Goal: Task Accomplishment & Management: Manage account settings

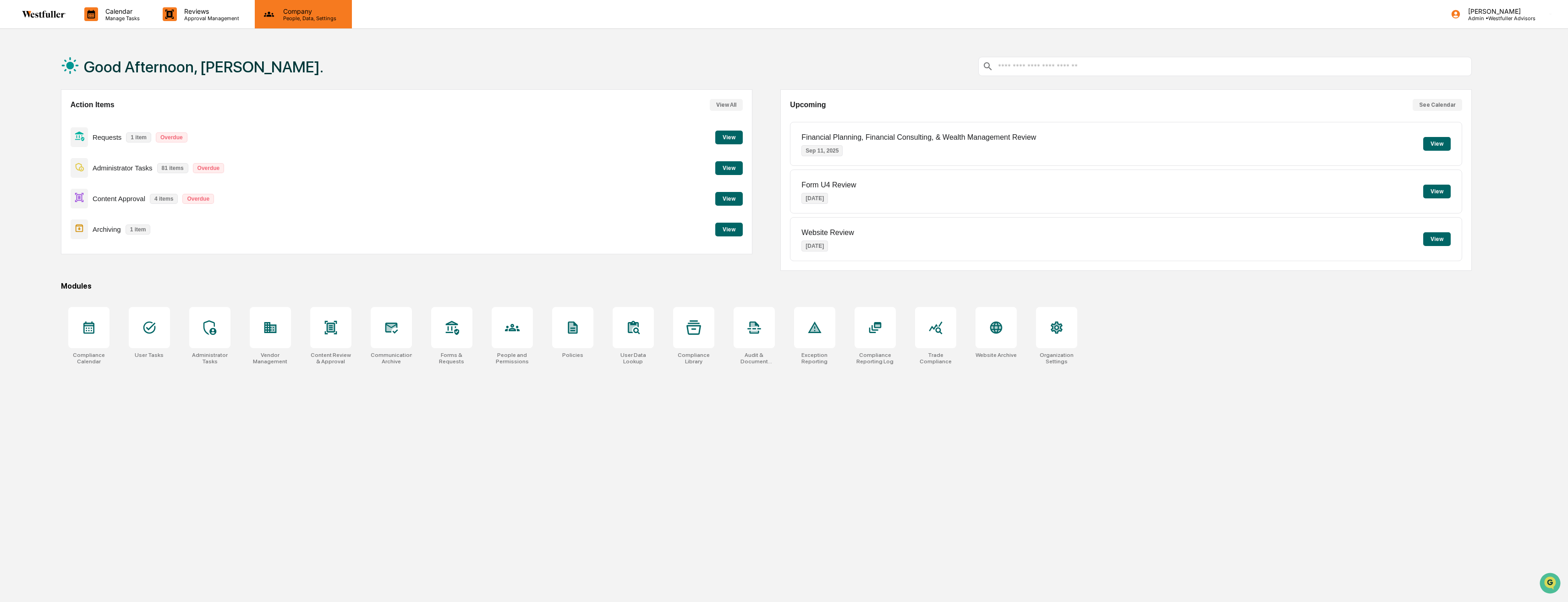
click at [298, 13] on p "Company" at bounding box center [309, 11] width 65 height 7
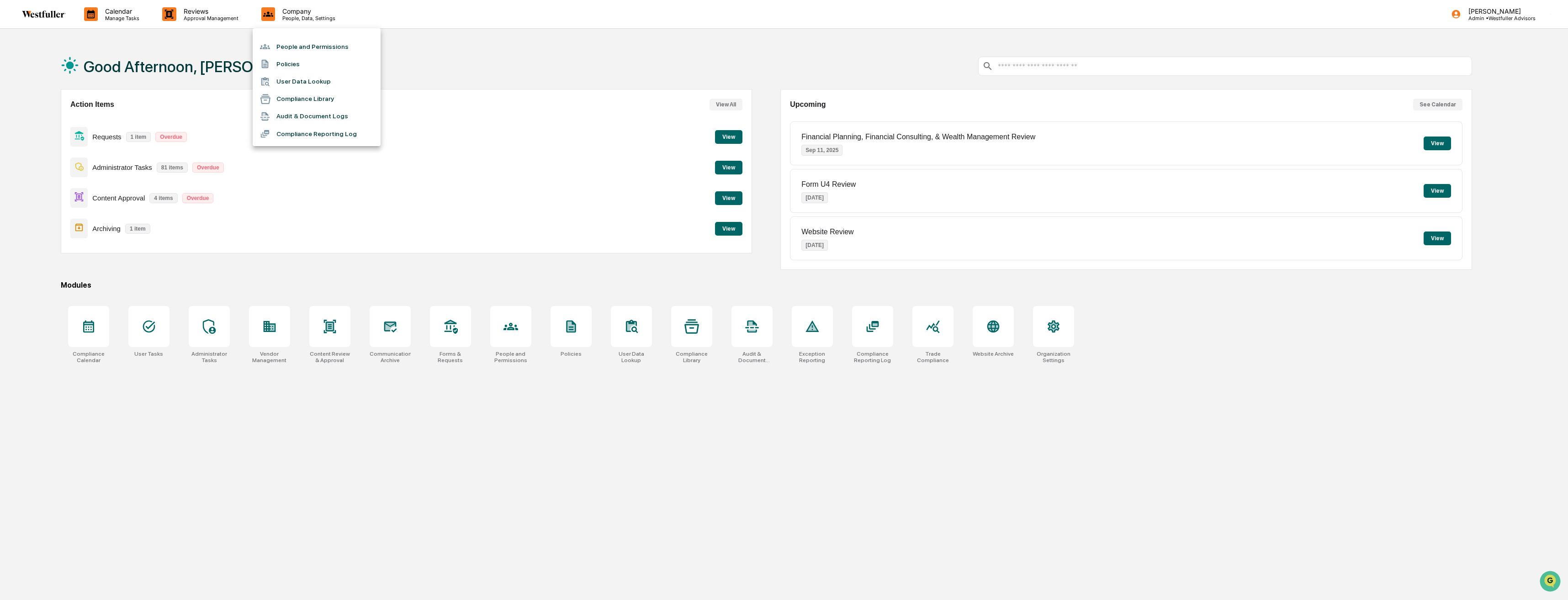
click at [319, 41] on li "People and Permissions" at bounding box center [316, 46] width 128 height 18
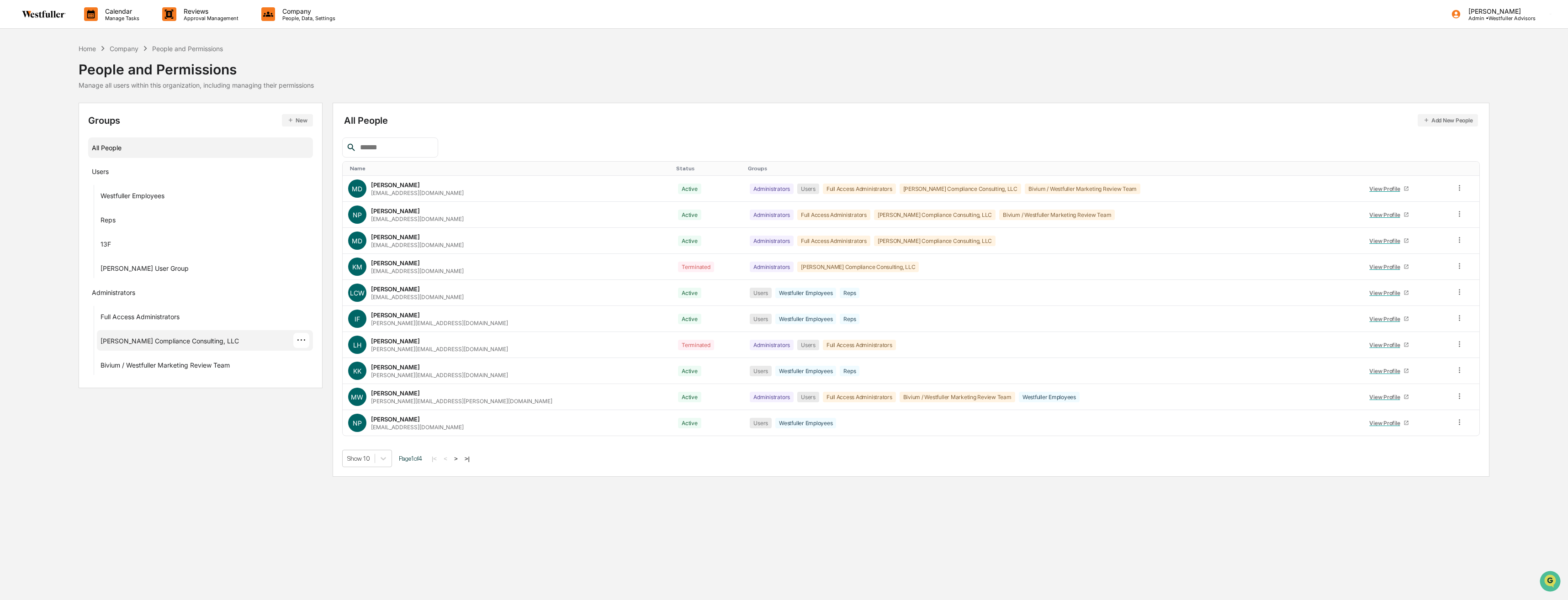
click at [172, 343] on div "[PERSON_NAME] Compliance Consulting, LLC" at bounding box center [169, 343] width 138 height 11
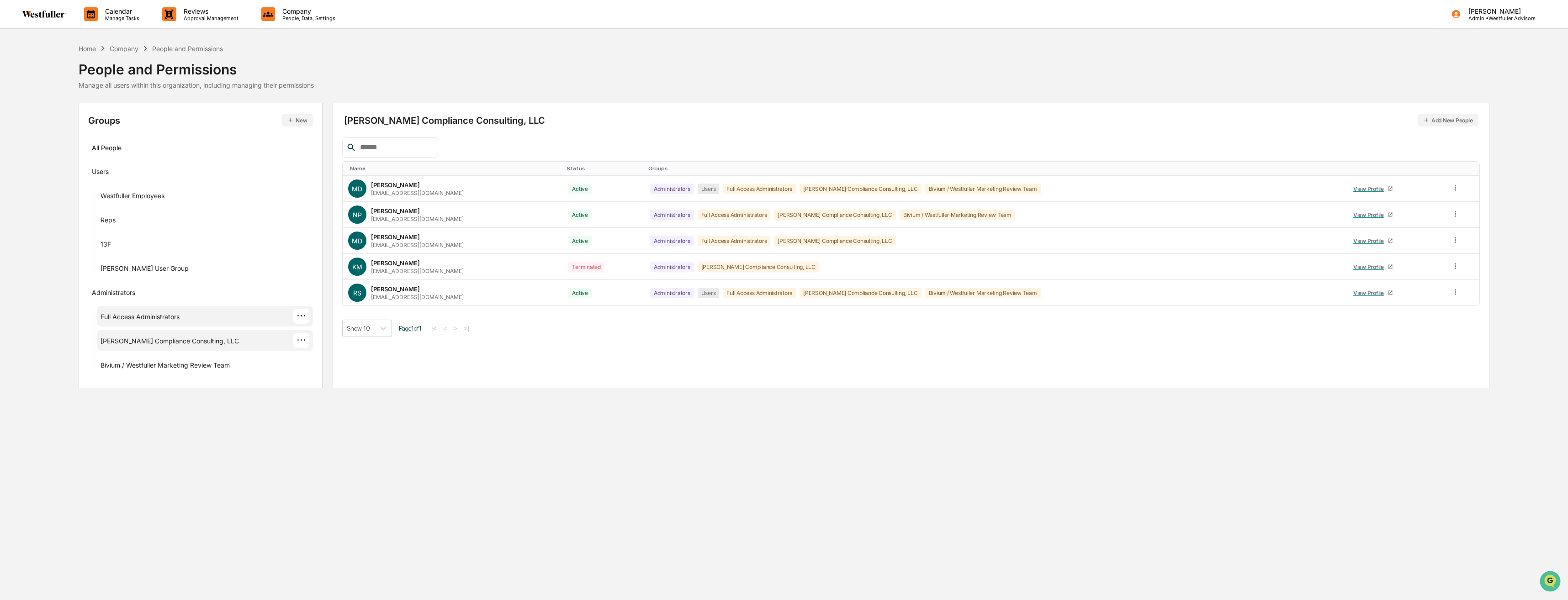
click at [184, 319] on div "Full Access Administrators ···" at bounding box center [204, 316] width 209 height 15
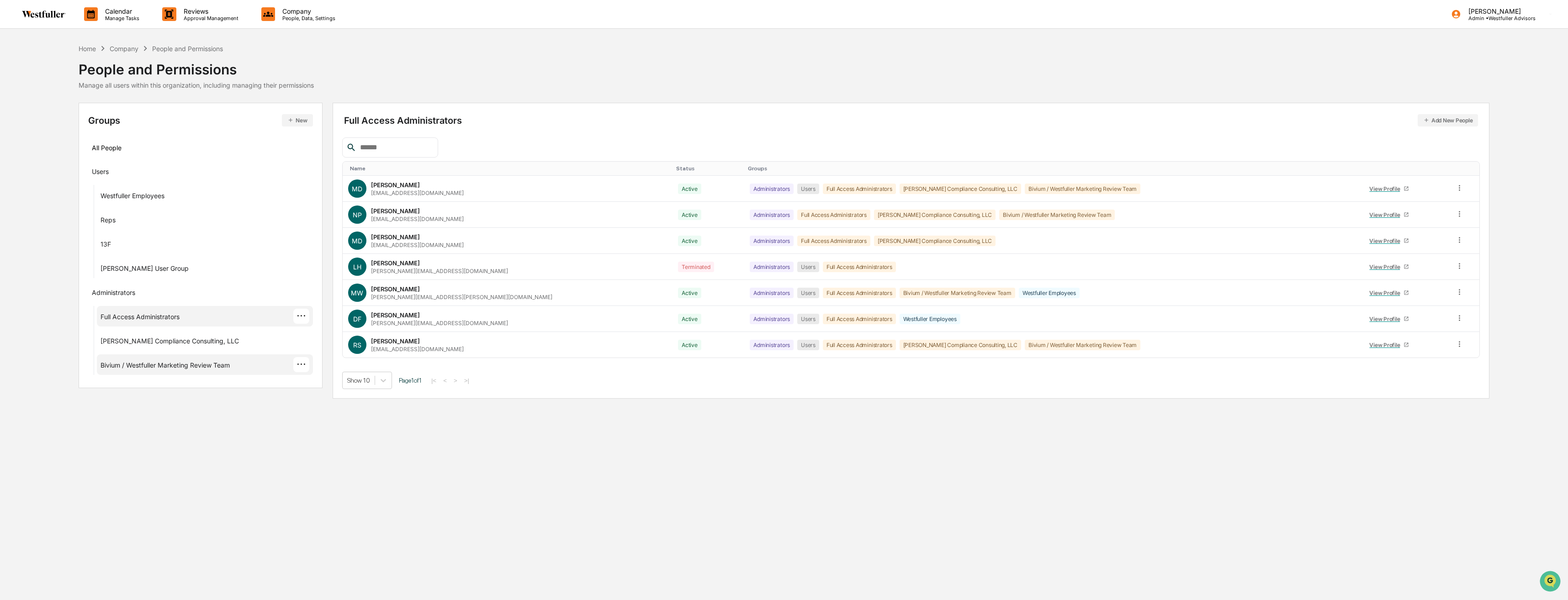
click at [263, 365] on div "Bivium / Westfuller Marketing Review Team ···" at bounding box center [204, 364] width 209 height 15
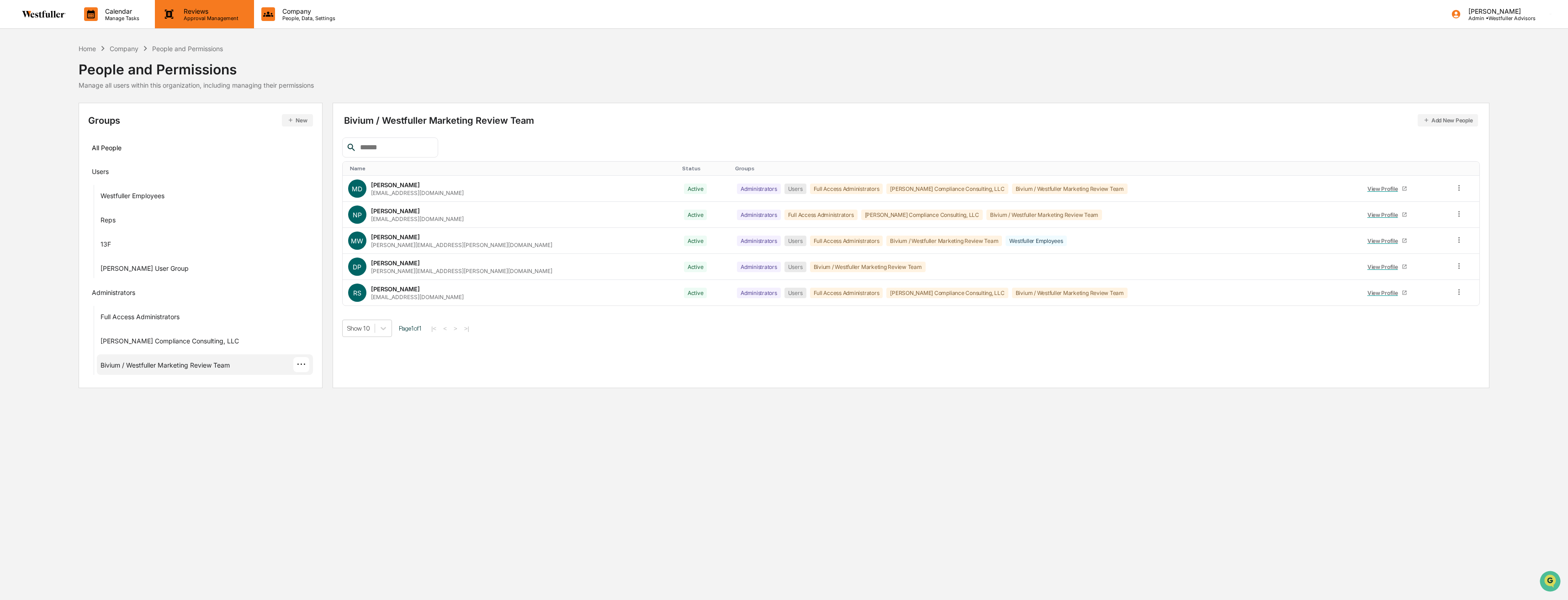
click at [216, 19] on p "Approval Management" at bounding box center [210, 18] width 67 height 6
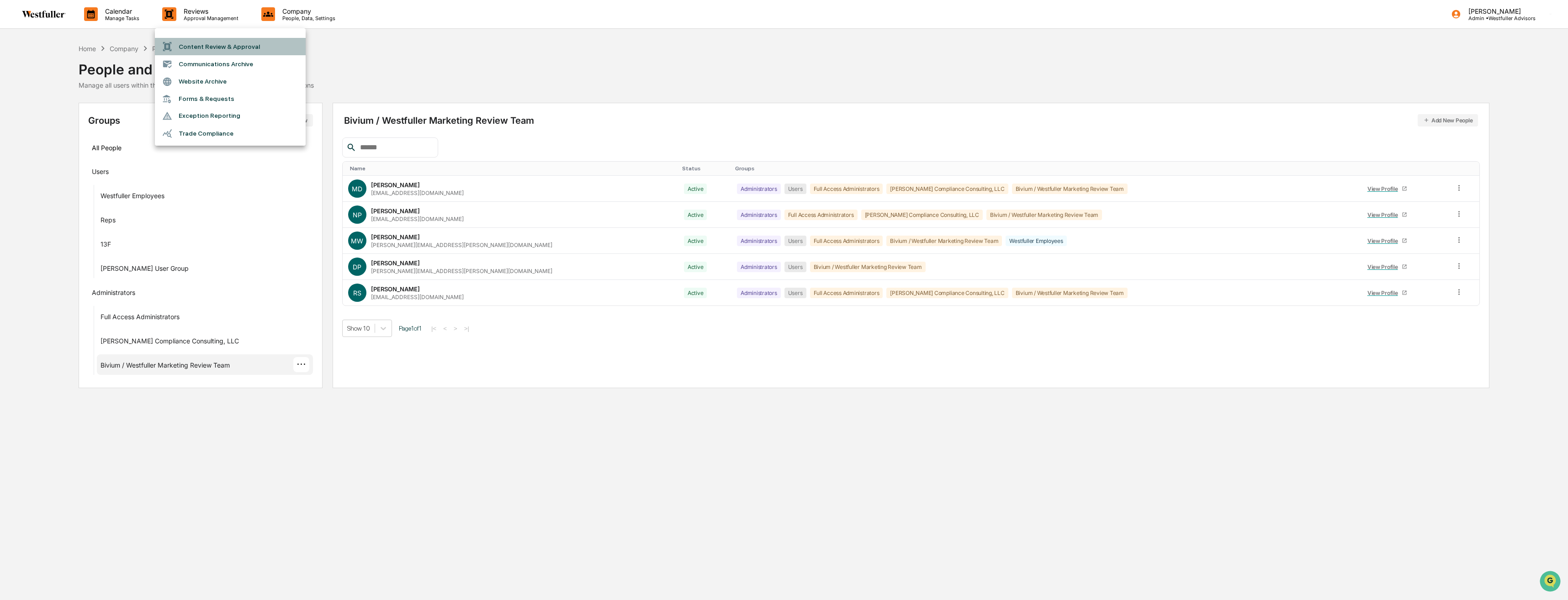
click at [214, 43] on li "Content Review & Approval" at bounding box center [230, 46] width 151 height 18
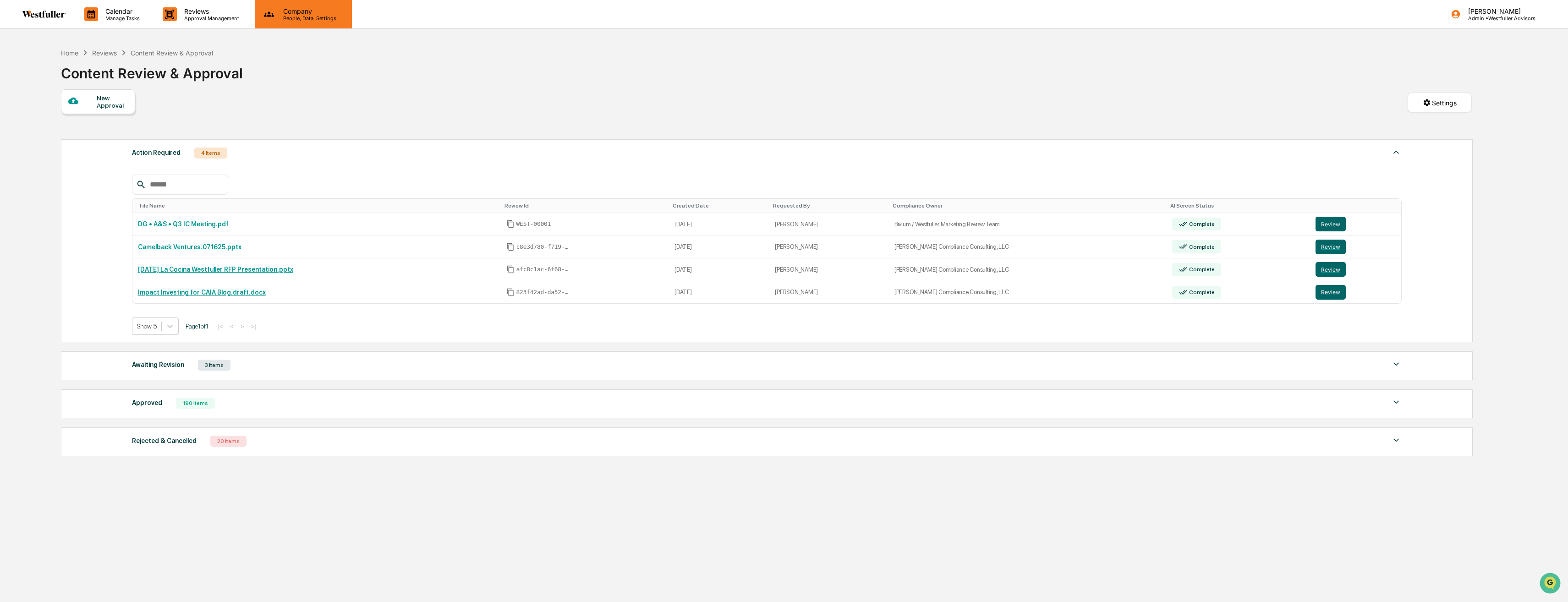
click at [297, 17] on p "People, Data, Settings" at bounding box center [309, 18] width 65 height 7
click at [202, 21] on div at bounding box center [786, 301] width 1573 height 602
click at [209, 16] on p "Approval Management" at bounding box center [210, 18] width 67 height 7
click at [200, 101] on li "Forms & Requests" at bounding box center [231, 100] width 152 height 17
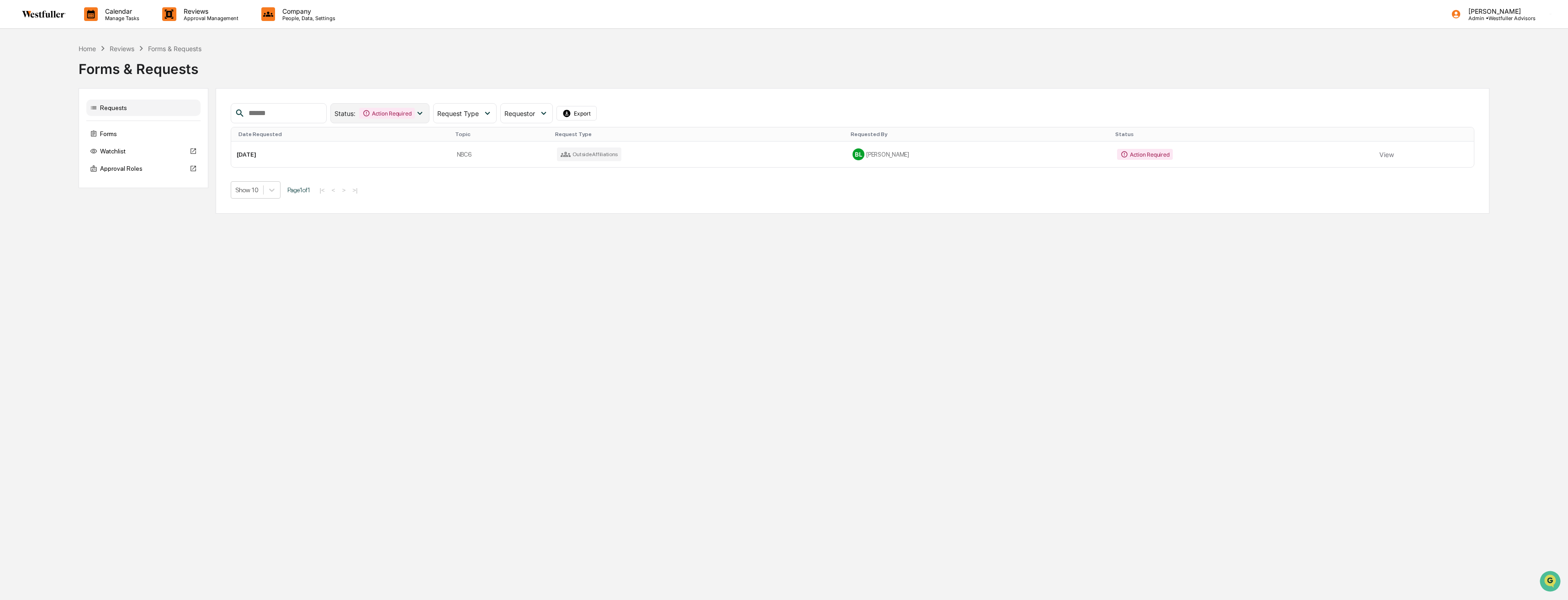
click at [425, 112] on icon at bounding box center [419, 113] width 10 height 10
click at [428, 296] on div "Calendar Manage Tasks Reviews Approval Management Company People, Data, Setting…" at bounding box center [784, 300] width 1568 height 600
click at [106, 130] on div "Forms" at bounding box center [143, 134] width 114 height 17
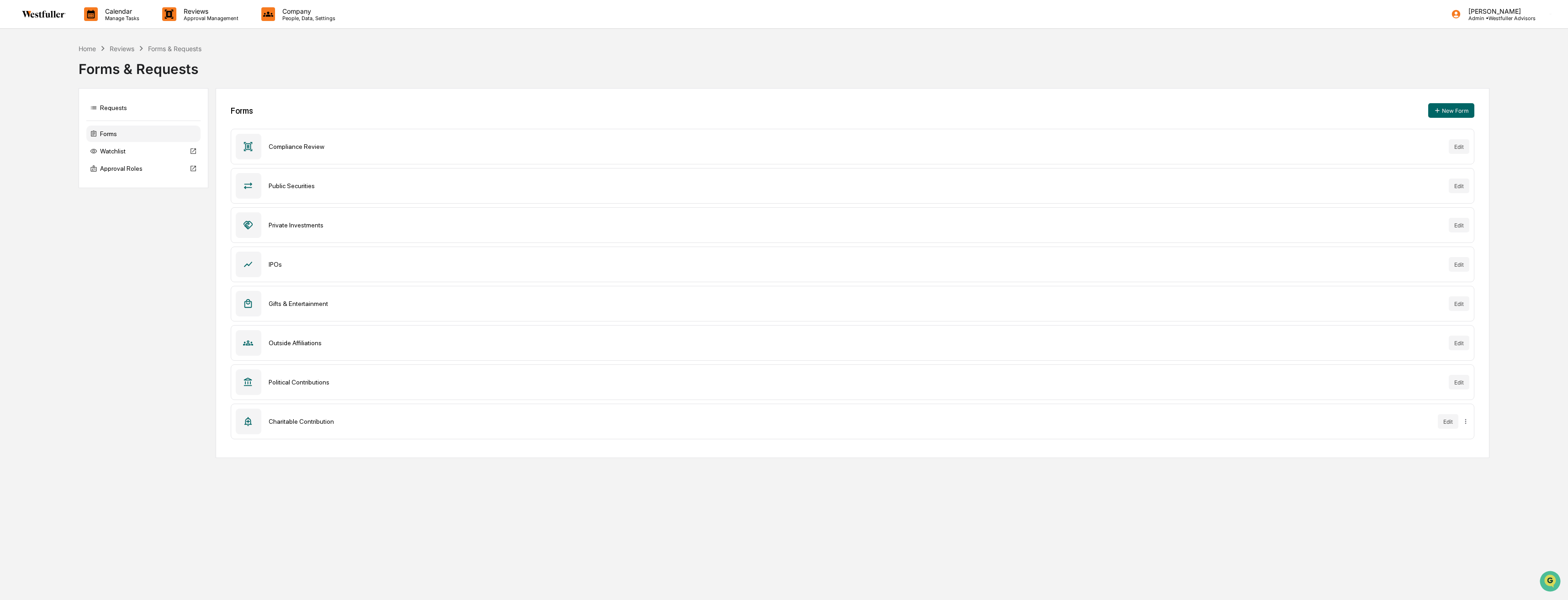
click at [252, 148] on icon at bounding box center [248, 147] width 10 height 10
click at [1458, 146] on button "Edit" at bounding box center [1459, 147] width 20 height 15
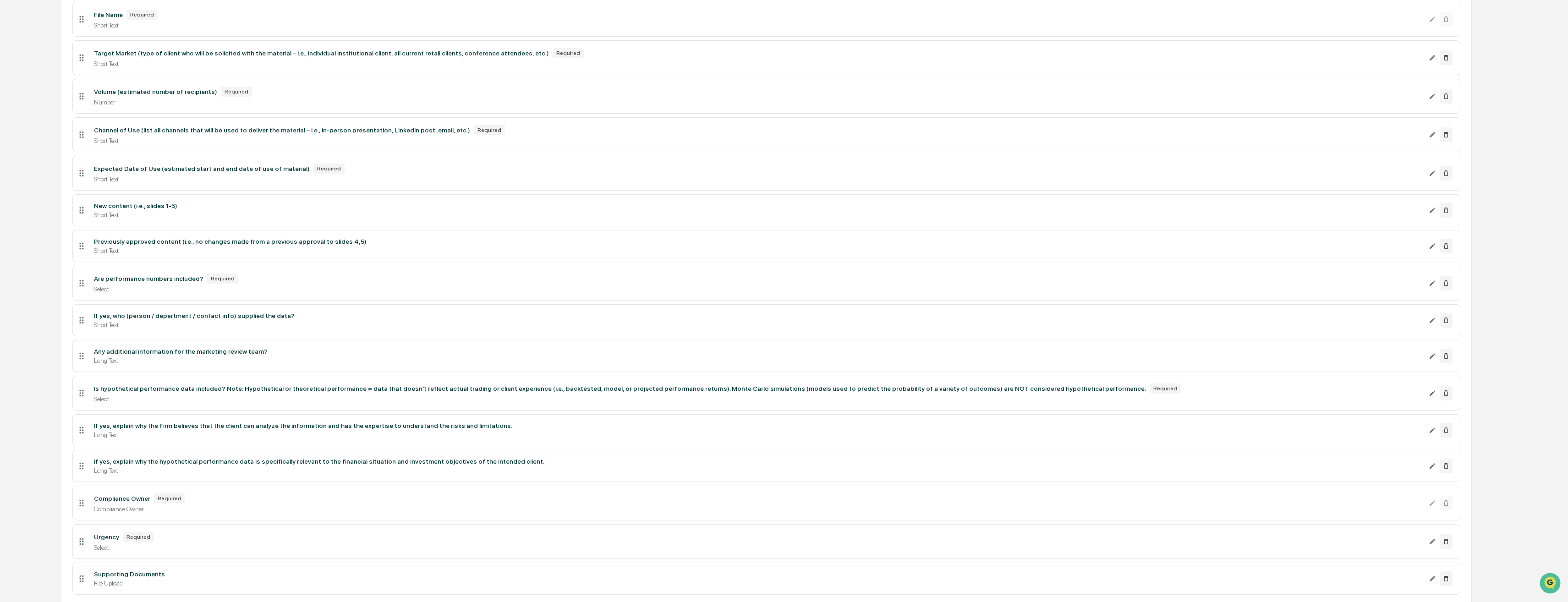
scroll to position [288, 0]
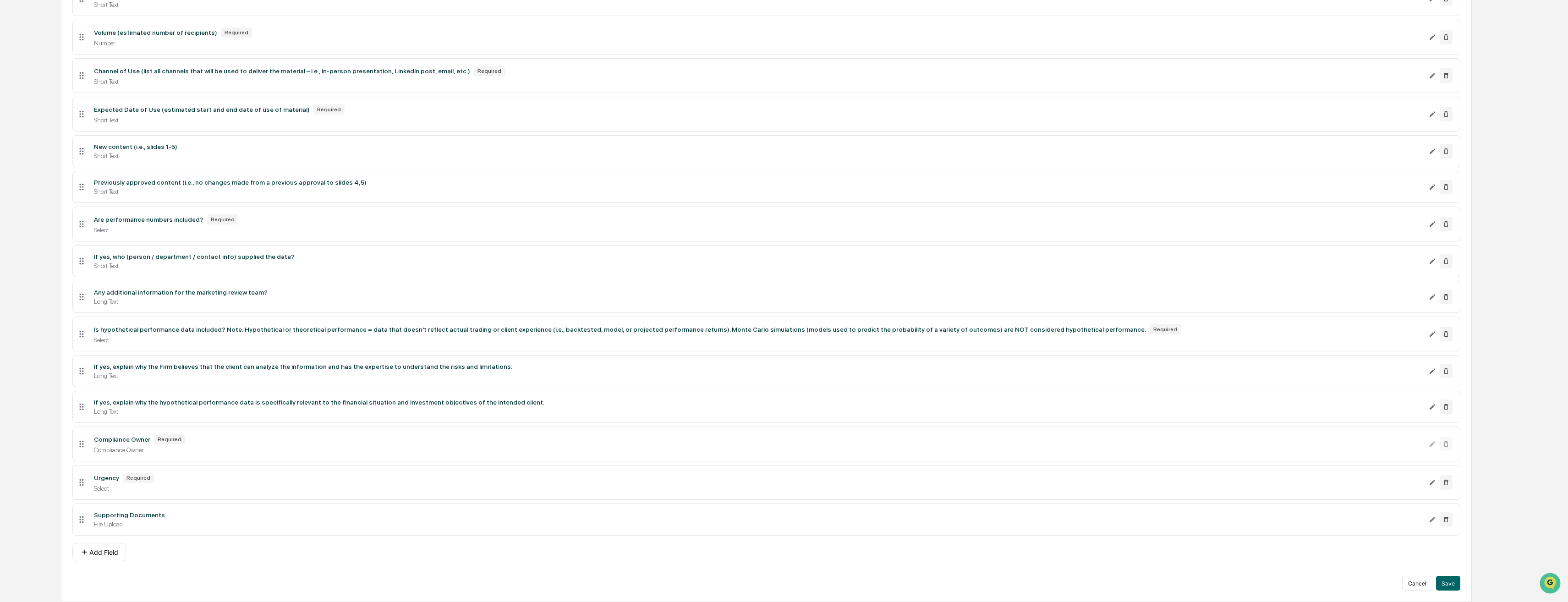
click at [278, 452] on div "Compliance Owner" at bounding box center [758, 450] width 1328 height 7
click at [121, 439] on div "Compliance Owner" at bounding box center [122, 440] width 57 height 7
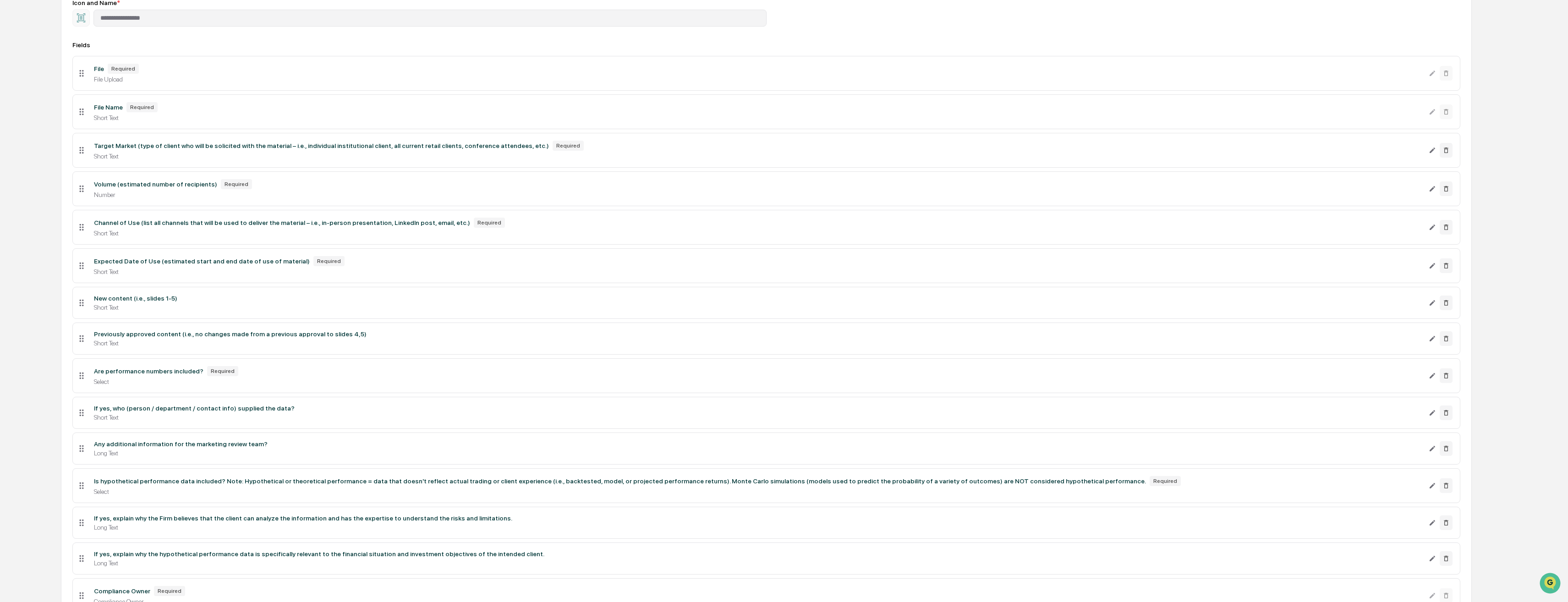
scroll to position [275, 0]
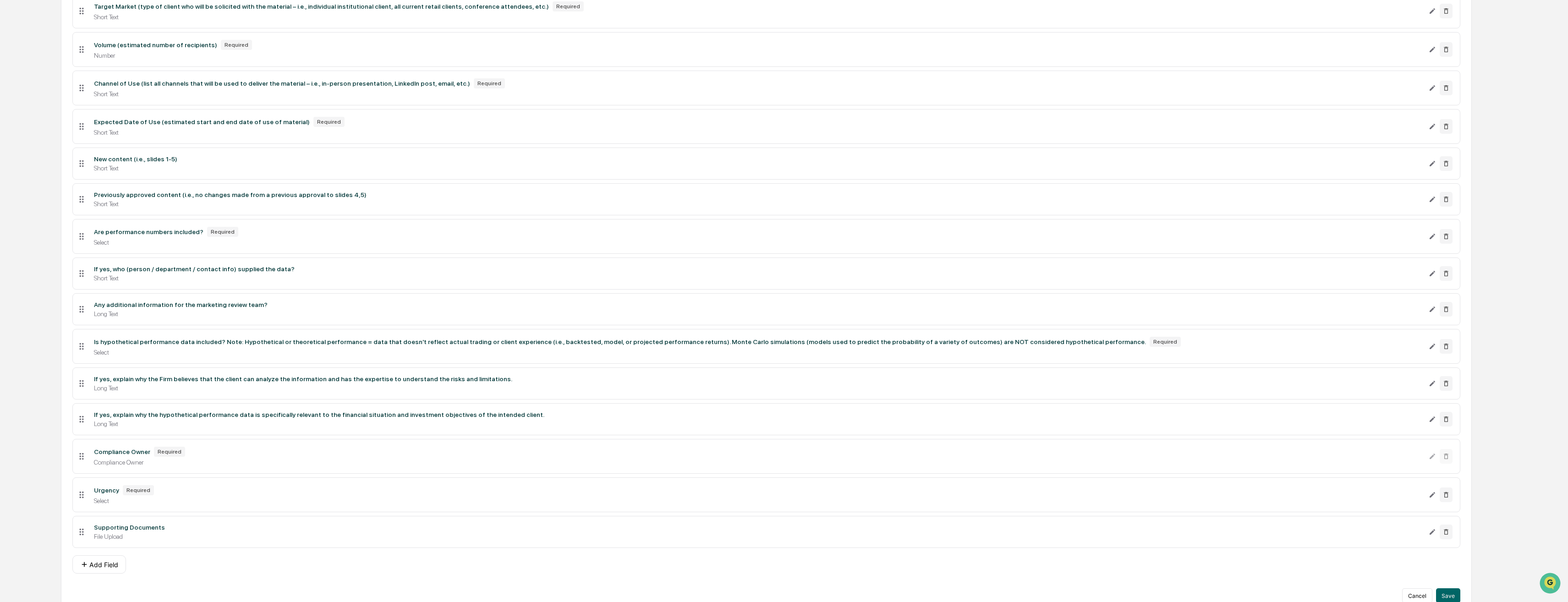
click at [80, 458] on icon at bounding box center [81, 456] width 10 height 10
click at [83, 459] on icon at bounding box center [81, 456] width 4 height 7
click at [100, 456] on div "Compliance Owner Required" at bounding box center [758, 451] width 1328 height 10
click at [108, 449] on div "Compliance Owner" at bounding box center [122, 452] width 57 height 7
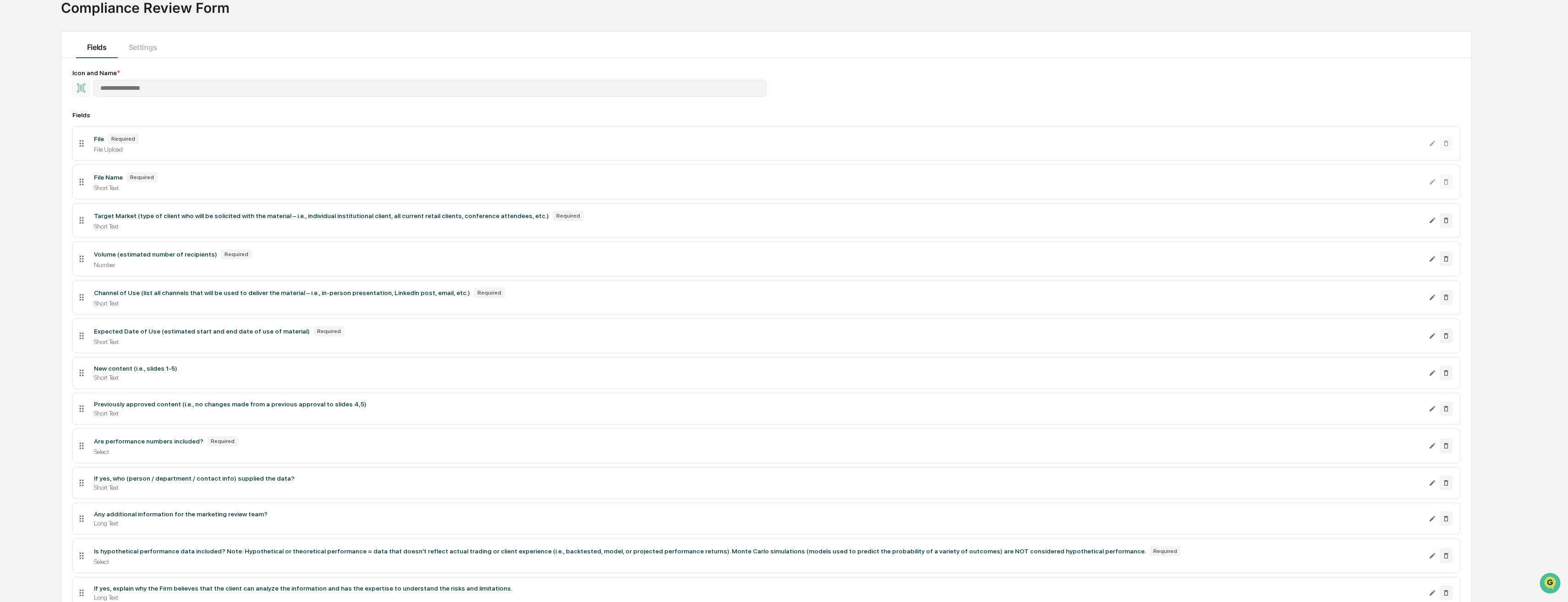
scroll to position [0, 0]
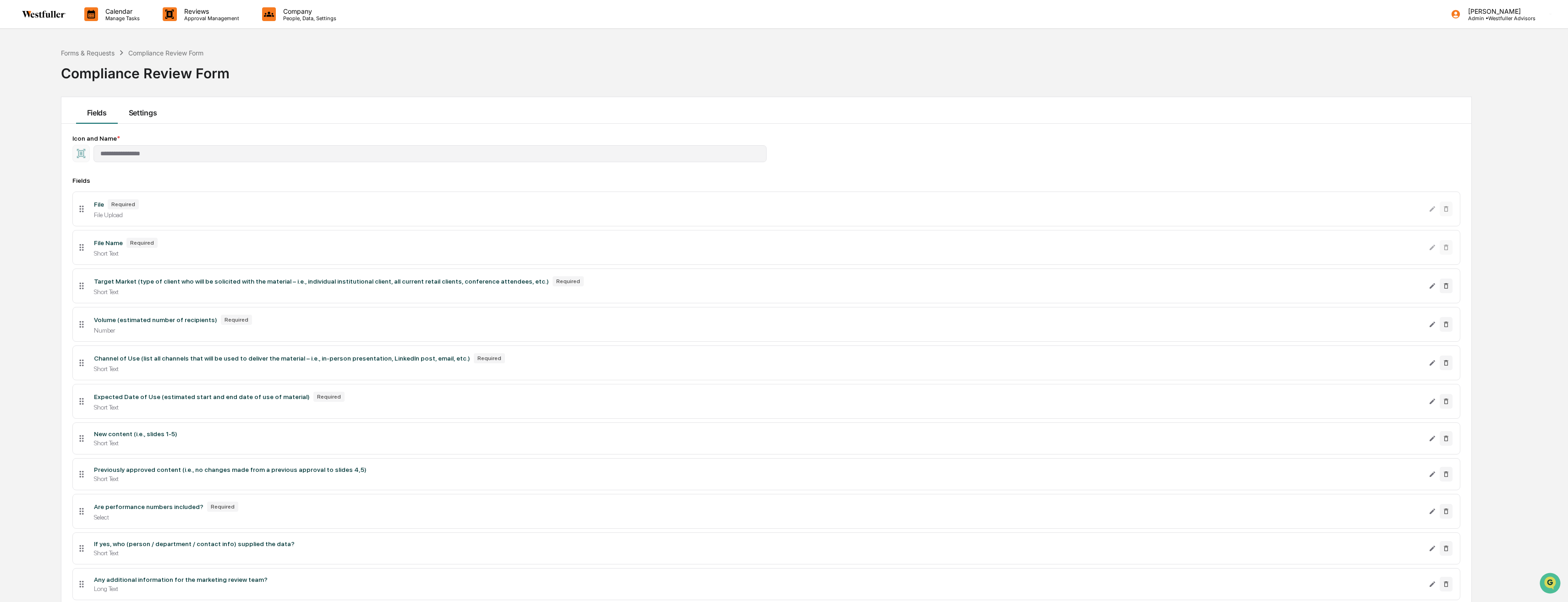
click at [133, 112] on button "Settings" at bounding box center [143, 110] width 50 height 27
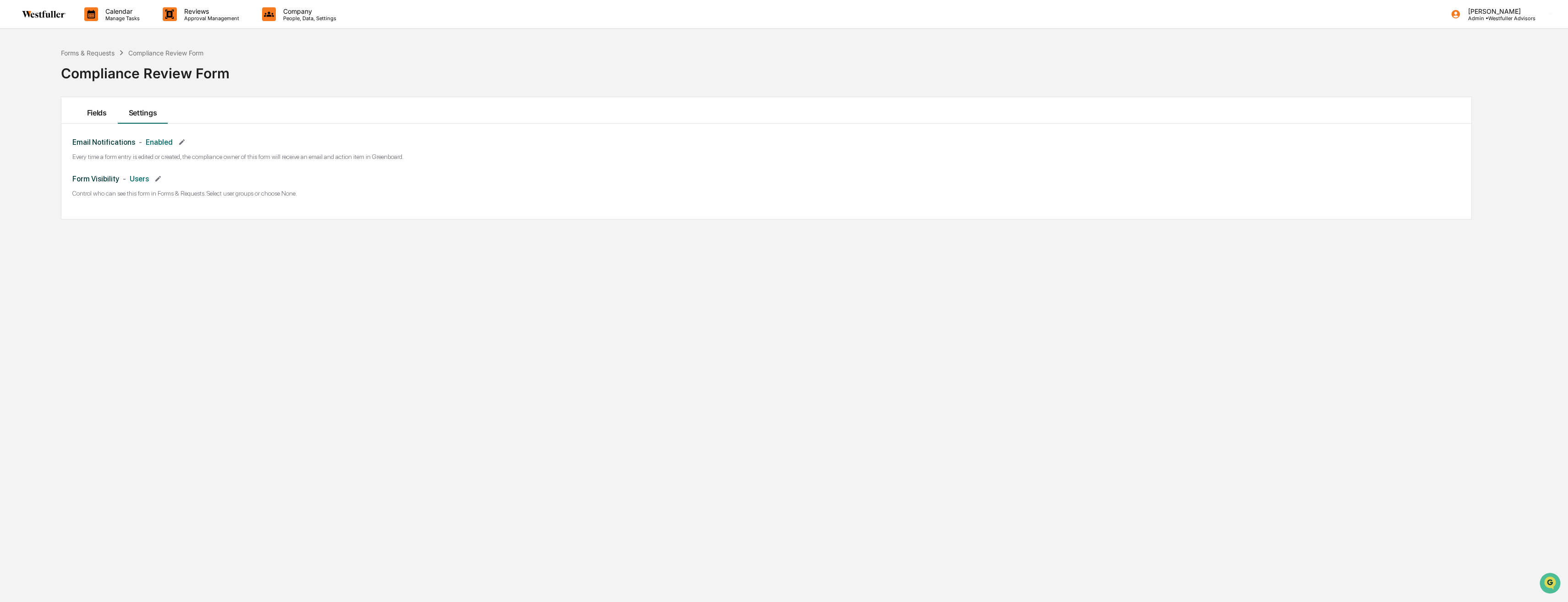
click at [90, 113] on button "Fields" at bounding box center [97, 110] width 42 height 27
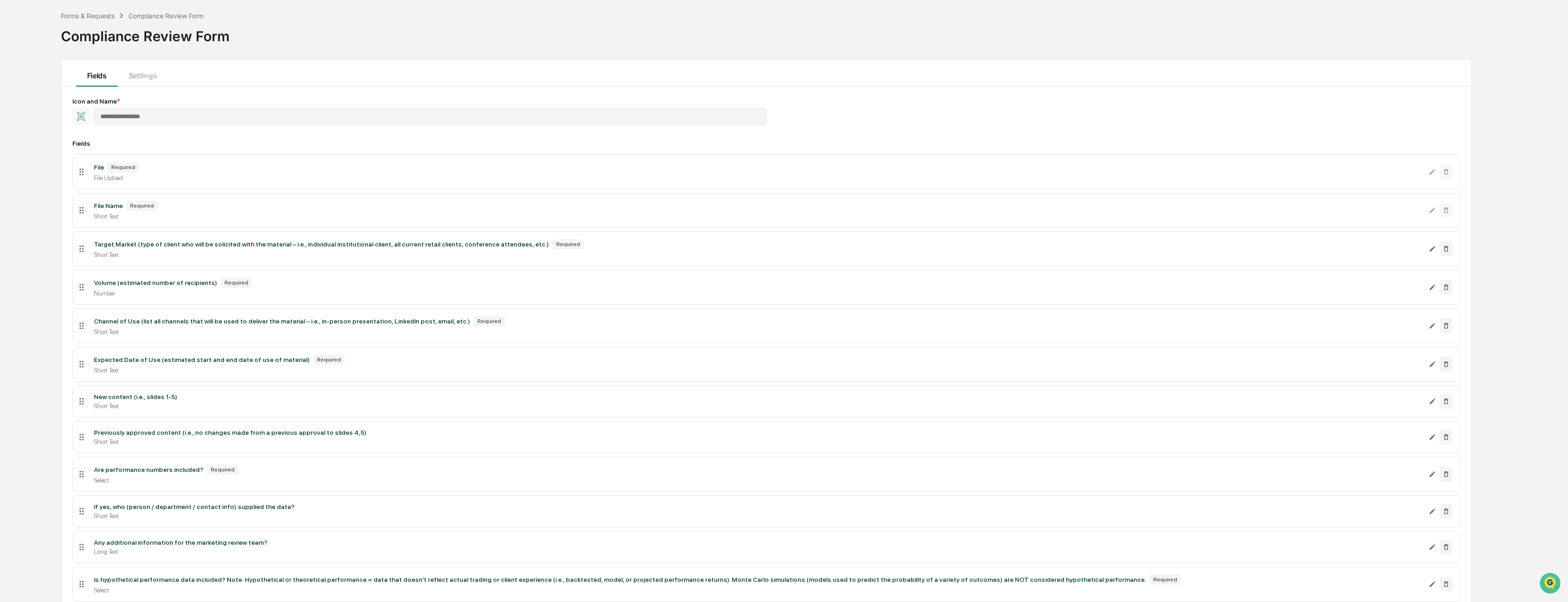
scroll to position [92, 0]
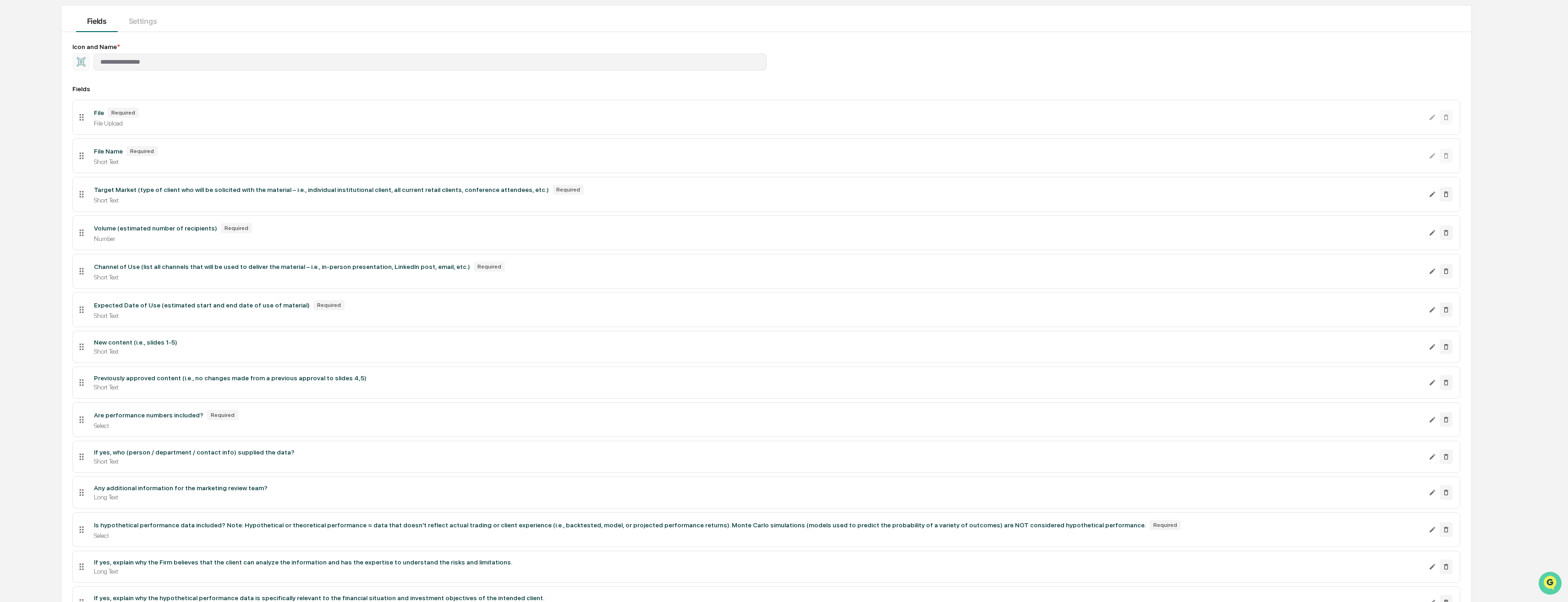
click at [1553, 582] on img "Open customer support" at bounding box center [1549, 583] width 23 height 19
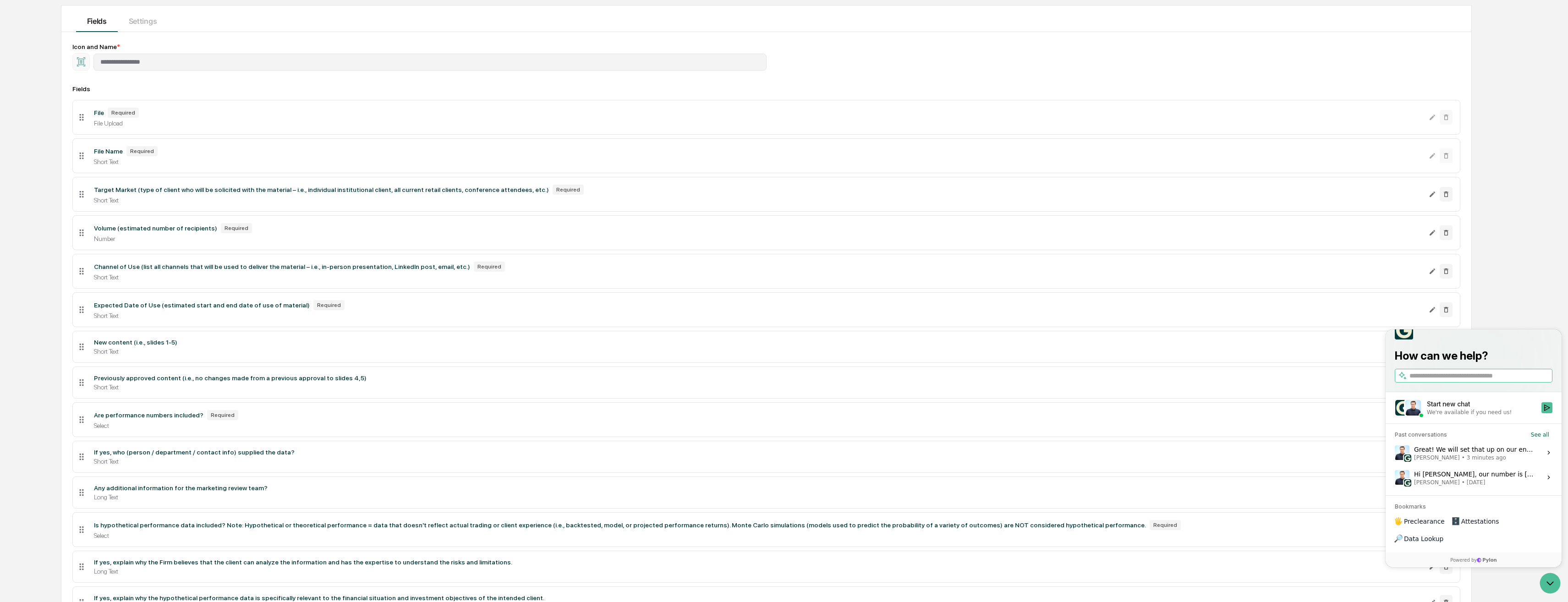
click at [1486, 462] on div "Great! We will set that up on our end and I can send you a message when it's re…" at bounding box center [1474, 452] width 122 height 18
click at [1395, 453] on button "View issue" at bounding box center [1394, 453] width 0 height 0
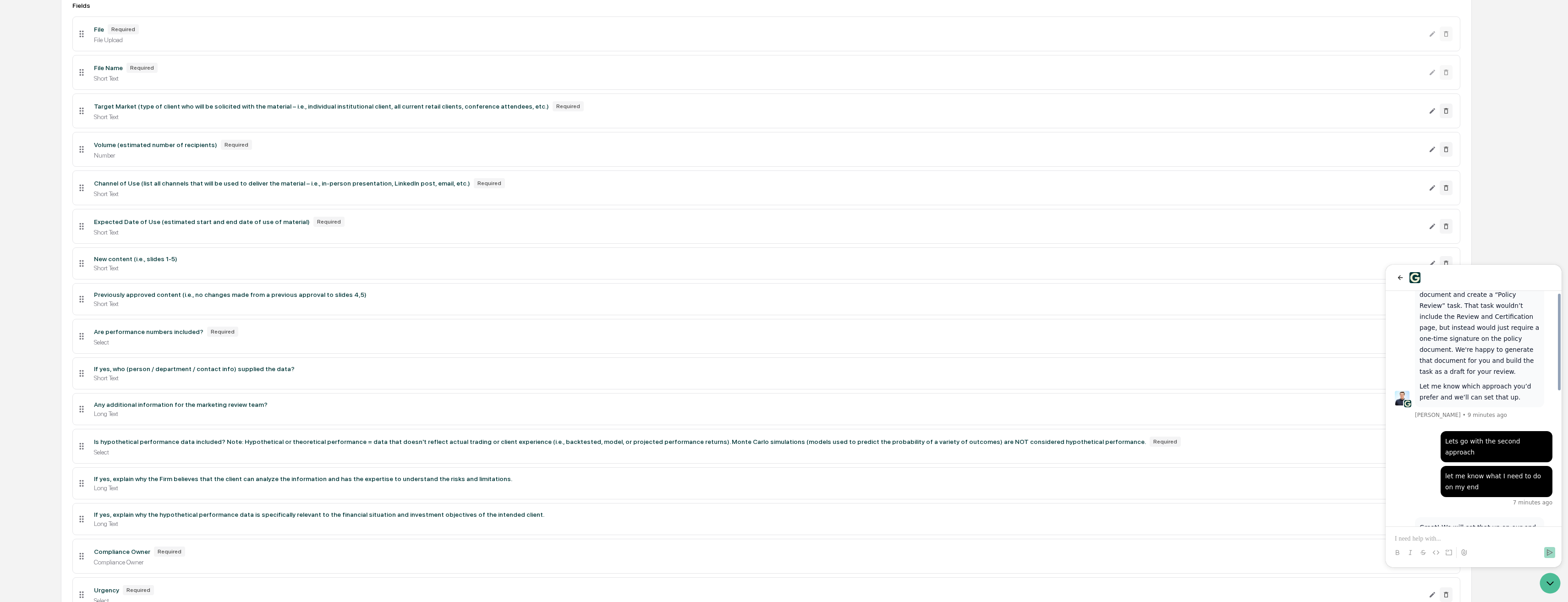
scroll to position [183, 0]
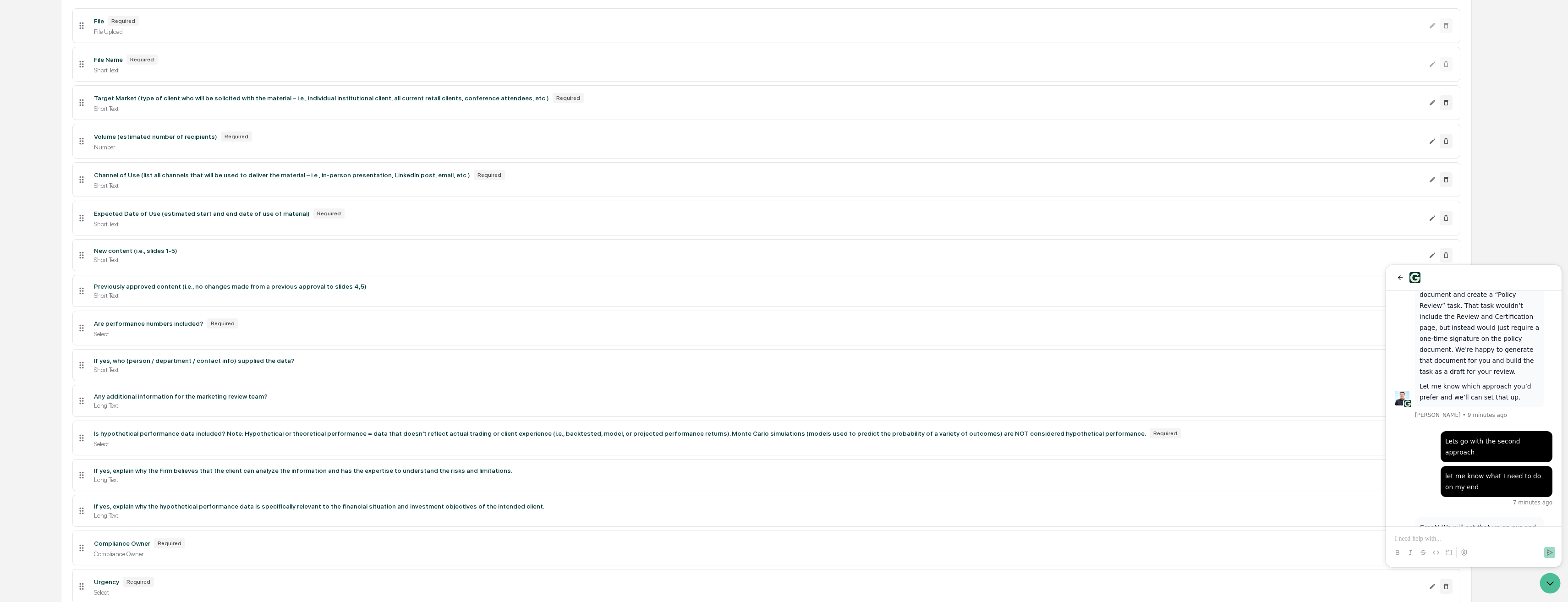
click at [1470, 540] on p at bounding box center [1473, 539] width 157 height 9
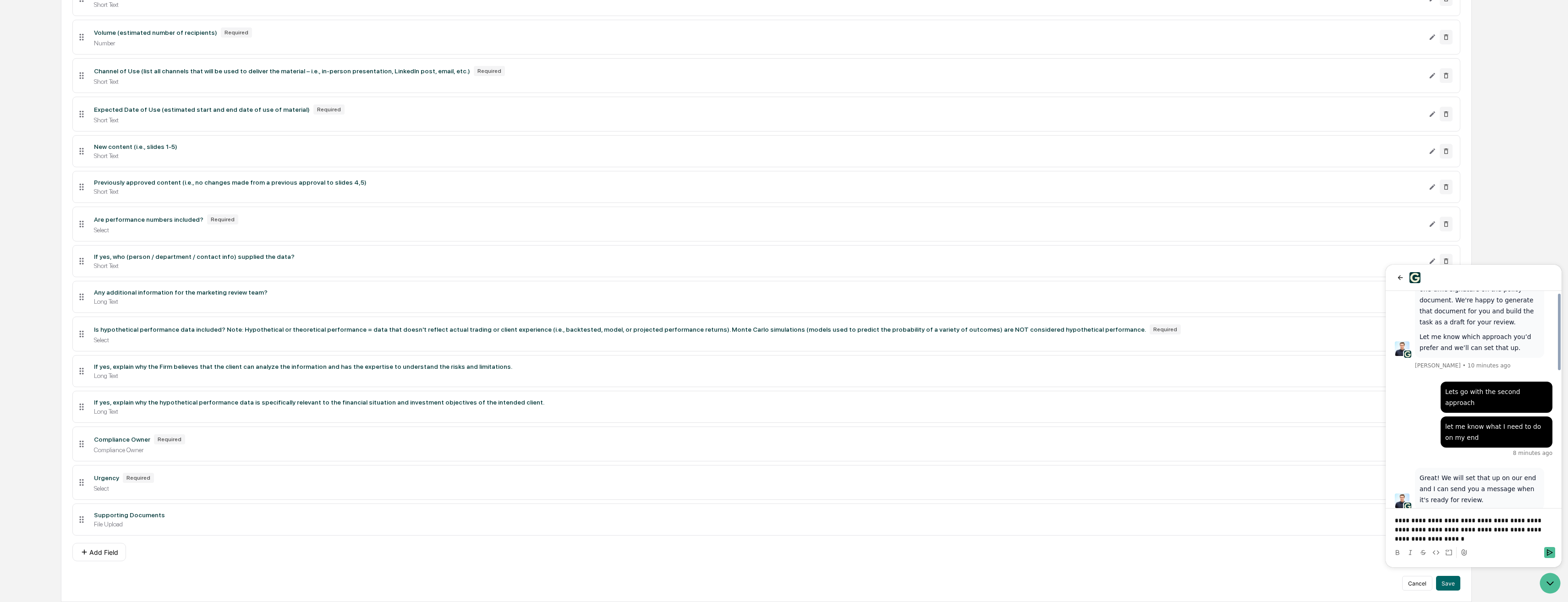
scroll to position [382, 0]
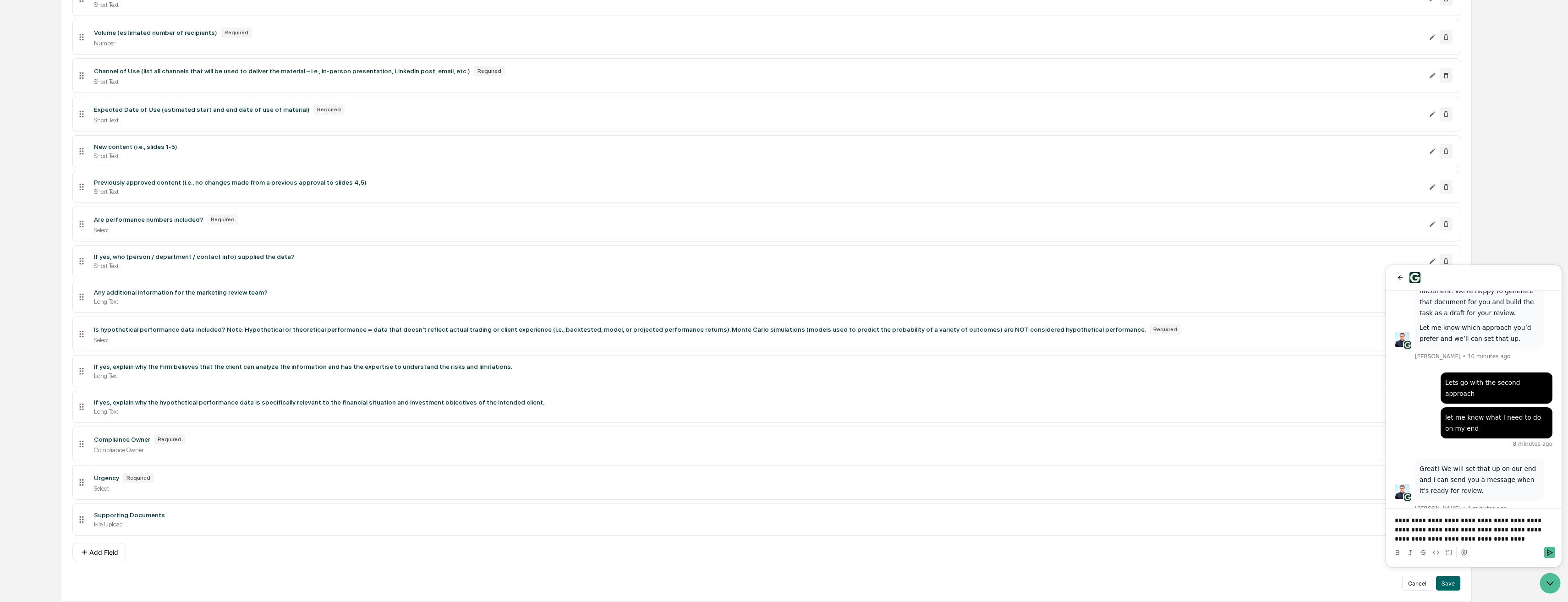
drag, startPoint x: 1422, startPoint y: 533, endPoint x: 1416, endPoint y: 531, distance: 6.3
click at [1478, 537] on p "**********" at bounding box center [1473, 530] width 157 height 28
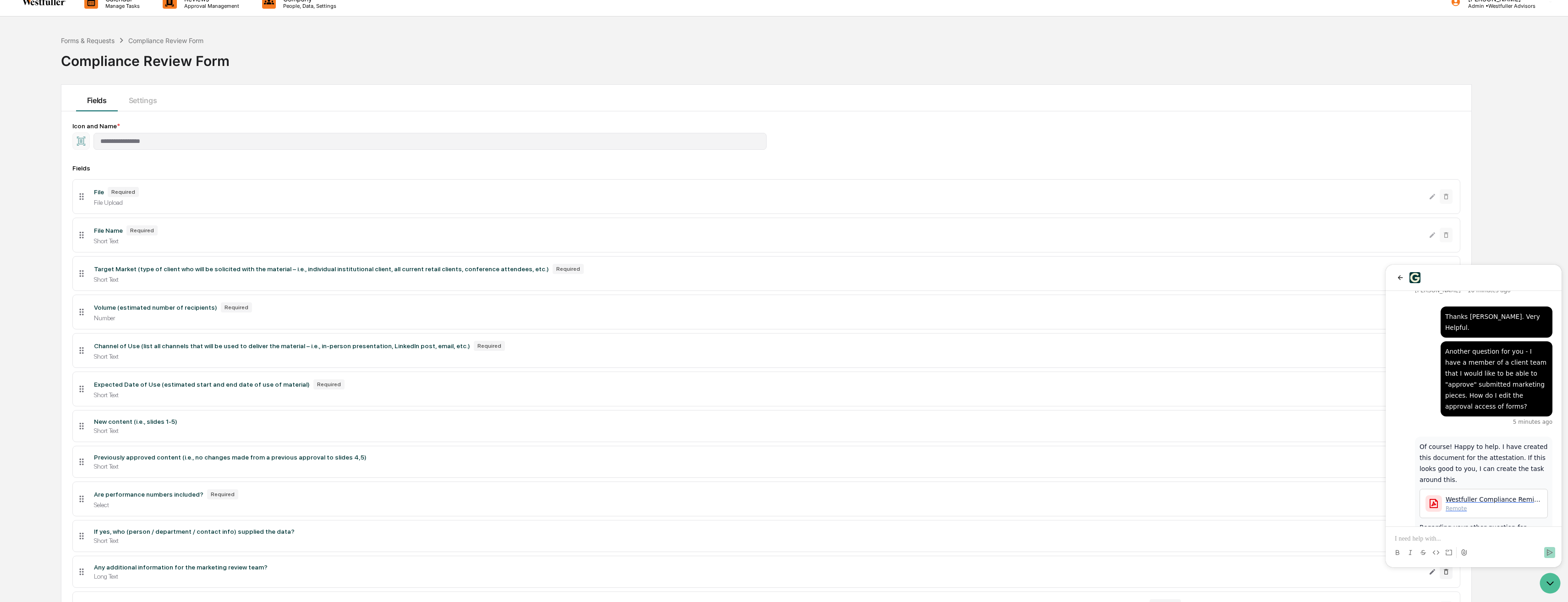
scroll to position [0, 0]
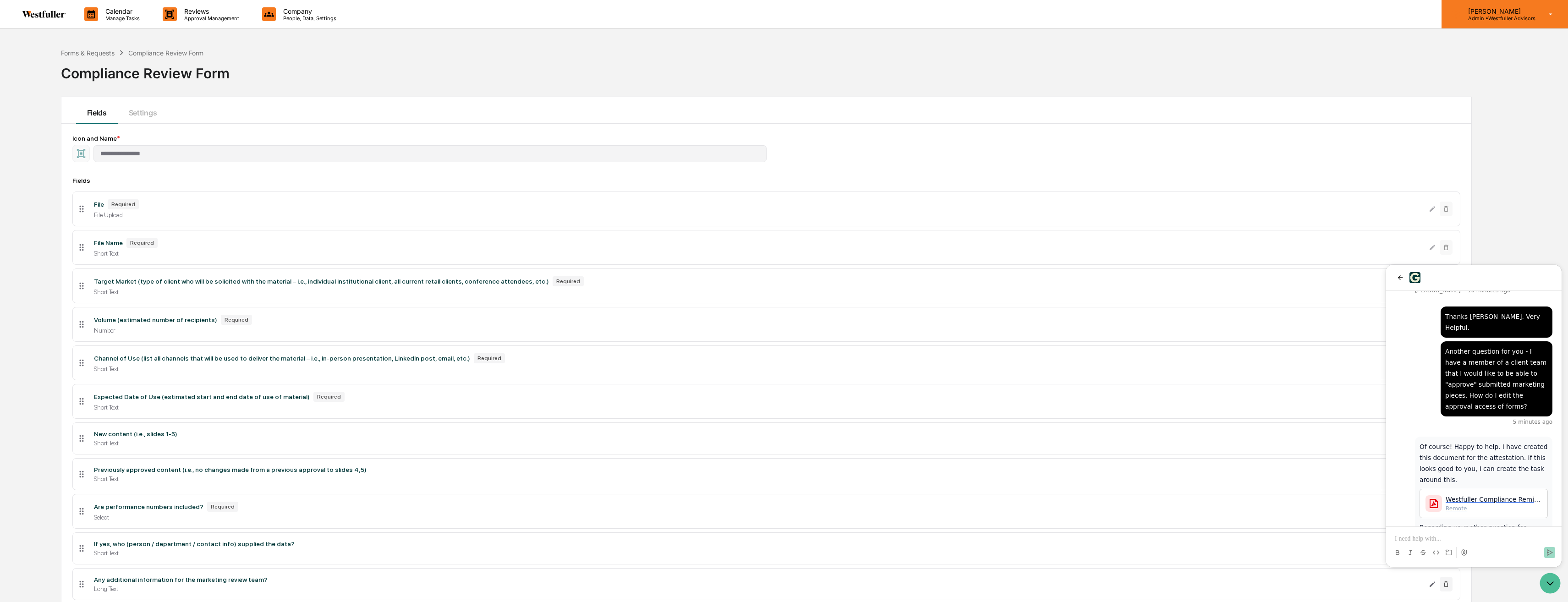
click at [1529, 14] on p "[PERSON_NAME]" at bounding box center [1498, 11] width 74 height 7
click at [1513, 57] on li "Organization Settings" at bounding box center [1501, 58] width 128 height 17
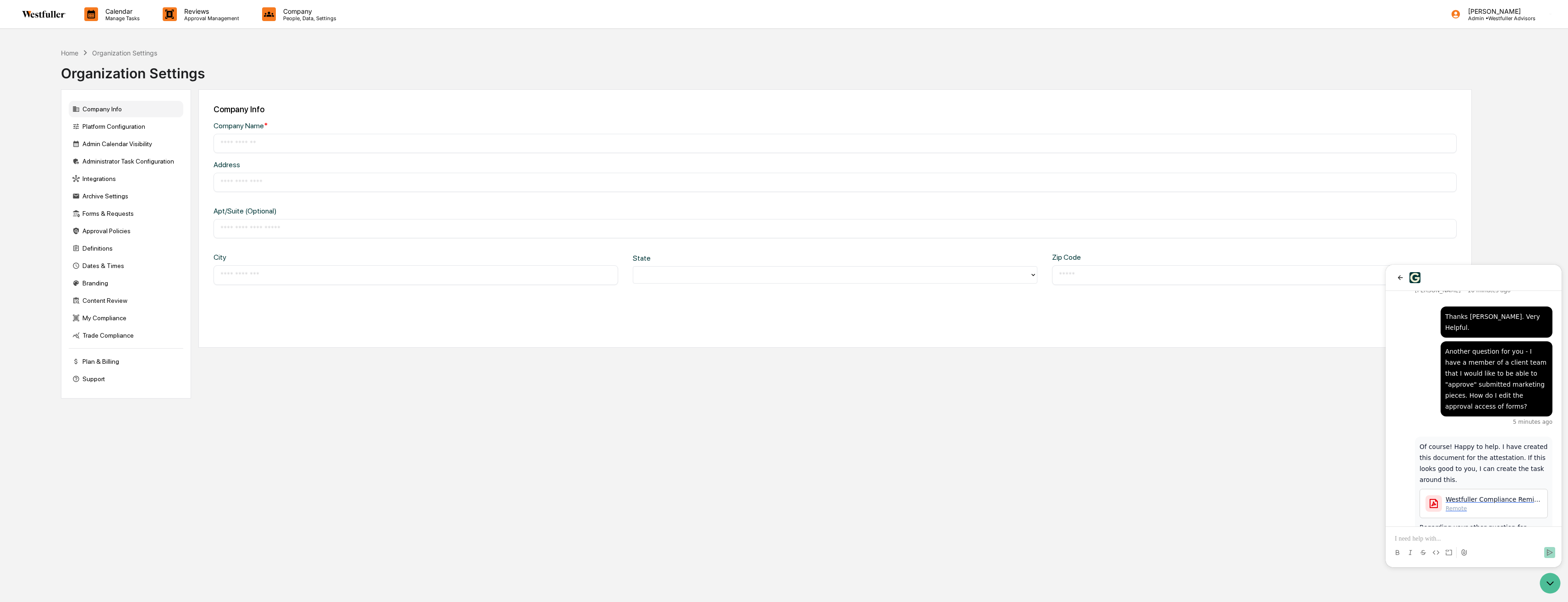
type input "**********"
type input "********"
type input "*****"
click at [112, 219] on div "Forms & Requests" at bounding box center [126, 214] width 114 height 17
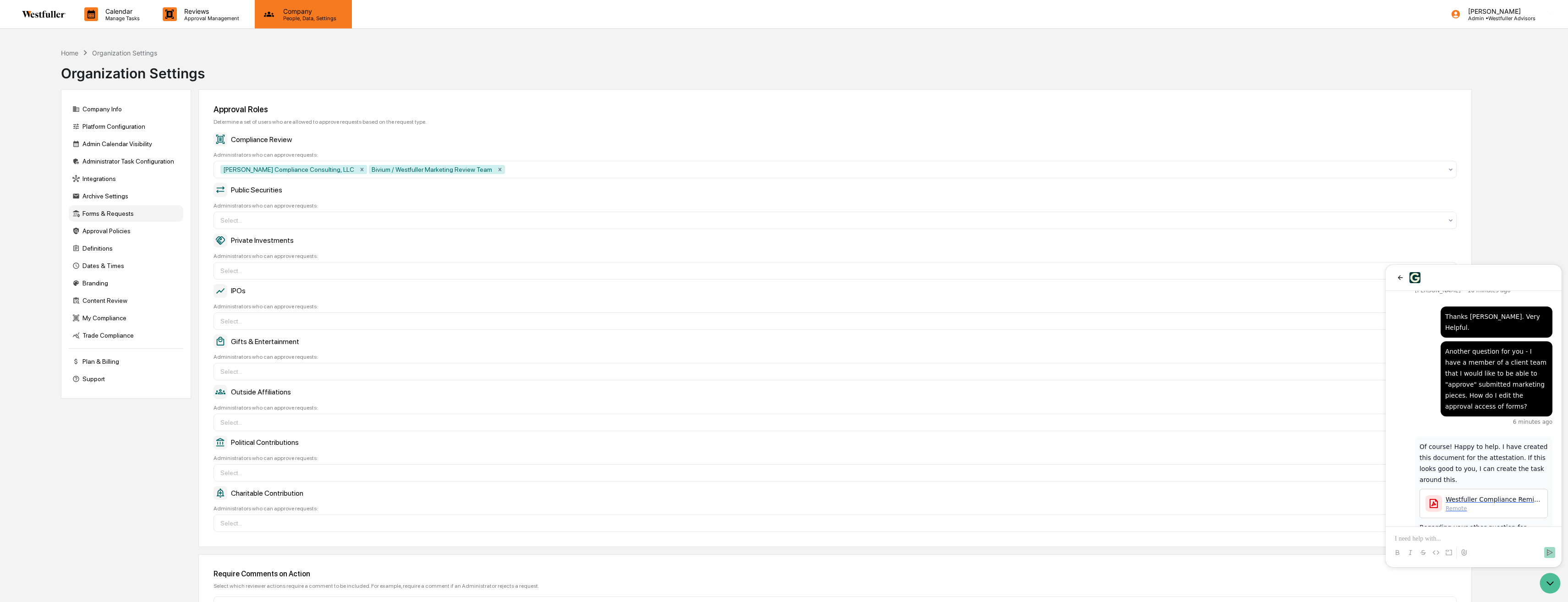
click at [292, 19] on p "People, Data, Settings" at bounding box center [309, 18] width 65 height 7
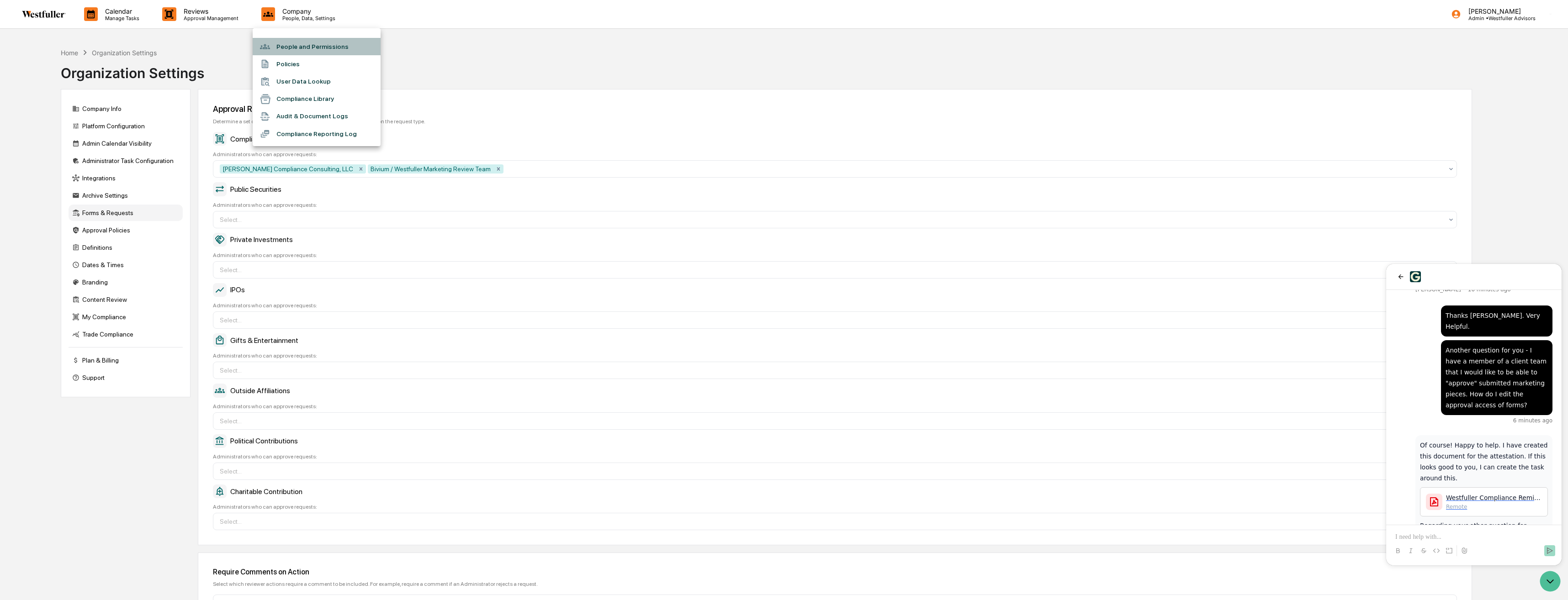
click at [294, 41] on li "People and Permissions" at bounding box center [316, 46] width 128 height 18
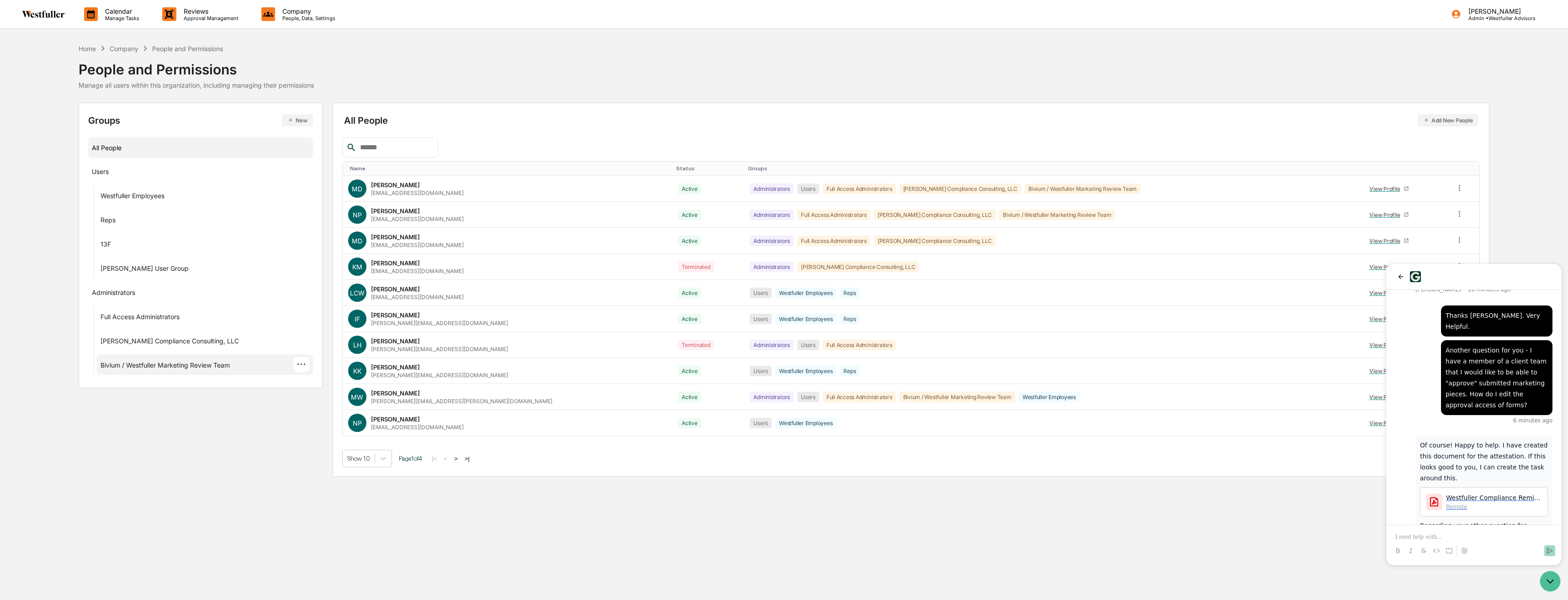
click at [196, 366] on div "Bivium / Westfuller Marketing Review Team" at bounding box center [164, 367] width 129 height 11
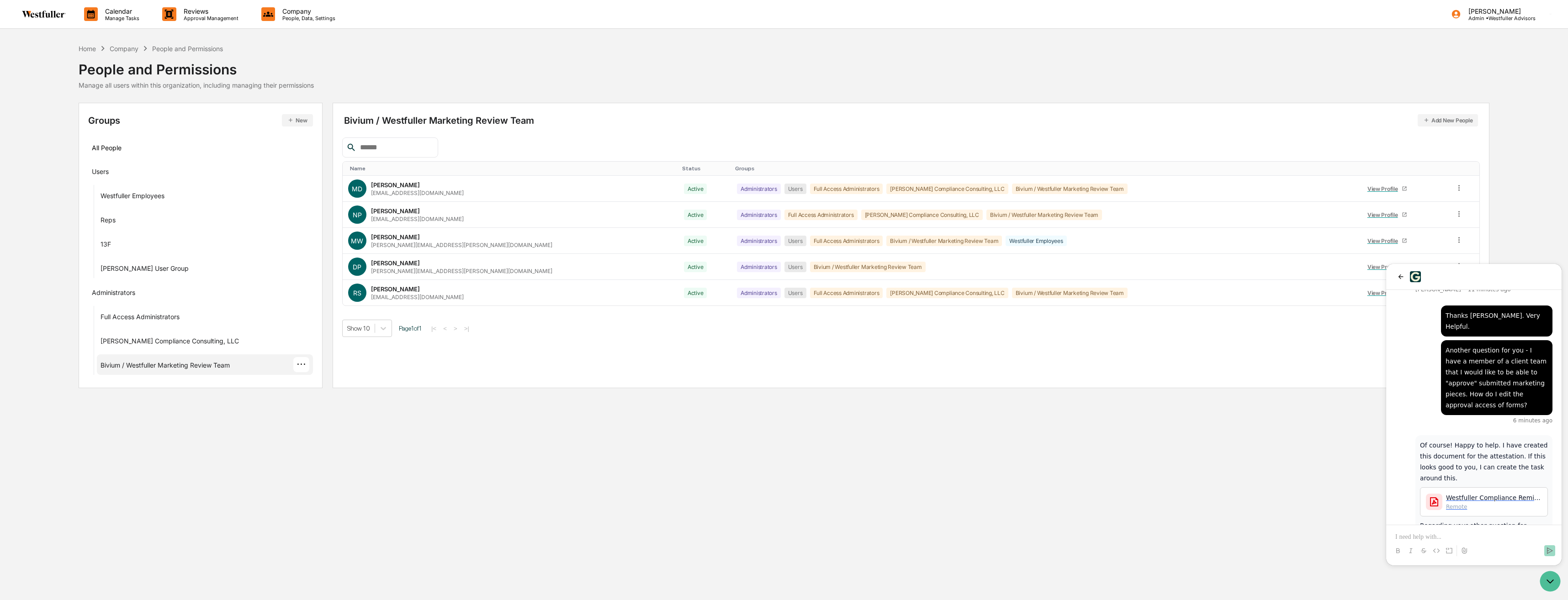
click at [1453, 600] on span "[PERSON_NAME]" at bounding box center [1437, 609] width 45 height 7
click at [1445, 533] on p at bounding box center [1473, 537] width 157 height 9
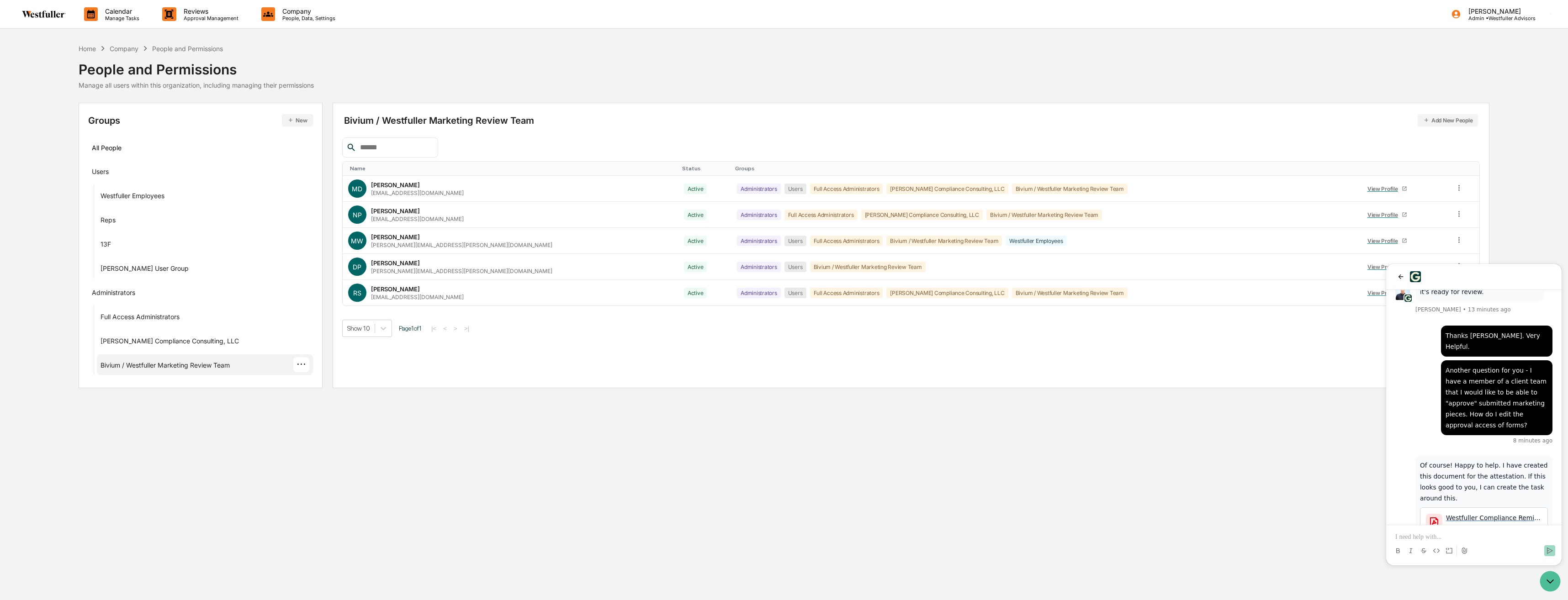
click at [1468, 514] on span "Westfuller Compliance Reminder and Acknowledgment_ Pre-Clearance of Personal Se…" at bounding box center [1493, 518] width 96 height 9
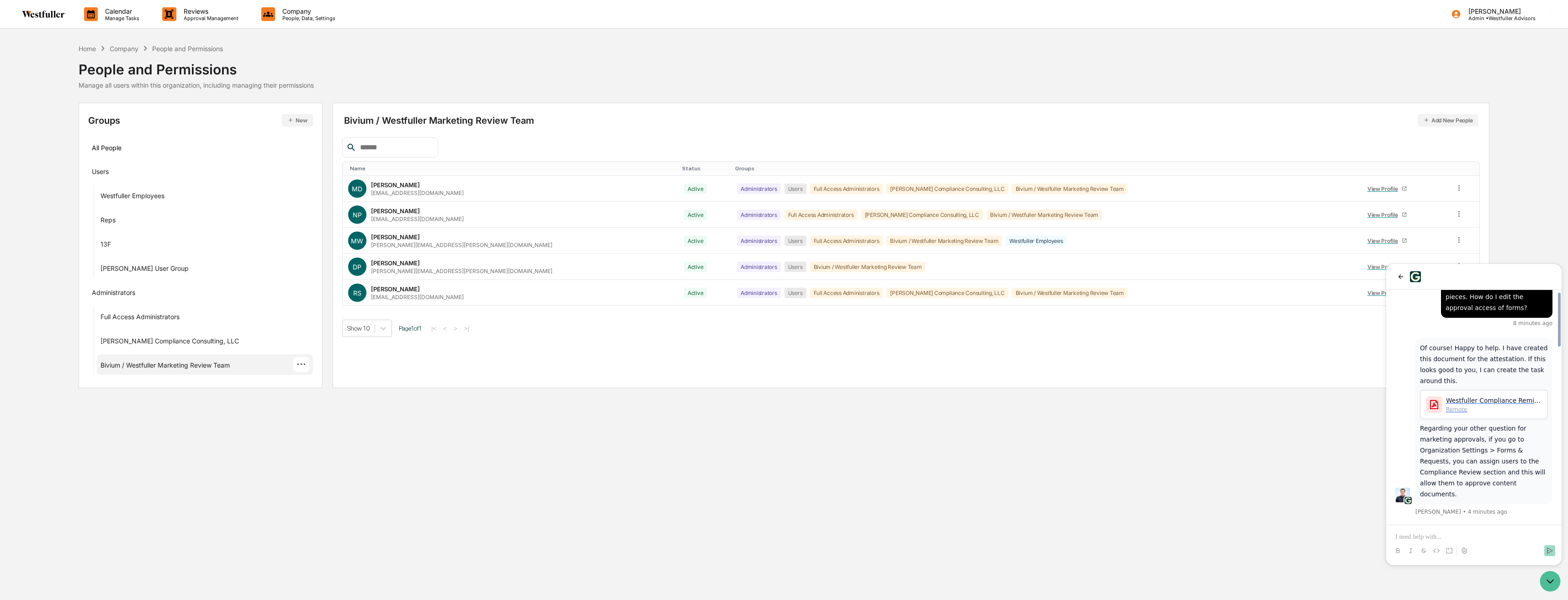
scroll to position [761, 0]
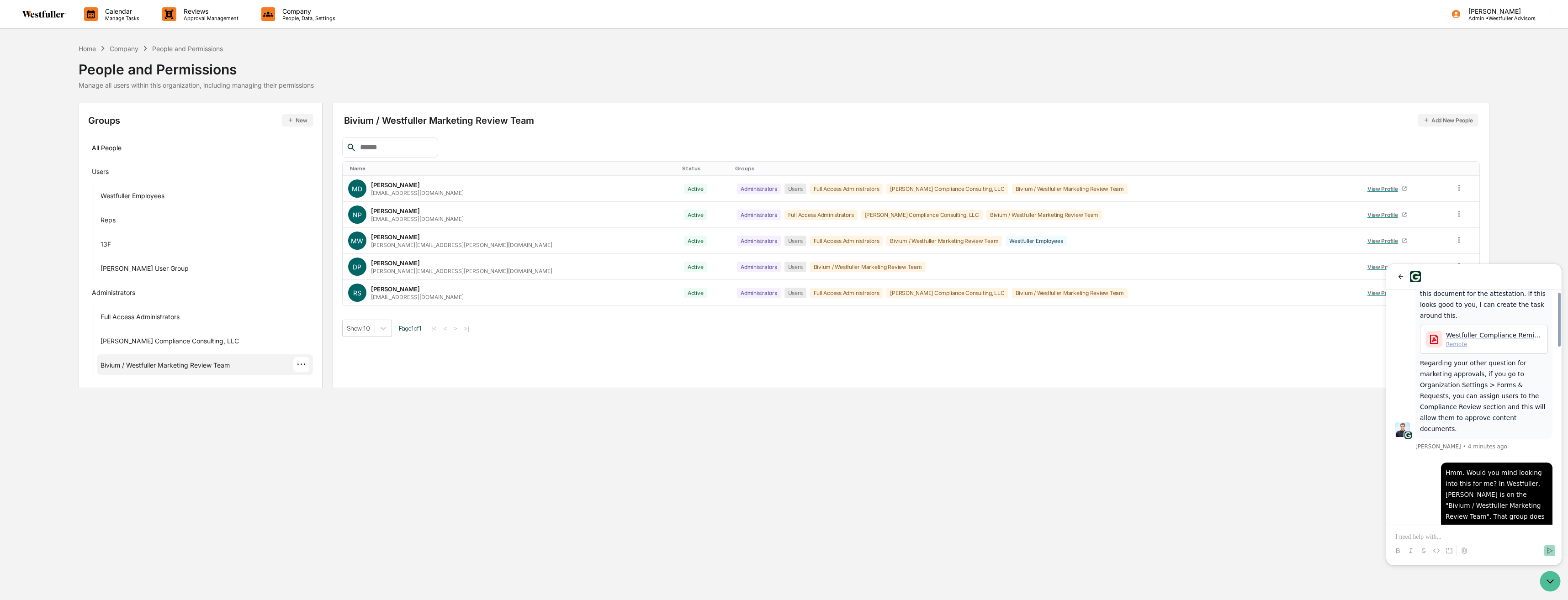
click at [1447, 535] on p at bounding box center [1473, 537] width 157 height 9
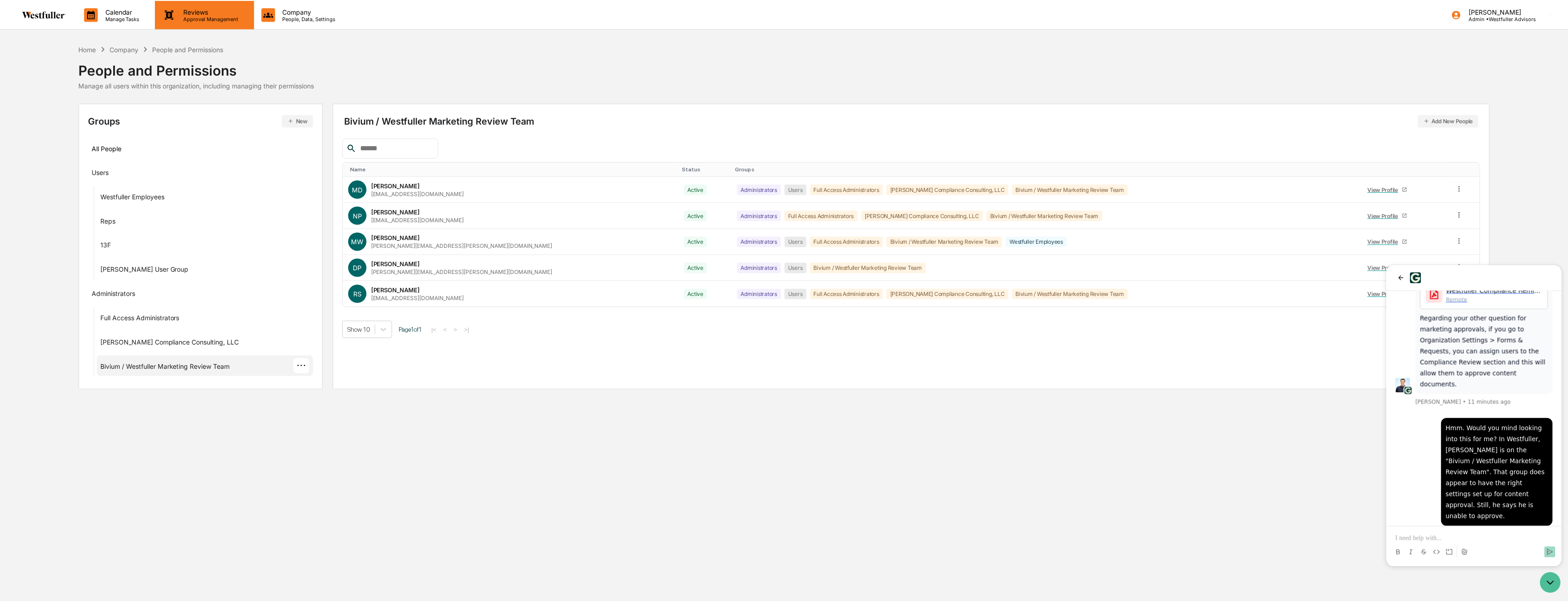
scroll to position [976, 0]
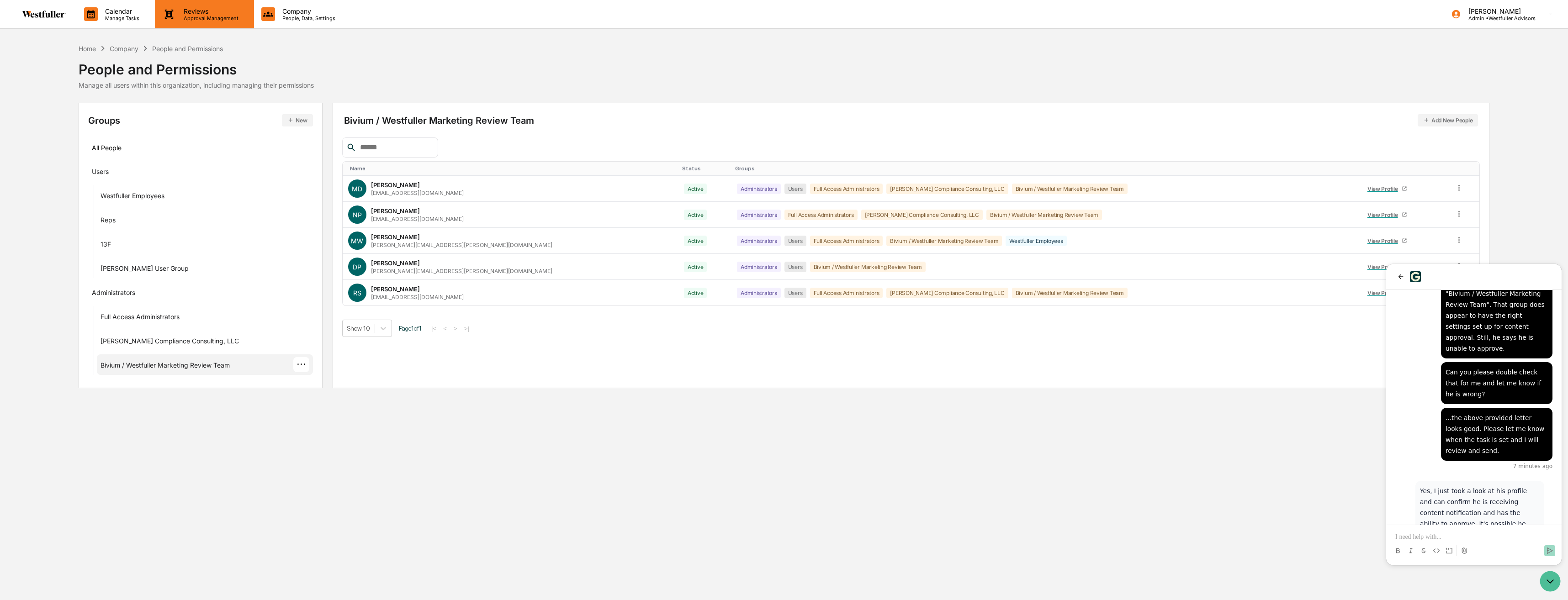
click at [200, 19] on p "Approval Management" at bounding box center [210, 18] width 67 height 6
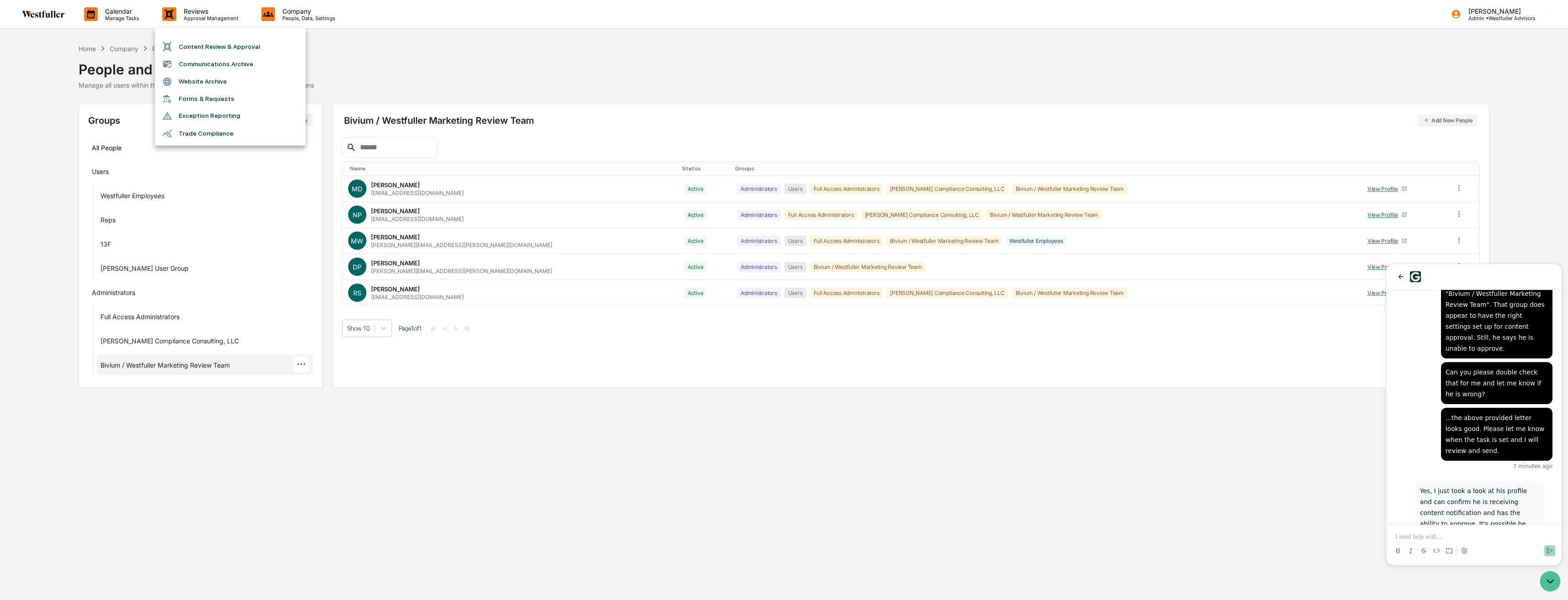
click at [189, 43] on li "Content Review & Approval" at bounding box center [230, 46] width 151 height 18
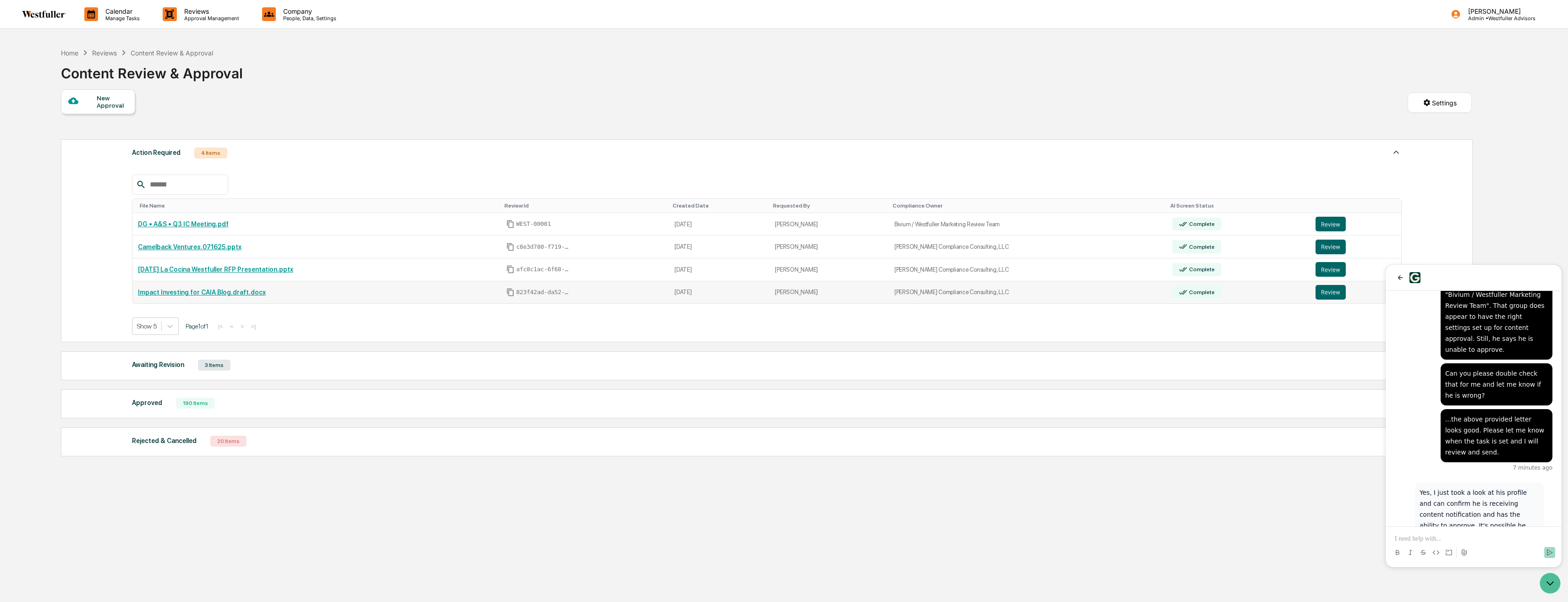
click at [168, 293] on link "Impact Investing for CAIA Blog.draft.docx" at bounding box center [201, 292] width 127 height 7
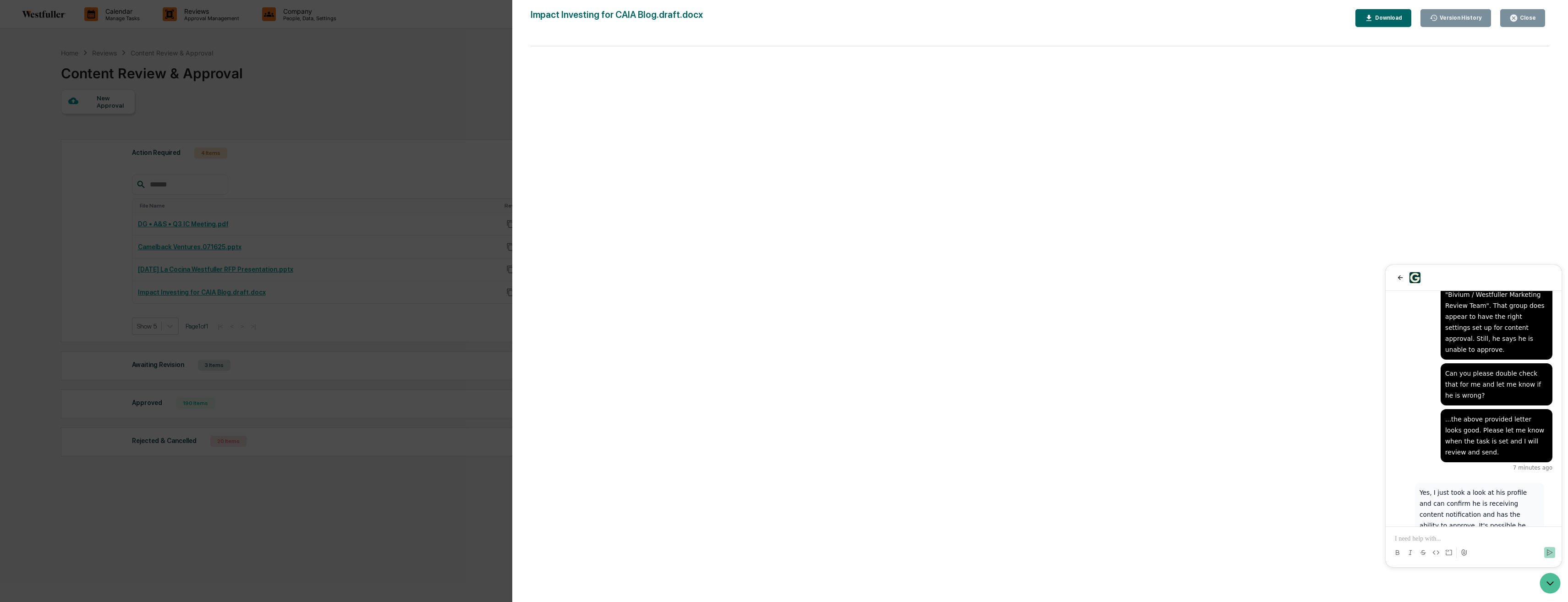
click at [1541, 18] on button "Close" at bounding box center [1522, 18] width 45 height 18
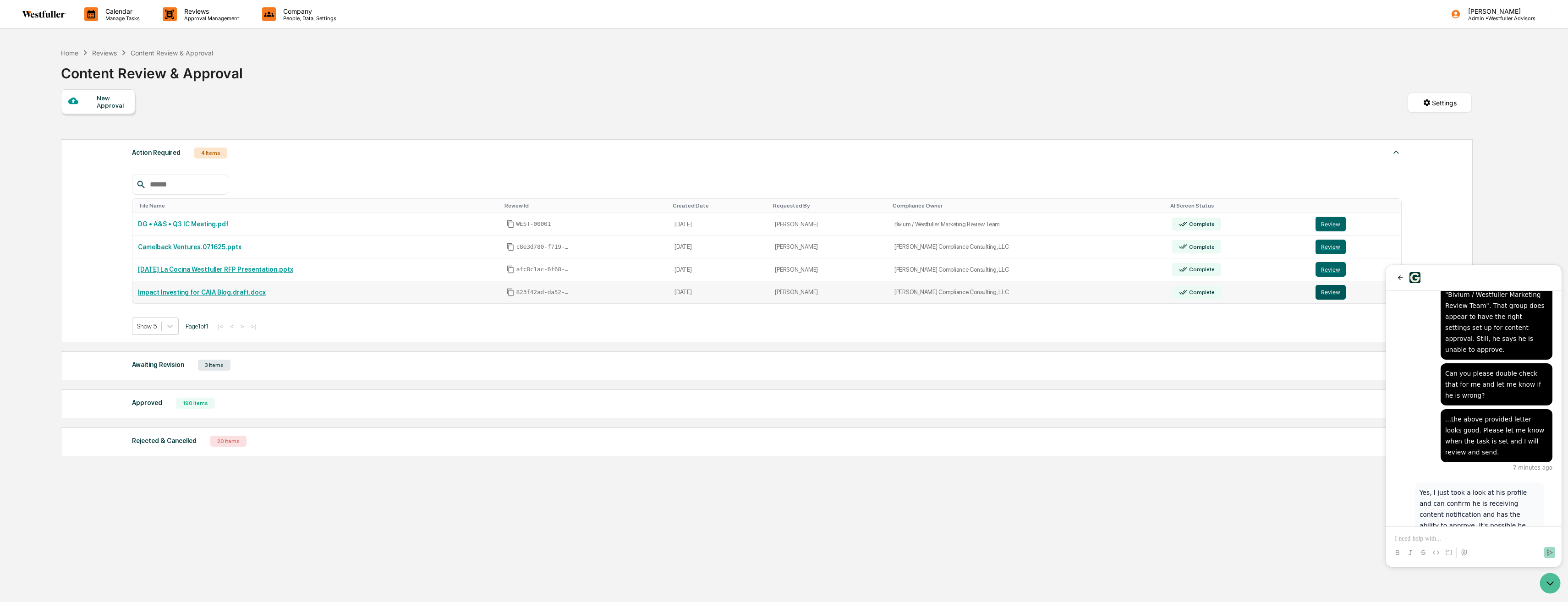
click at [1328, 289] on button "Review" at bounding box center [1331, 292] width 31 height 15
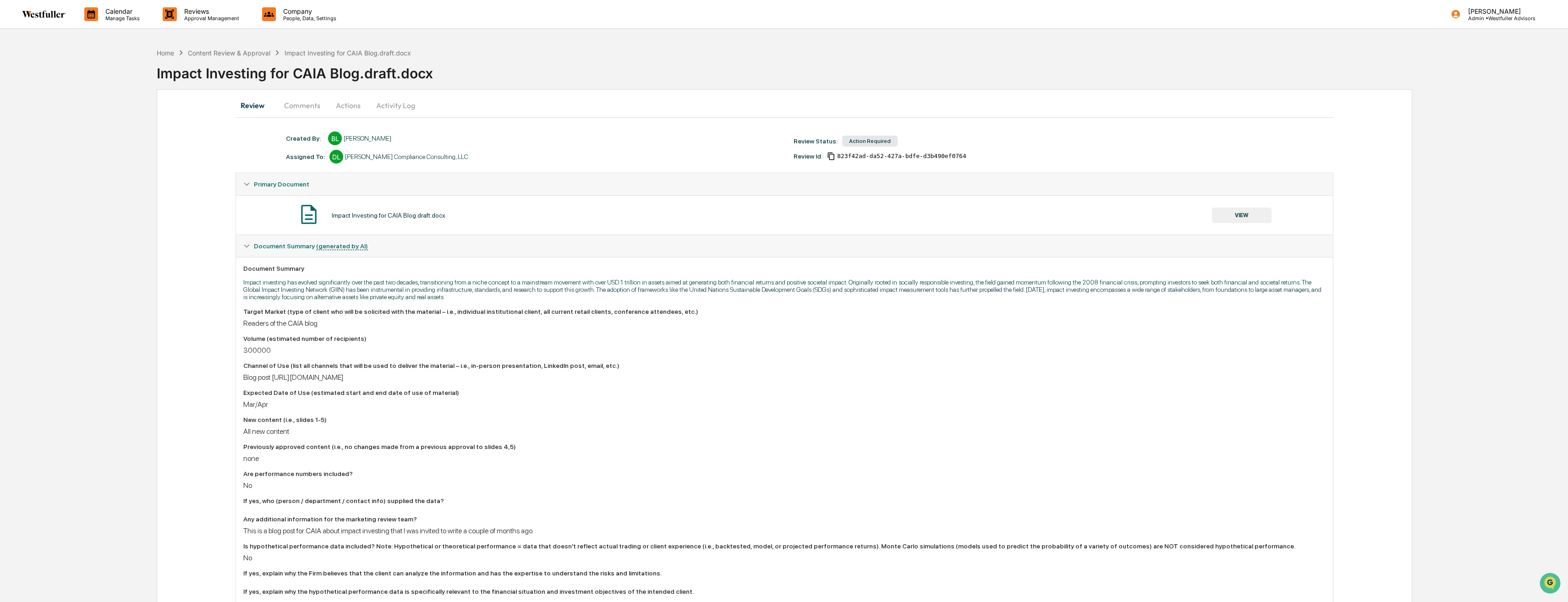
click at [352, 106] on button "Actions" at bounding box center [348, 105] width 41 height 22
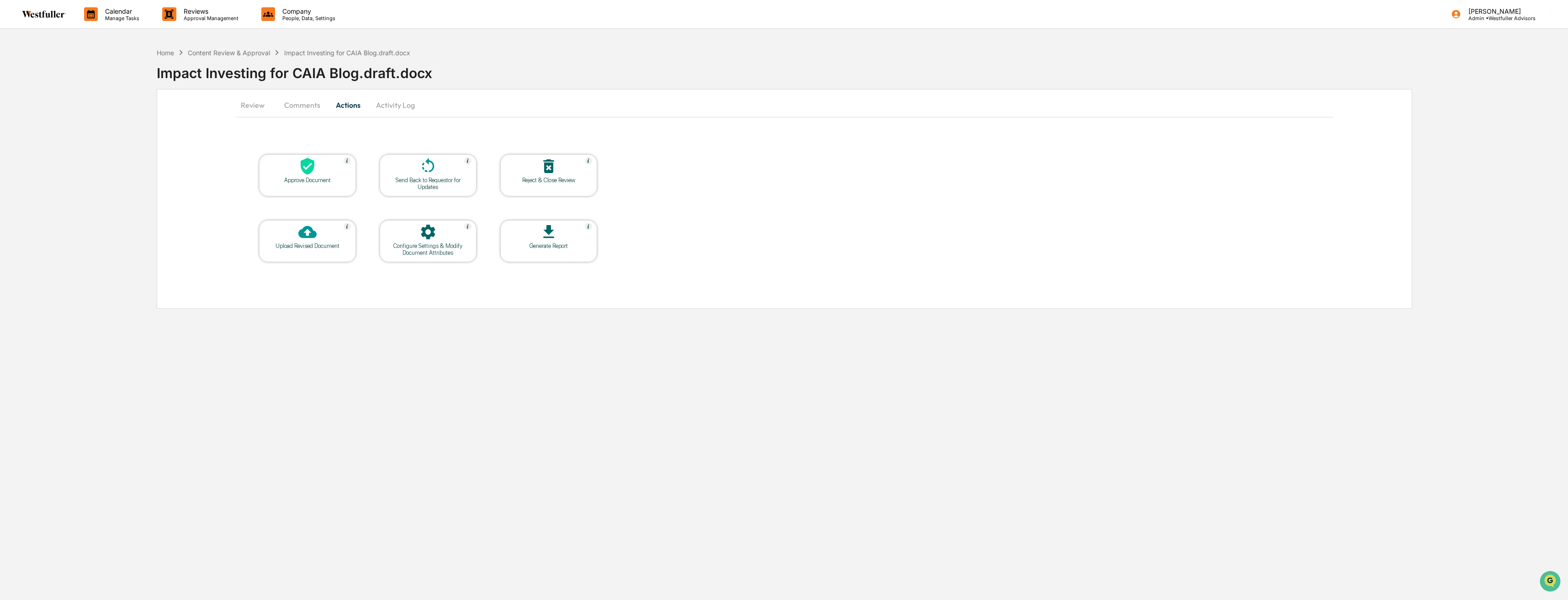
click at [66, 13] on link at bounding box center [49, 14] width 55 height 29
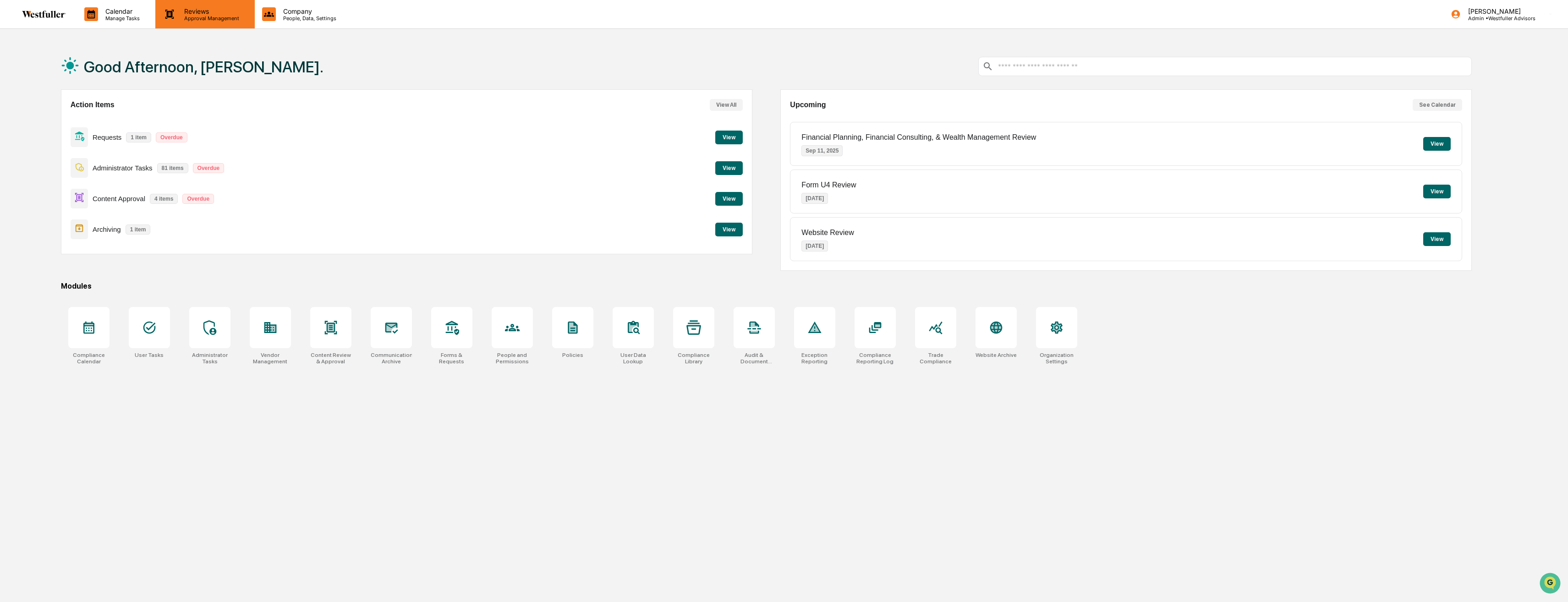
click at [193, 8] on p "Reviews" at bounding box center [210, 11] width 67 height 7
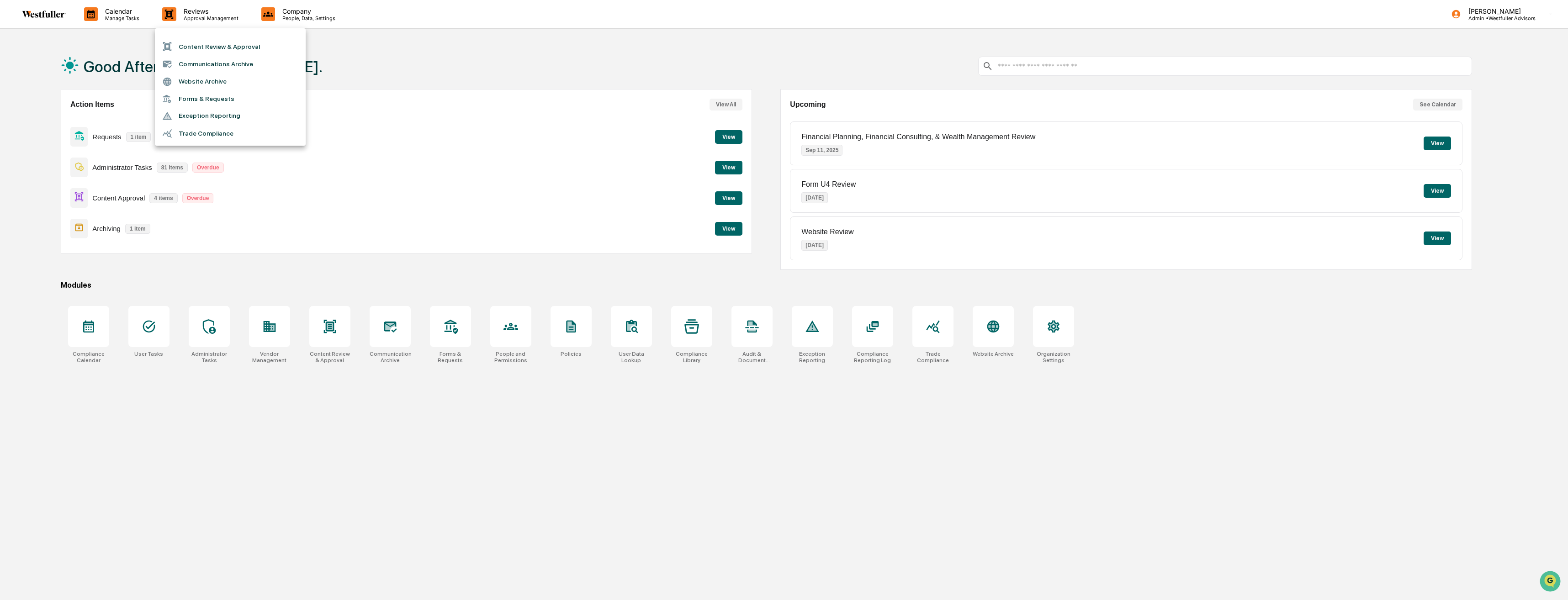
click at [134, 6] on div at bounding box center [784, 300] width 1568 height 600
click at [125, 14] on p "Calendar" at bounding box center [121, 11] width 46 height 7
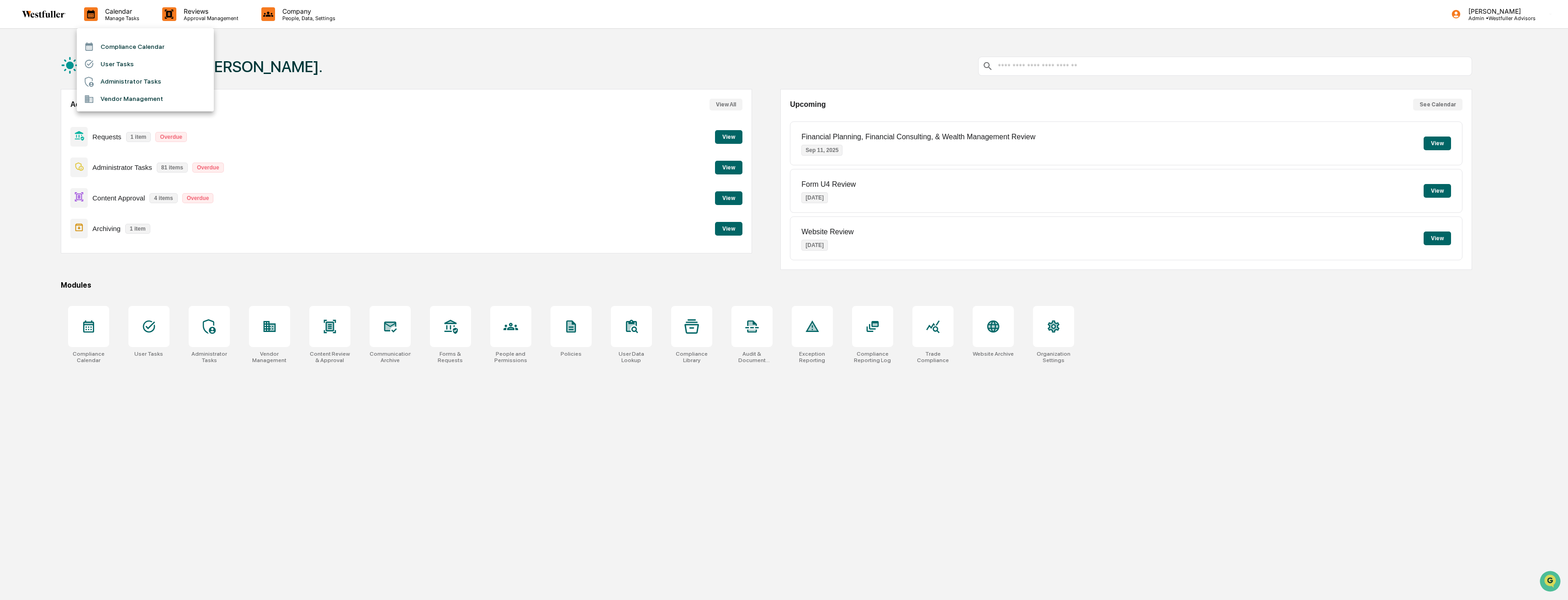
click at [123, 64] on li "User Tasks" at bounding box center [146, 64] width 137 height 18
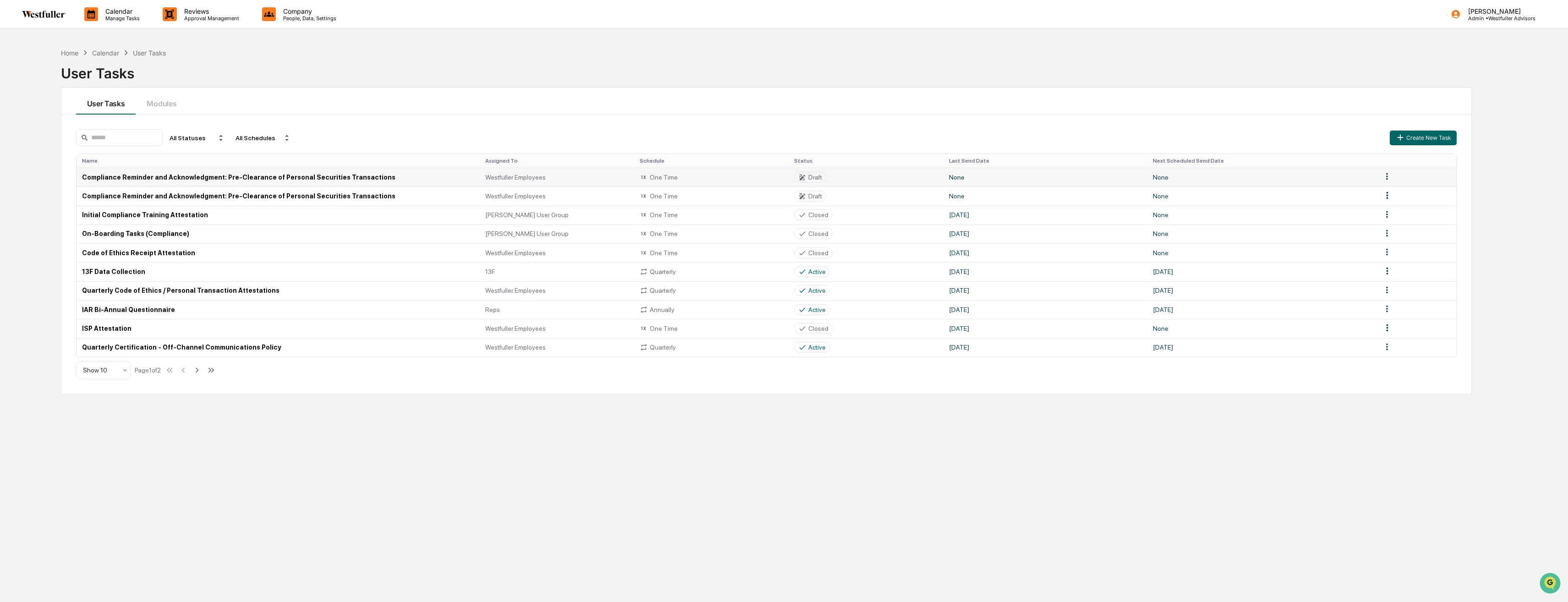
click at [372, 179] on td "Compliance Reminder and Acknowledgment: Pre-Clearance of Personal Securities Tr…" at bounding box center [278, 177] width 404 height 19
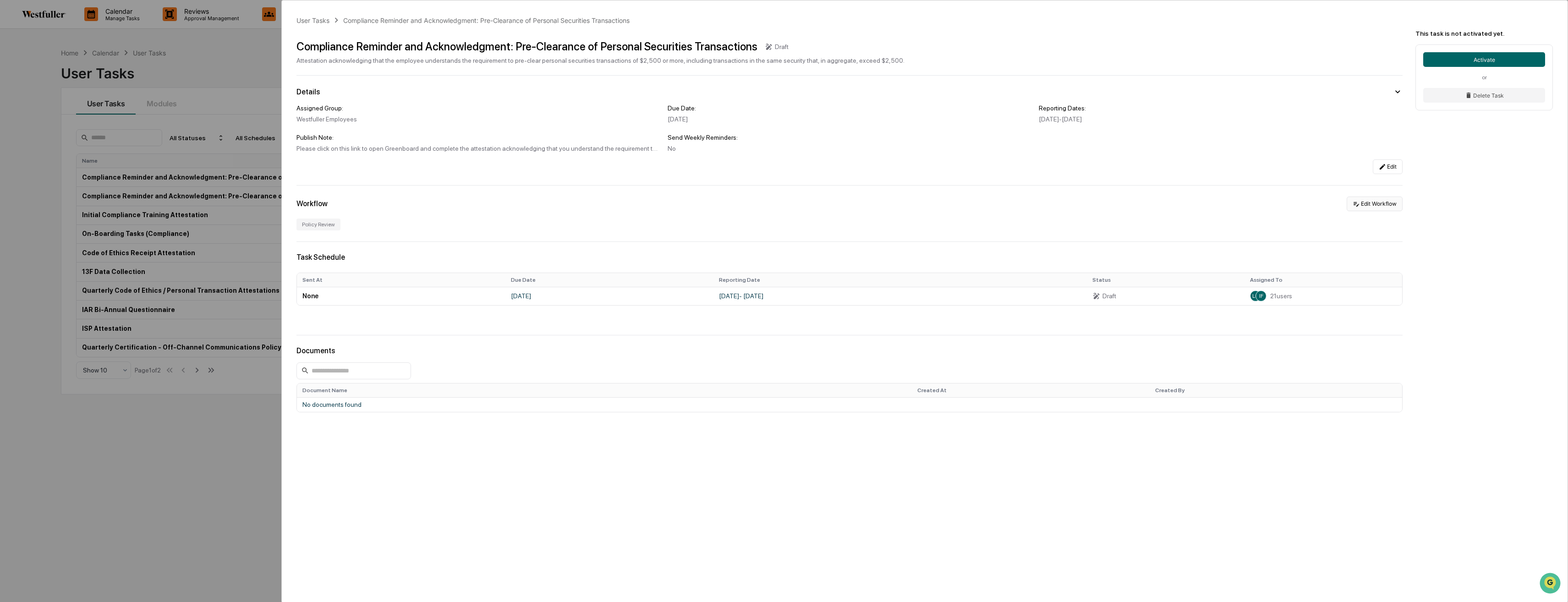
click at [1386, 209] on button "Edit Workflow" at bounding box center [1375, 204] width 56 height 15
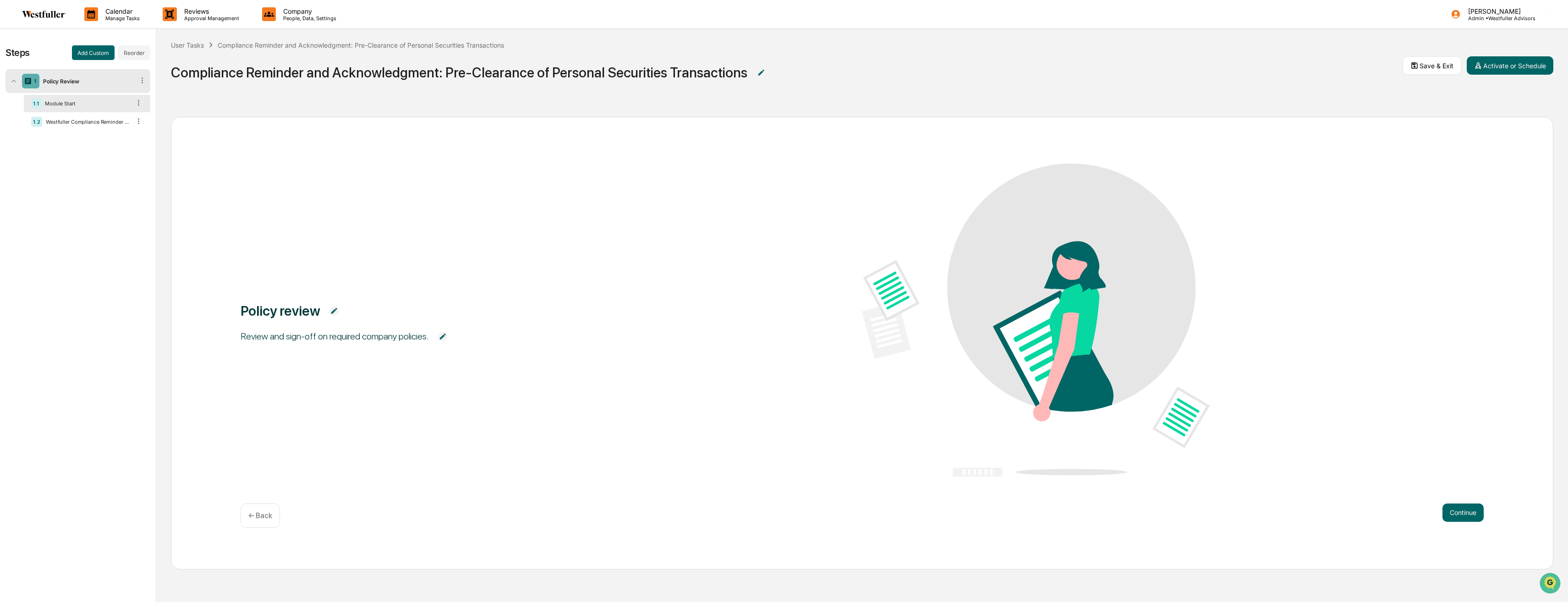
click at [67, 95] on div "1.1 Module Start" at bounding box center [87, 103] width 126 height 18
click at [67, 103] on div "Module Start" at bounding box center [86, 103] width 89 height 7
click at [1462, 519] on button "Continue" at bounding box center [1463, 513] width 41 height 19
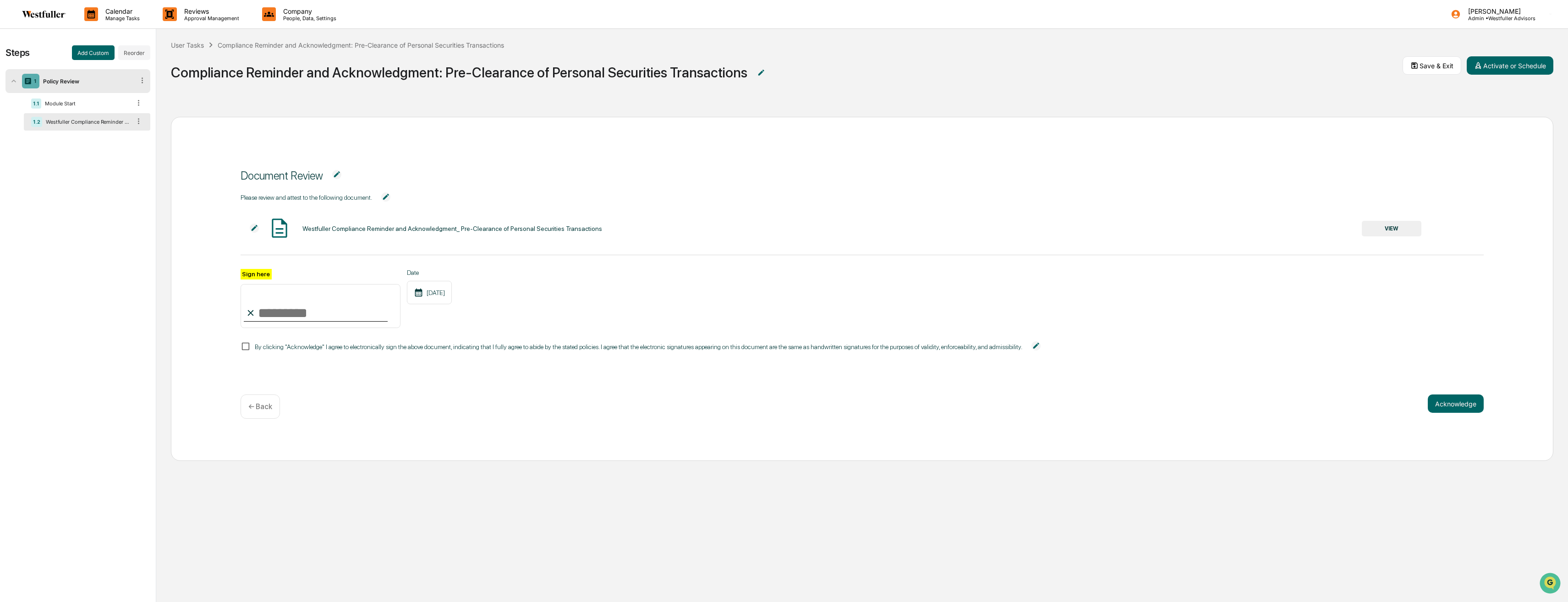
click at [1406, 232] on button "VIEW" at bounding box center [1391, 228] width 60 height 16
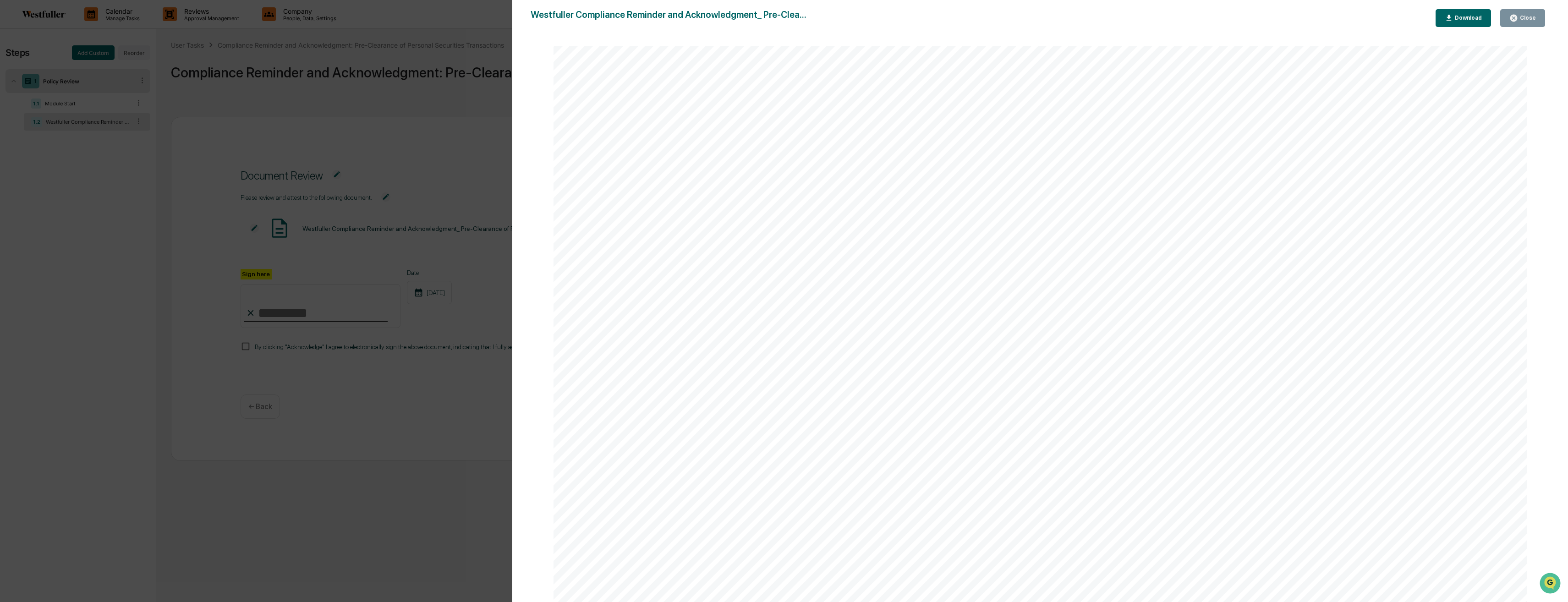
scroll to position [321, 0]
click at [445, 426] on div "Version History [DATE] 05:17 PM [PERSON_NAME] Compliance Reminder and Acknowled…" at bounding box center [784, 301] width 1568 height 602
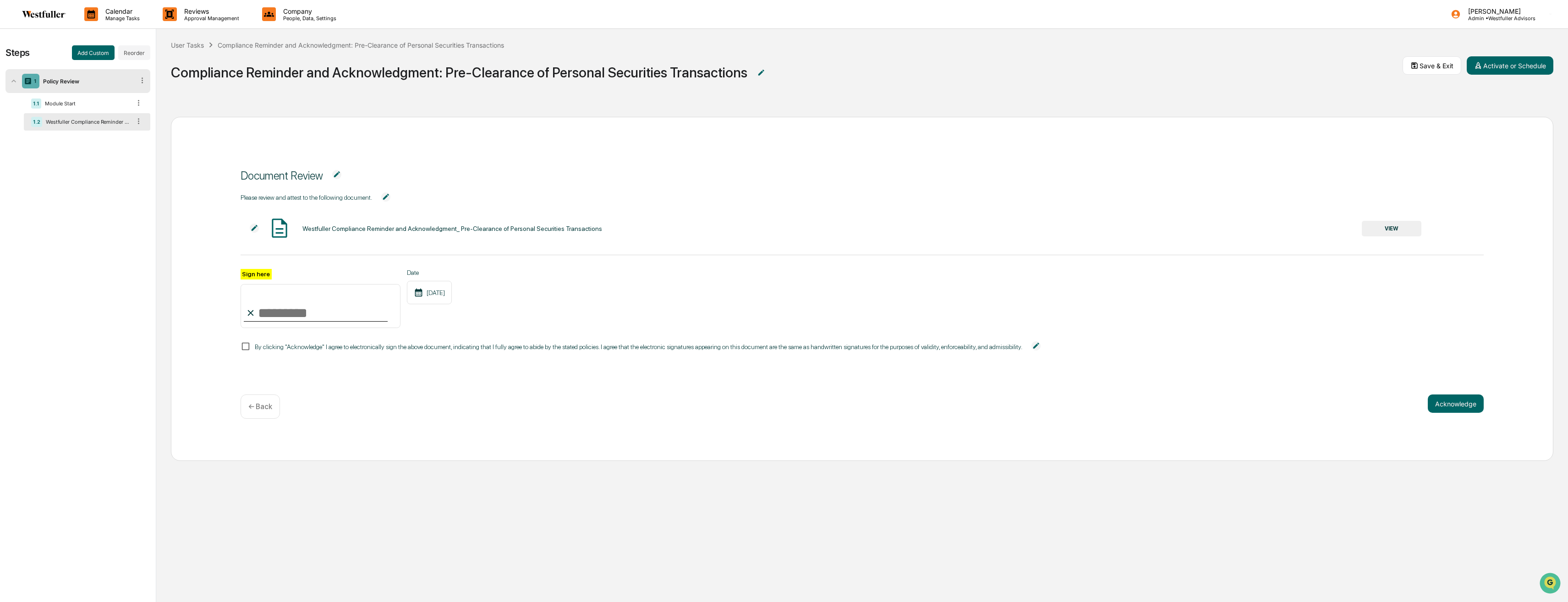
click at [418, 226] on div "Westfuller Compliance Reminder and Acknowledgment_ Pre-Clearance of Personal Se…" at bounding box center [452, 229] width 299 height 7
click at [269, 225] on img at bounding box center [279, 228] width 23 height 23
click at [1420, 228] on button "VIEW" at bounding box center [1391, 228] width 60 height 16
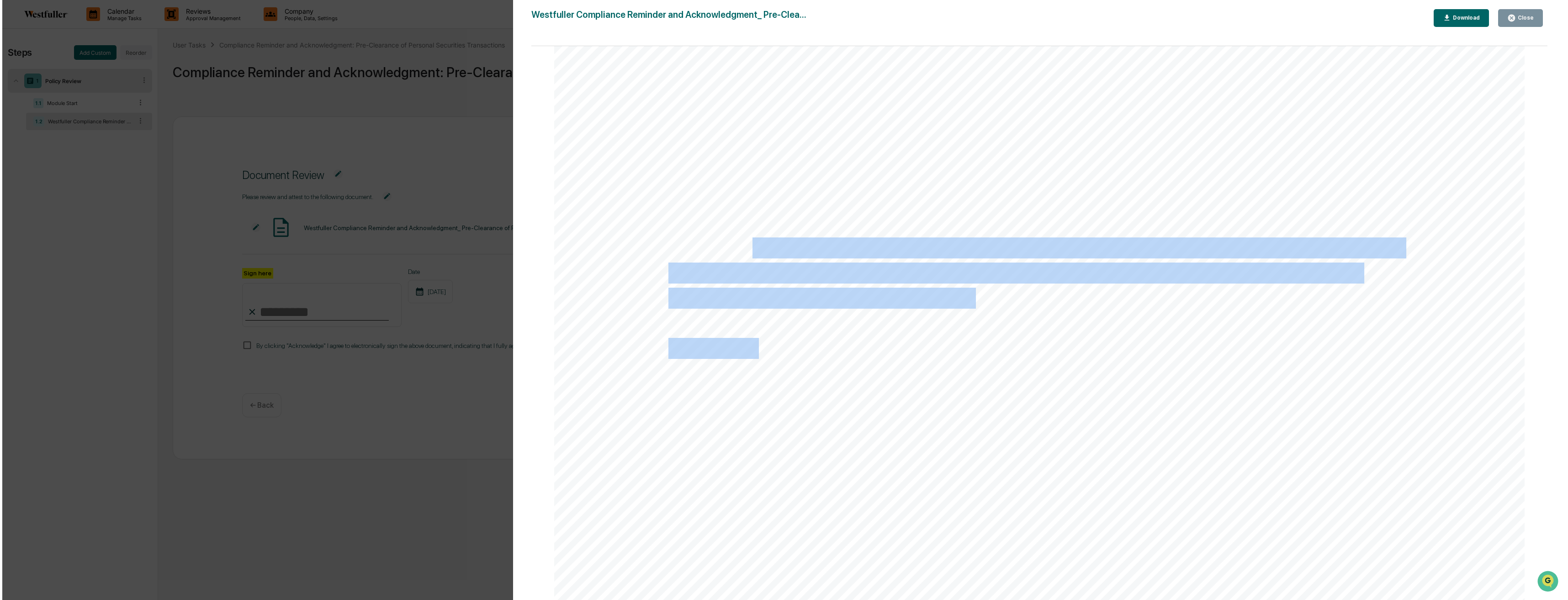
scroll to position [45, 0]
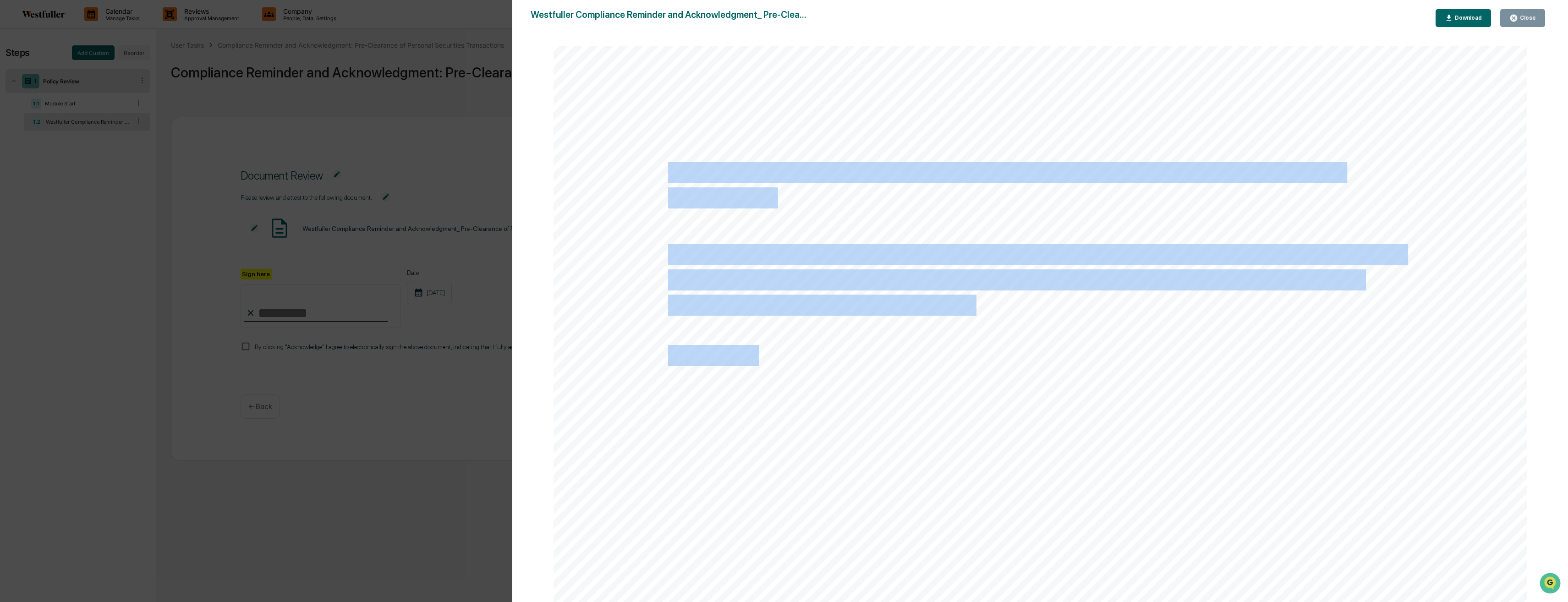
drag, startPoint x: 1084, startPoint y: 375, endPoint x: 667, endPoint y: 176, distance: 462.0
copy div "Compliance Reminder and Acknowledgment: Pre-Clearance of Personal Securities Tr…"
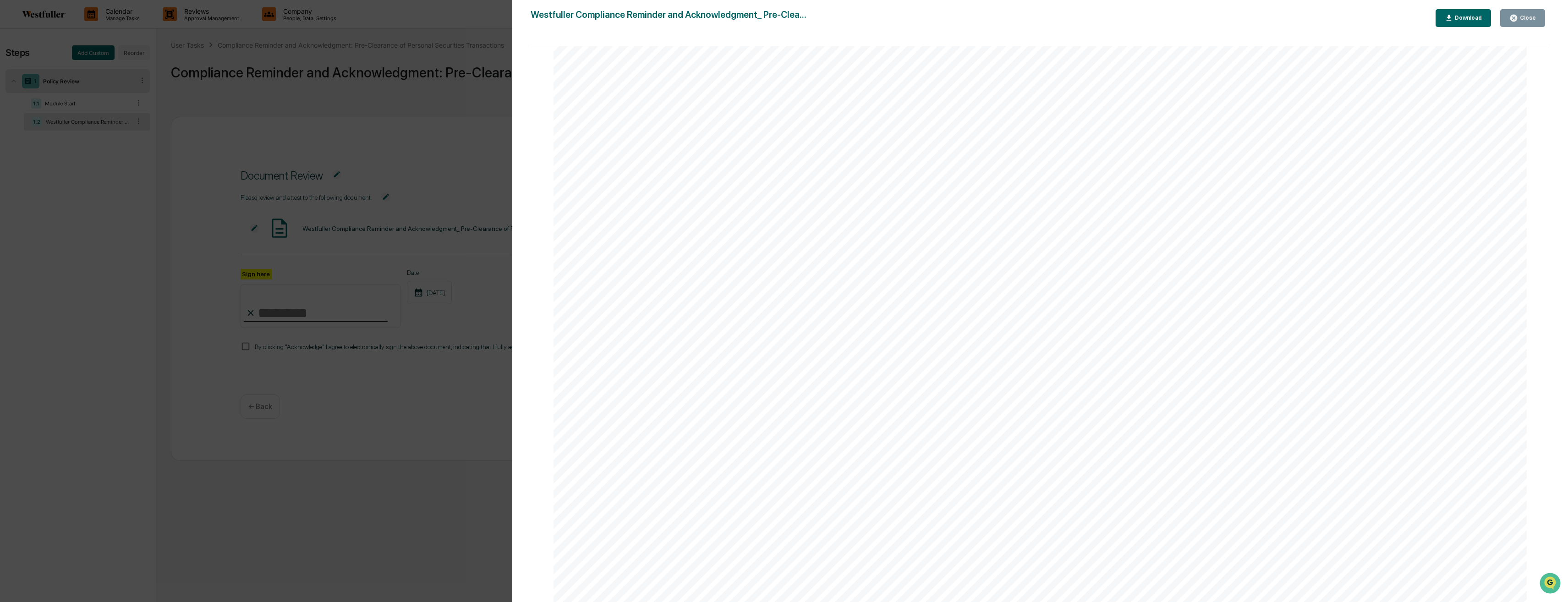
click at [1475, 29] on div "Westfuller Compliance Reminder and Acknowledgment_ Pre-Clea... Close Download P…" at bounding box center [1041, 310] width 1019 height 602
click at [1475, 23] on button "Download" at bounding box center [1464, 18] width 56 height 18
click at [237, 455] on div "Version History [DATE] 05:17 PM [PERSON_NAME] Compliance Reminder and Acknowled…" at bounding box center [784, 301] width 1568 height 602
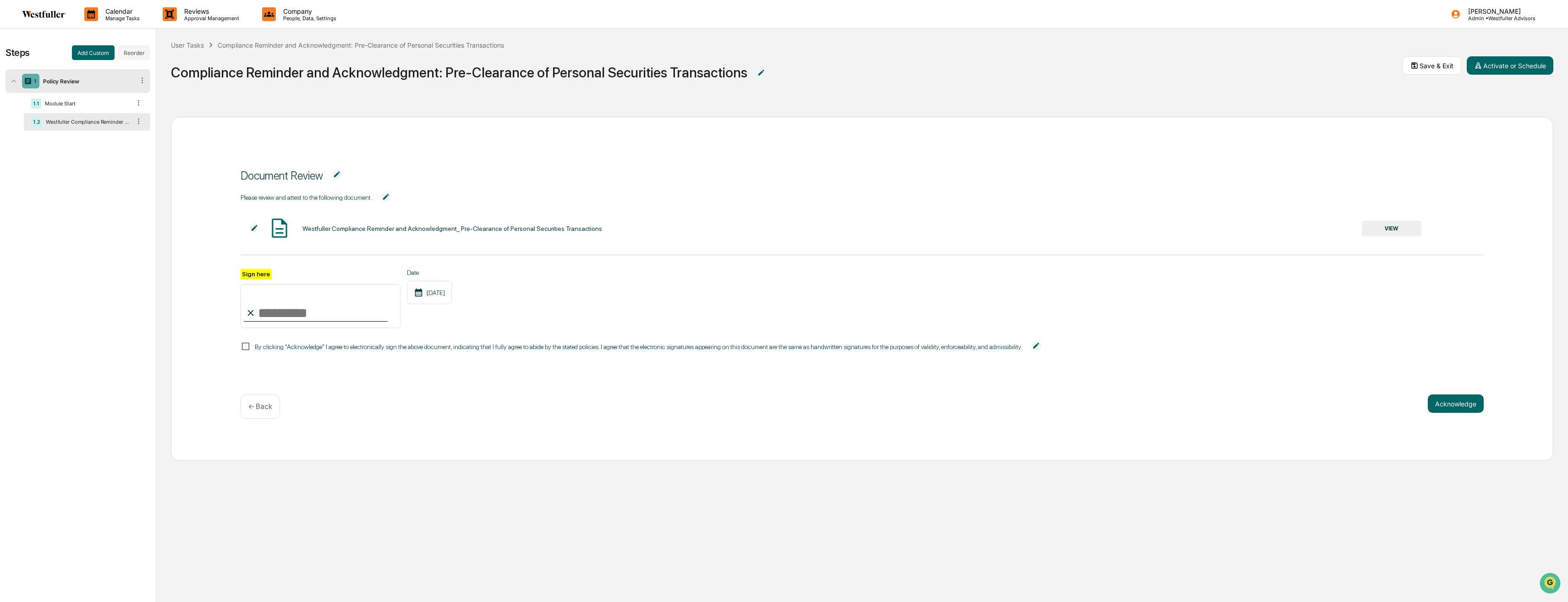
click at [45, 14] on img at bounding box center [44, 14] width 44 height 7
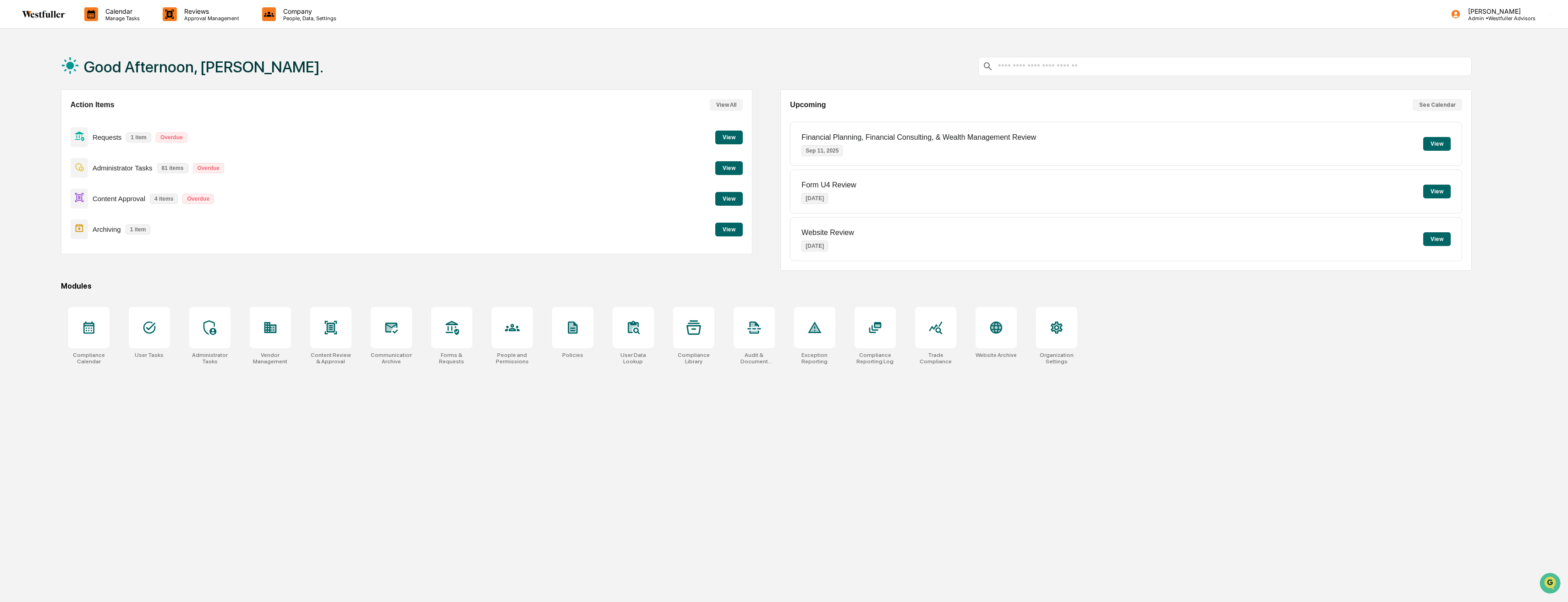
click at [724, 201] on button "View" at bounding box center [729, 198] width 28 height 14
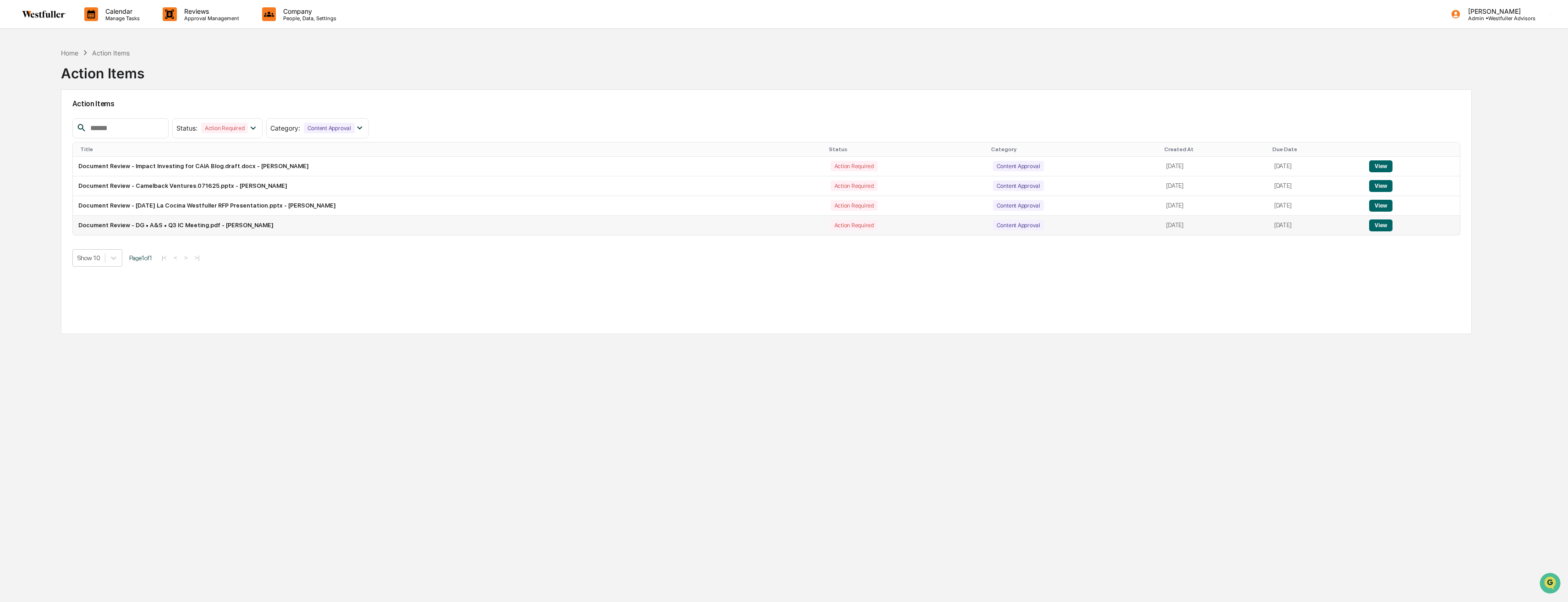
click at [1383, 230] on button "View" at bounding box center [1380, 225] width 23 height 12
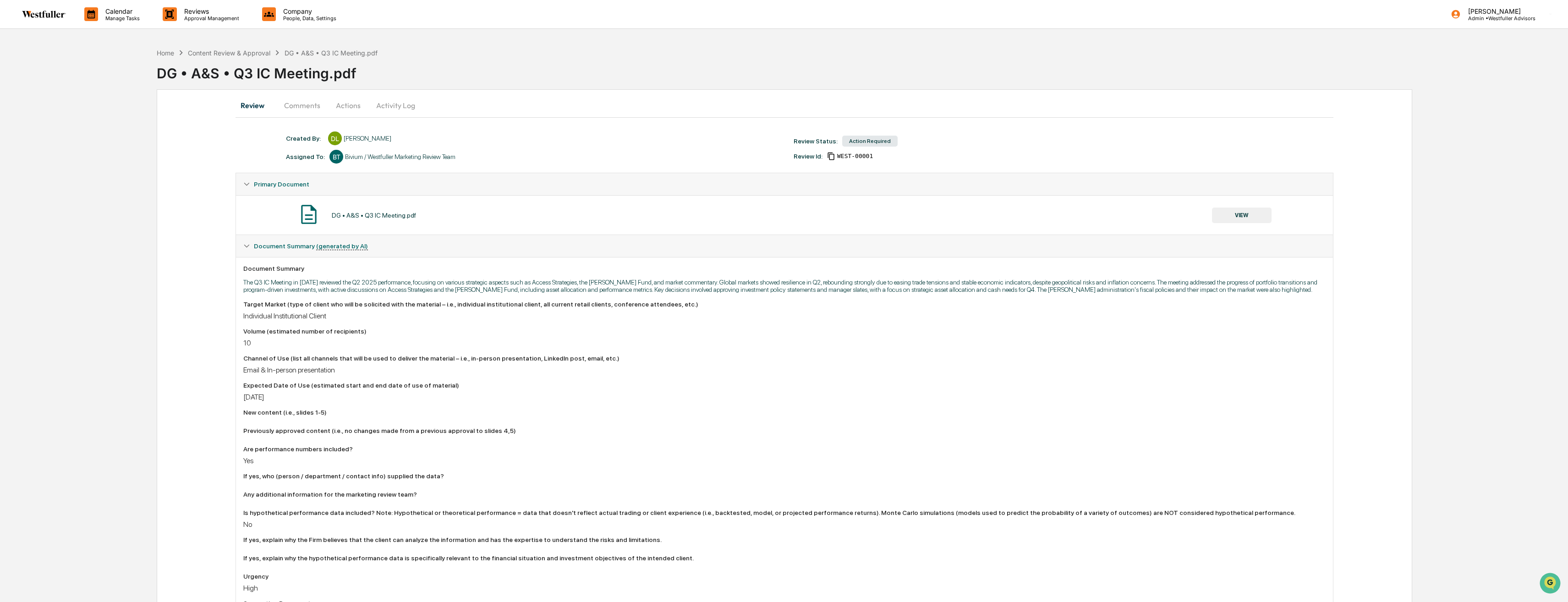
click at [338, 106] on button "Actions" at bounding box center [348, 105] width 41 height 22
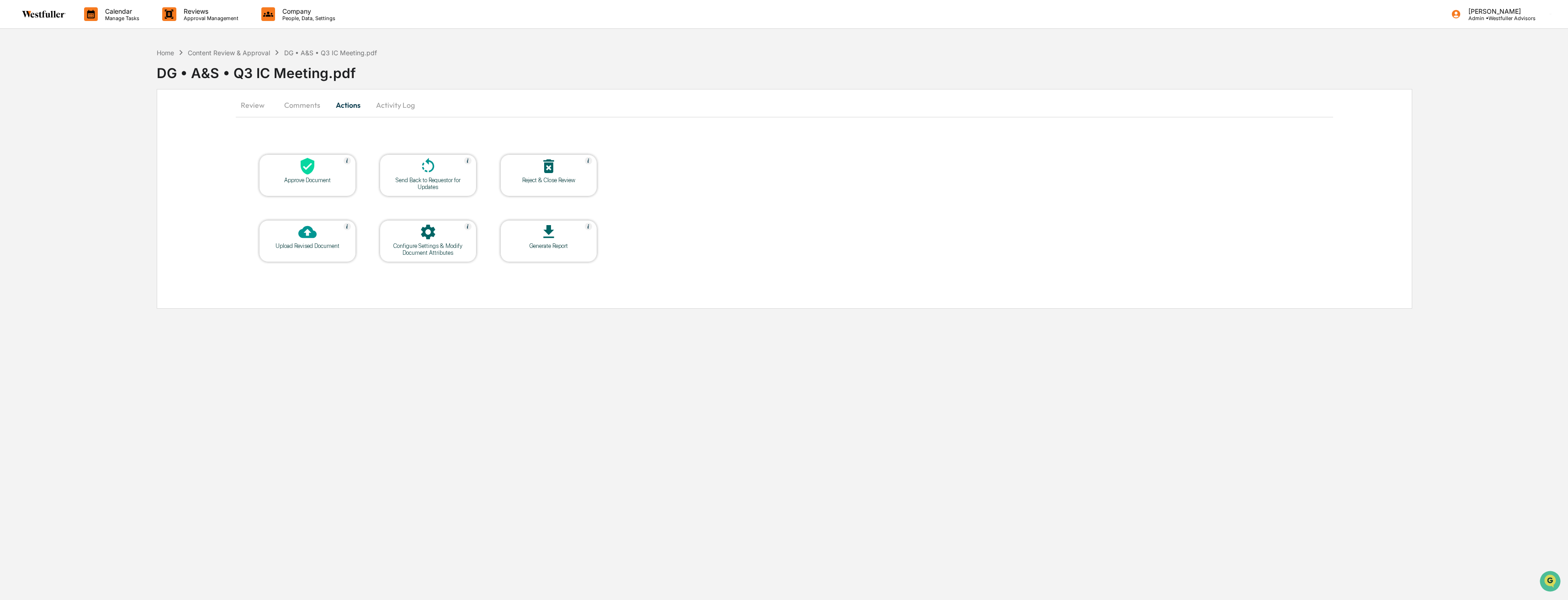
click at [300, 108] on button "Comments" at bounding box center [302, 105] width 51 height 22
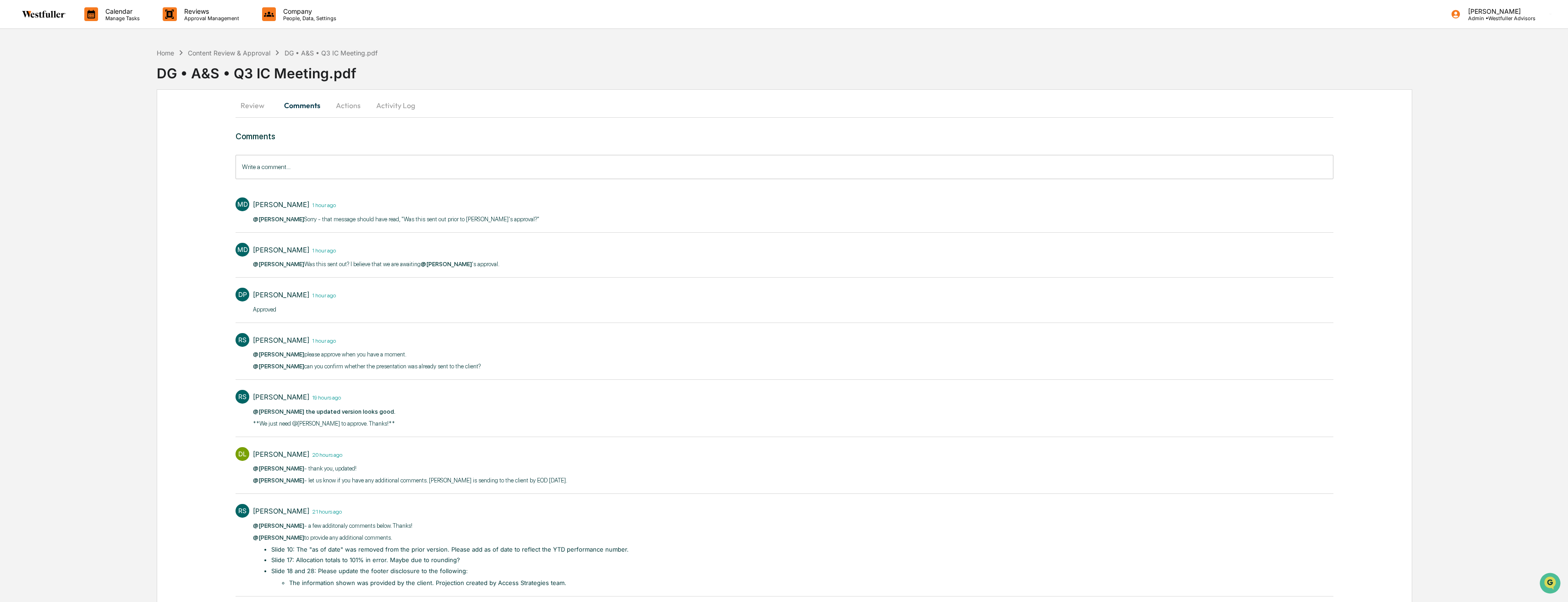
click at [257, 101] on button "Review" at bounding box center [256, 105] width 41 height 22
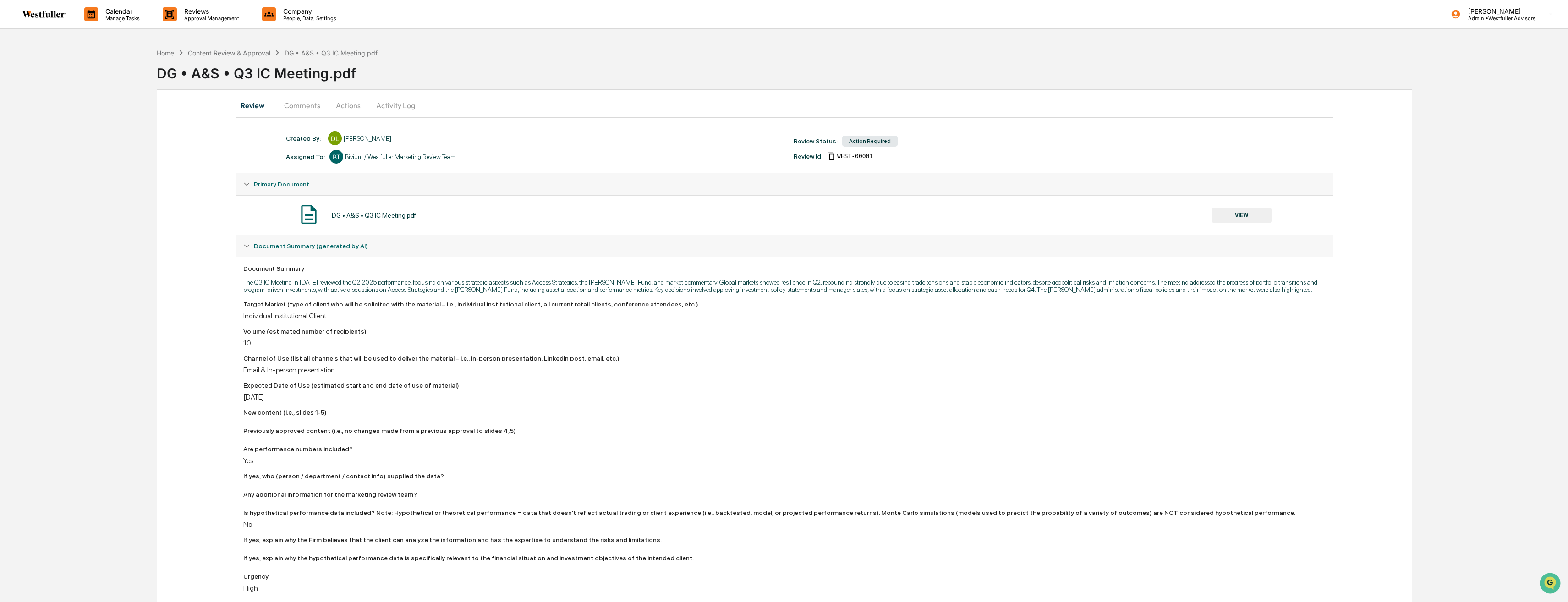
drag, startPoint x: 315, startPoint y: 104, endPoint x: 338, endPoint y: 103, distance: 23.0
click at [316, 103] on button "Comments" at bounding box center [302, 105] width 51 height 22
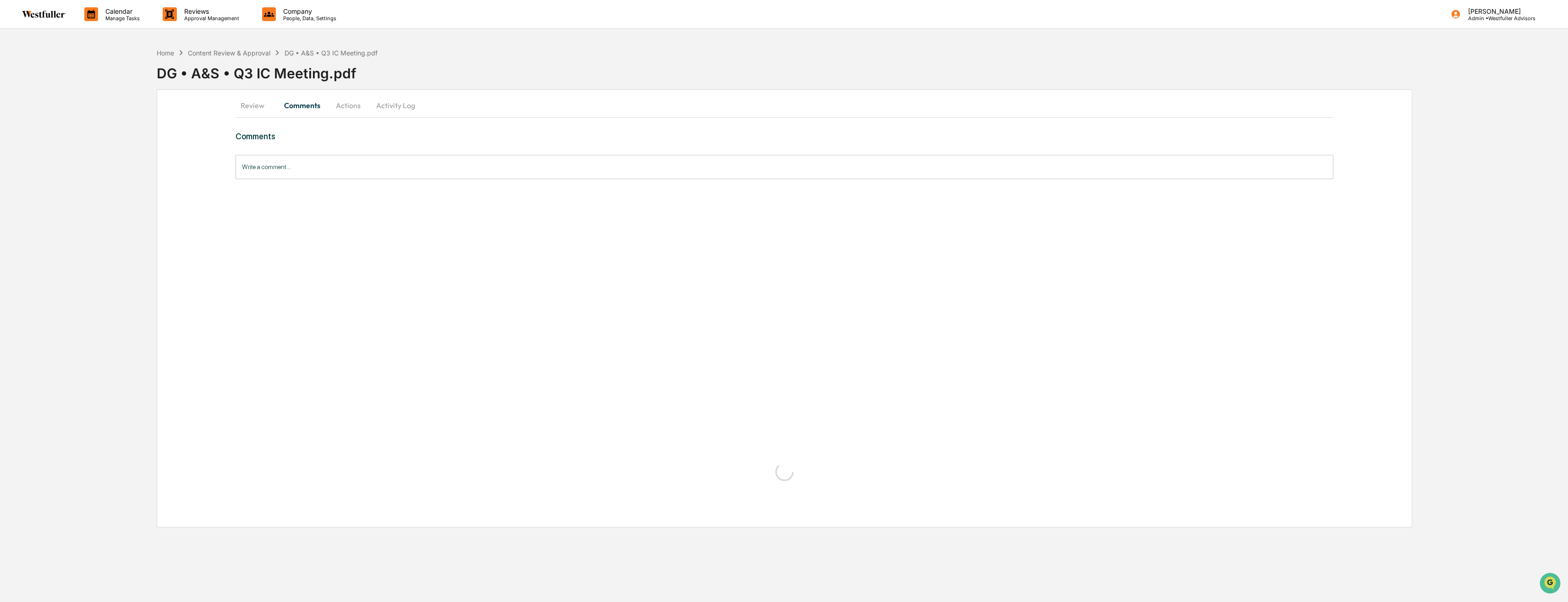
click at [349, 103] on button "Actions" at bounding box center [348, 105] width 41 height 22
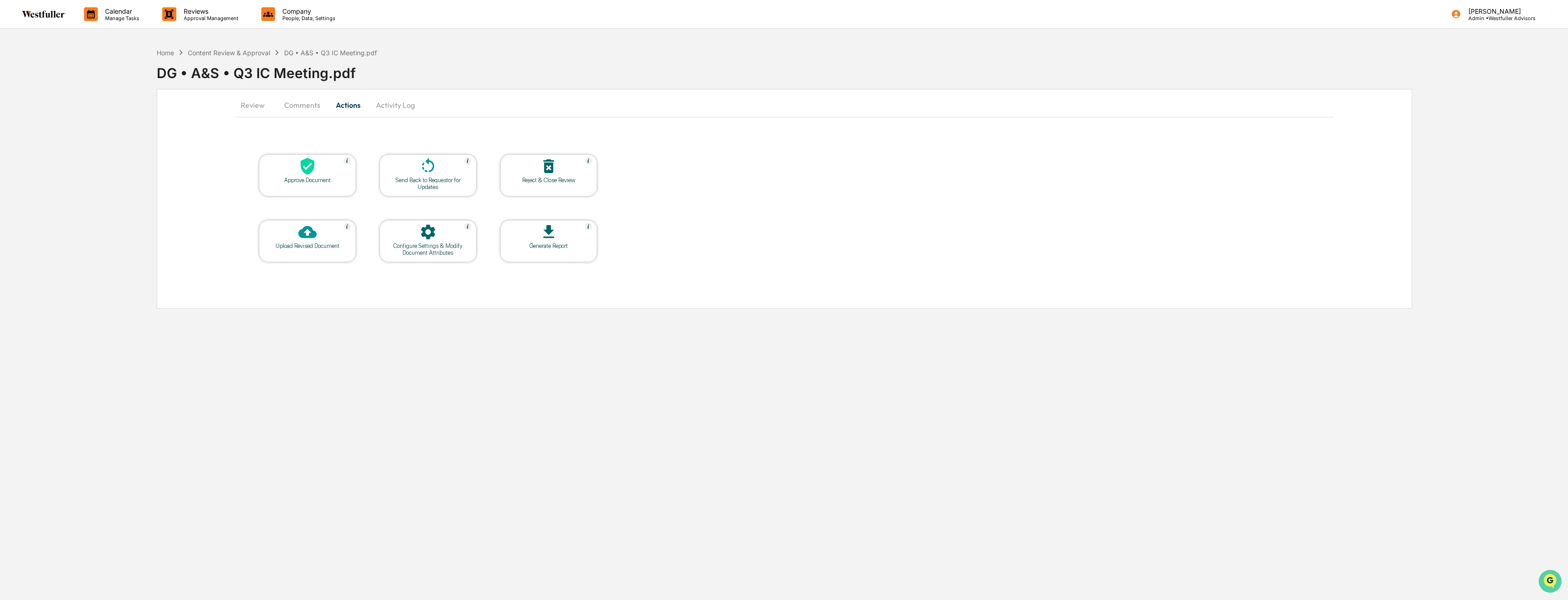
click at [1542, 586] on icon "Open customer support" at bounding box center [1549, 593] width 23 height 23
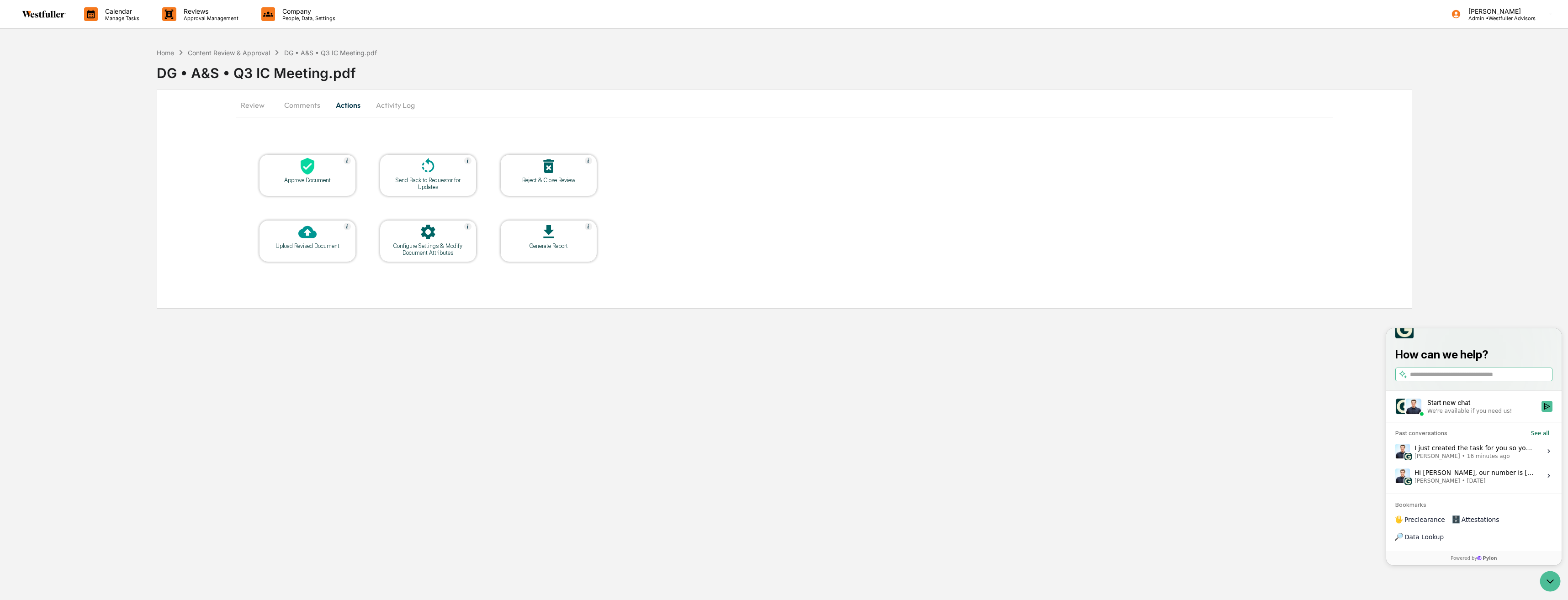
click at [1479, 460] on span "16 minutes ago" at bounding box center [1488, 456] width 43 height 7
click at [1396, 452] on button "View issue" at bounding box center [1395, 452] width 0 height 0
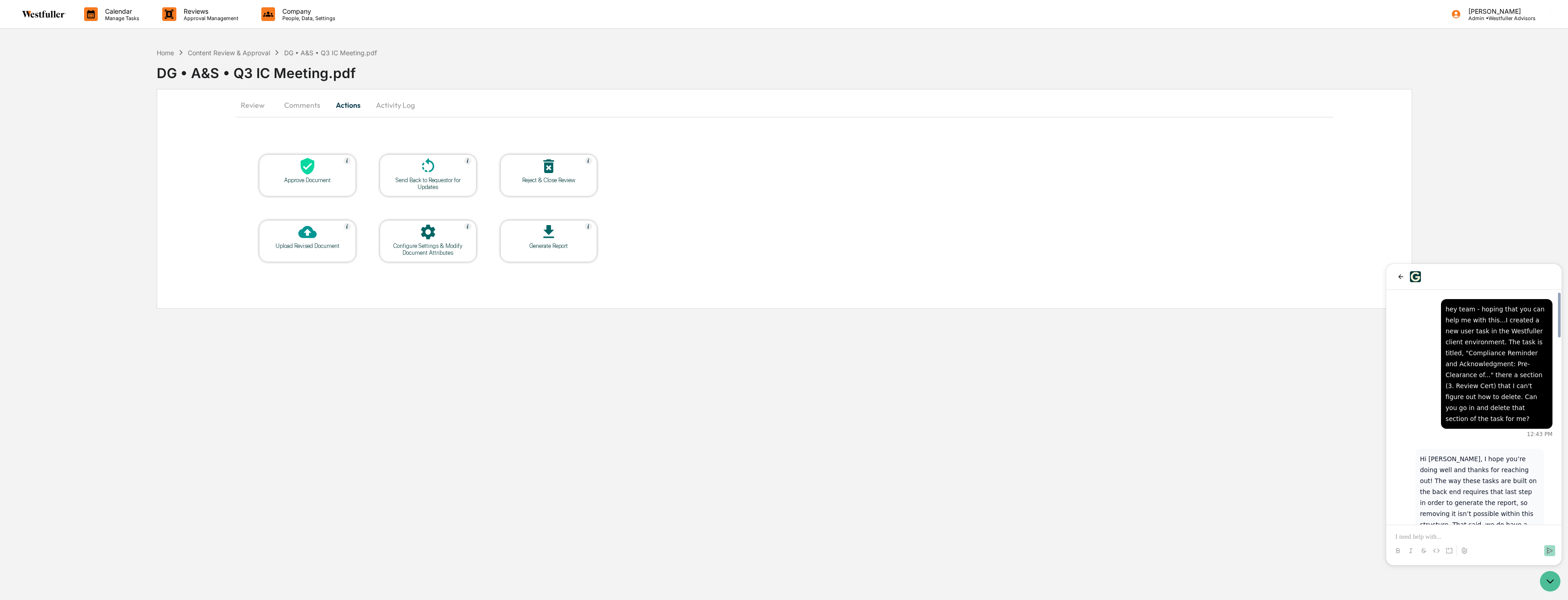
scroll to position [973, 0]
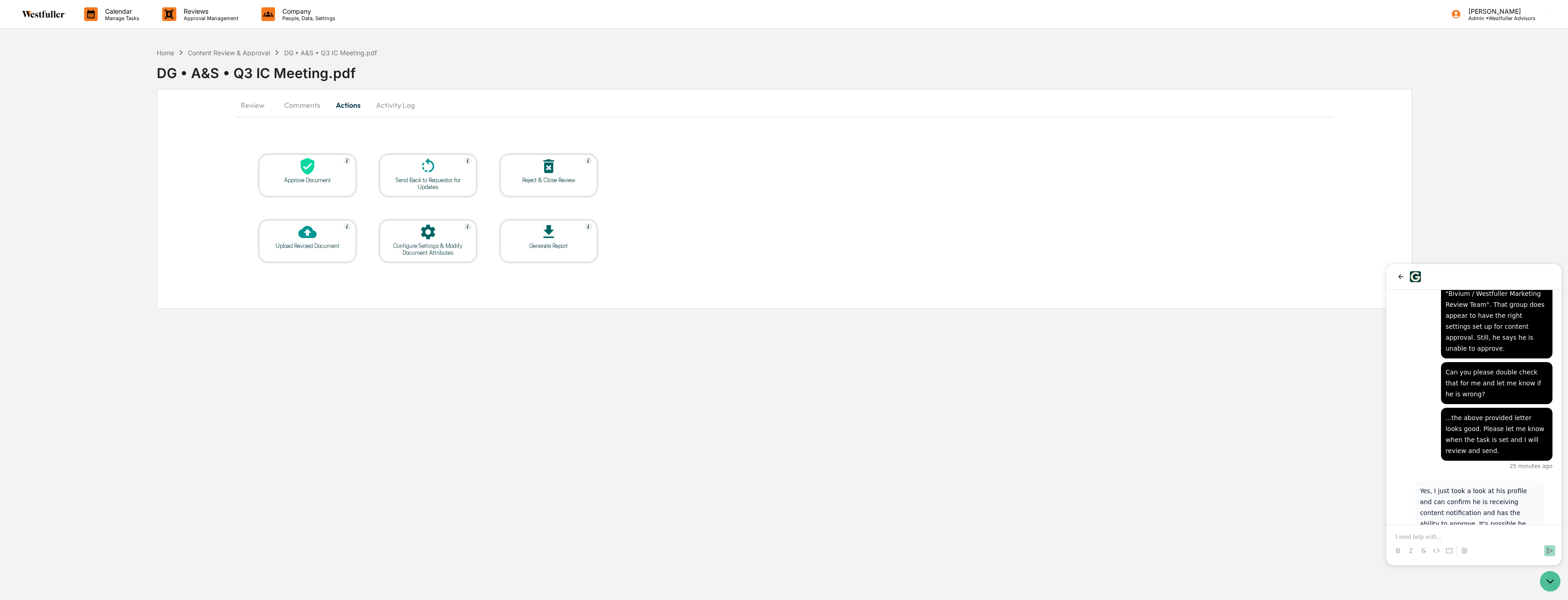
click at [0, 157] on html "Calendar Manage Tasks Reviews Approval Management Company People, Data, Setting…" at bounding box center [784, 300] width 1568 height 600
click at [1441, 536] on p at bounding box center [1473, 537] width 157 height 9
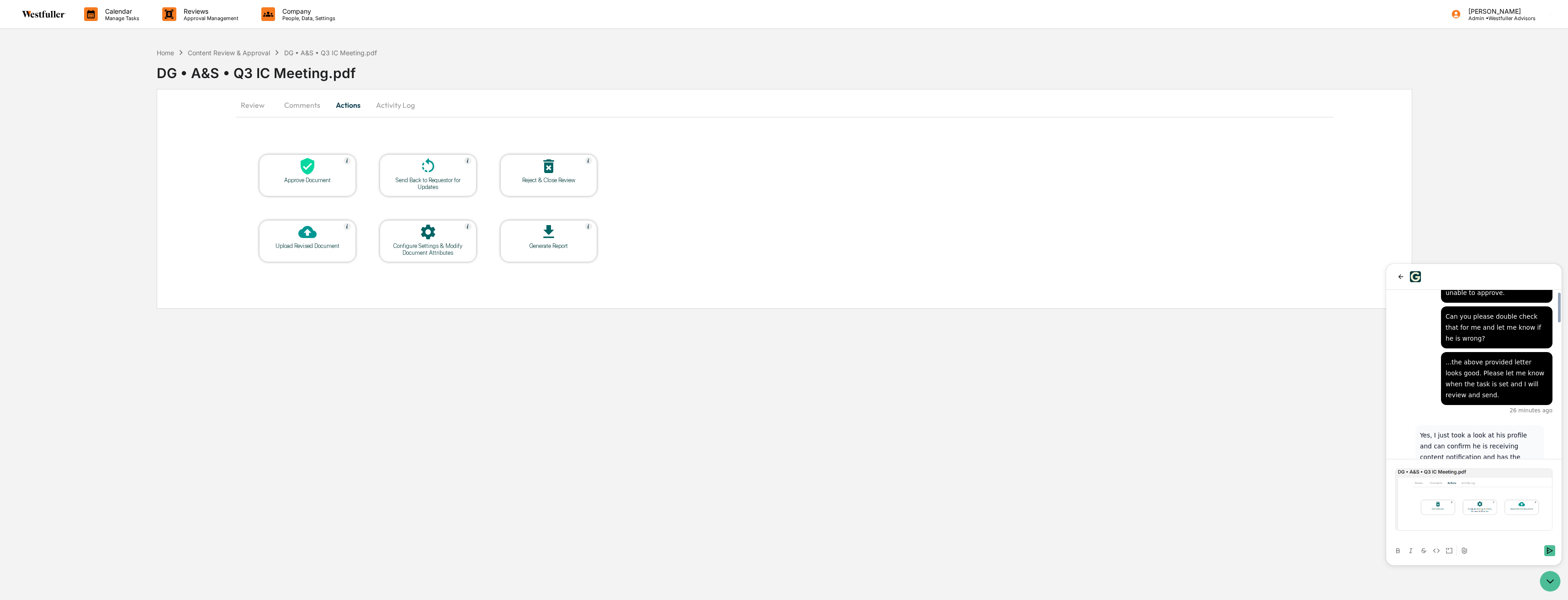
scroll to position [1091, 0]
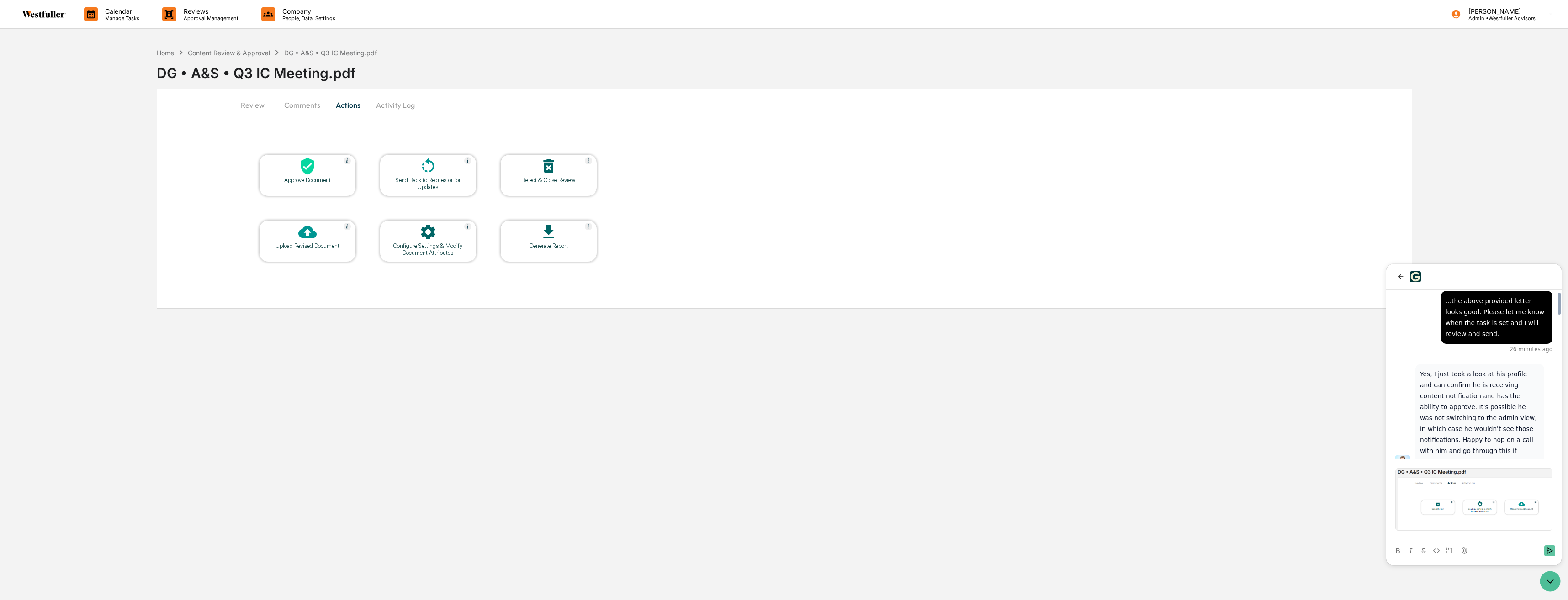
click at [1552, 554] on icon "Send" at bounding box center [1549, 551] width 7 height 7
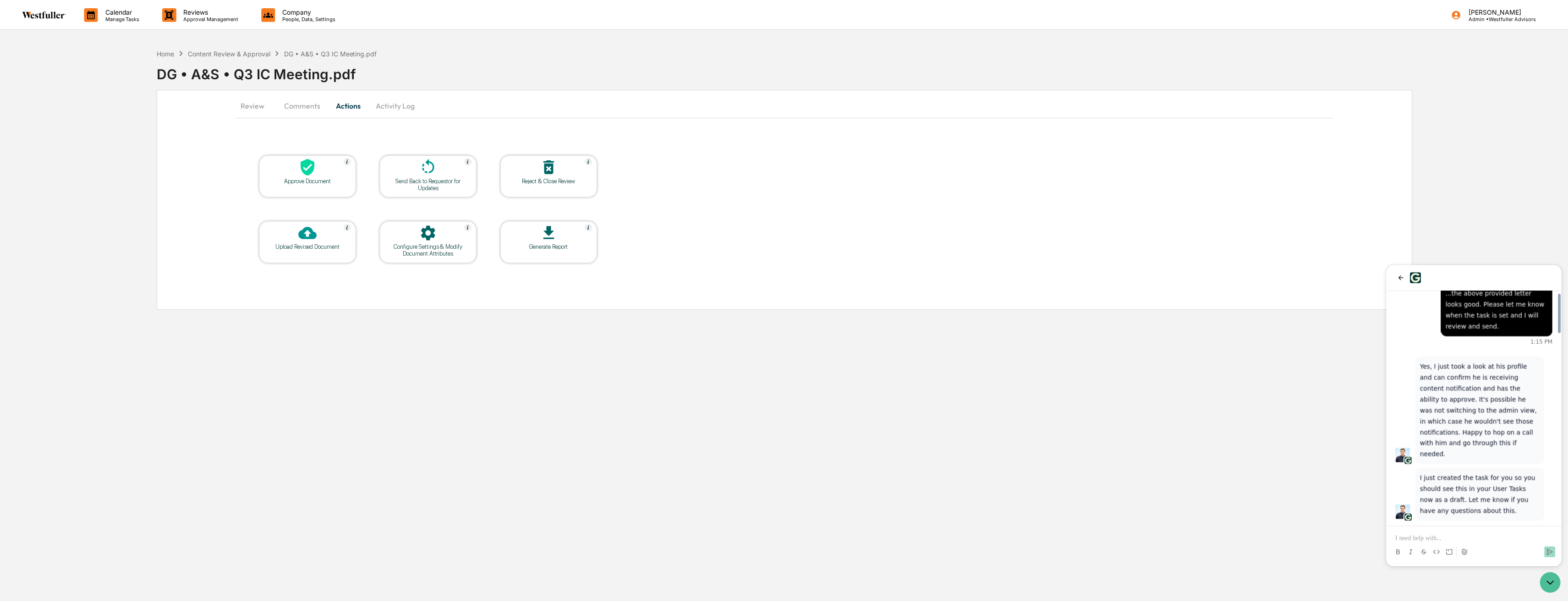
scroll to position [1143, 0]
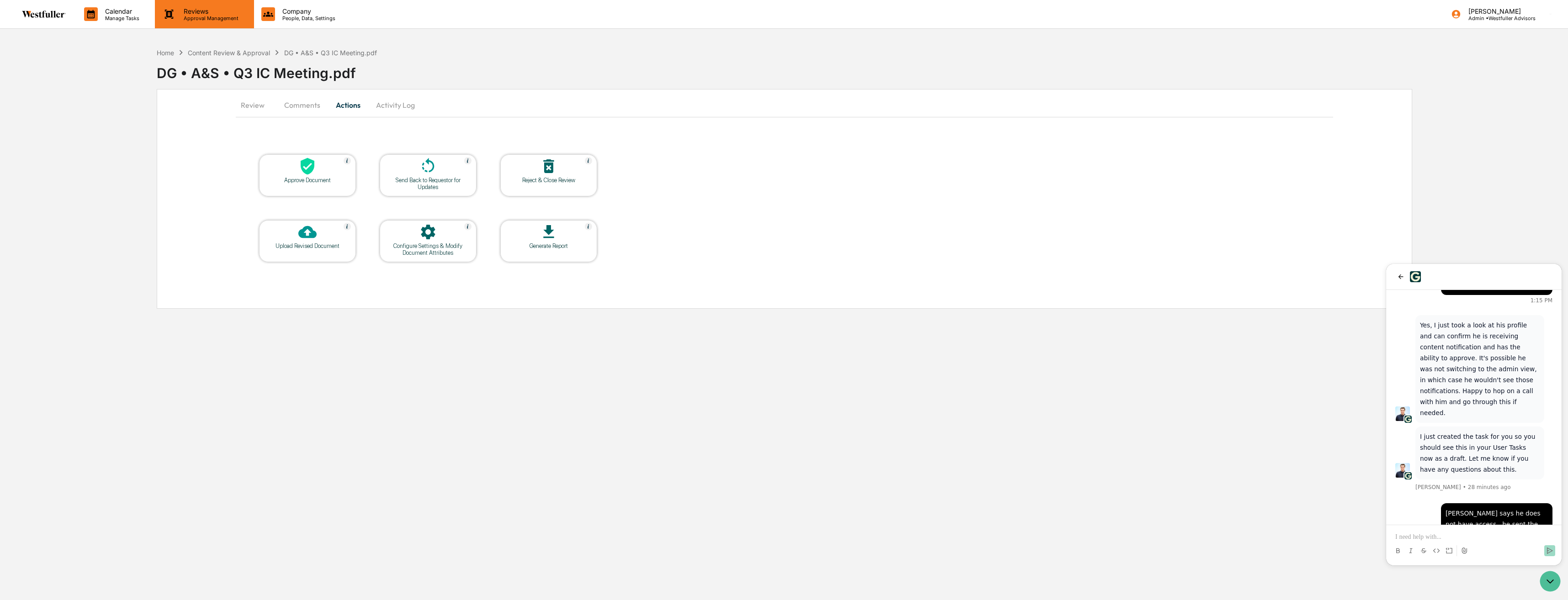
click at [189, 16] on p "Approval Management" at bounding box center [210, 18] width 67 height 6
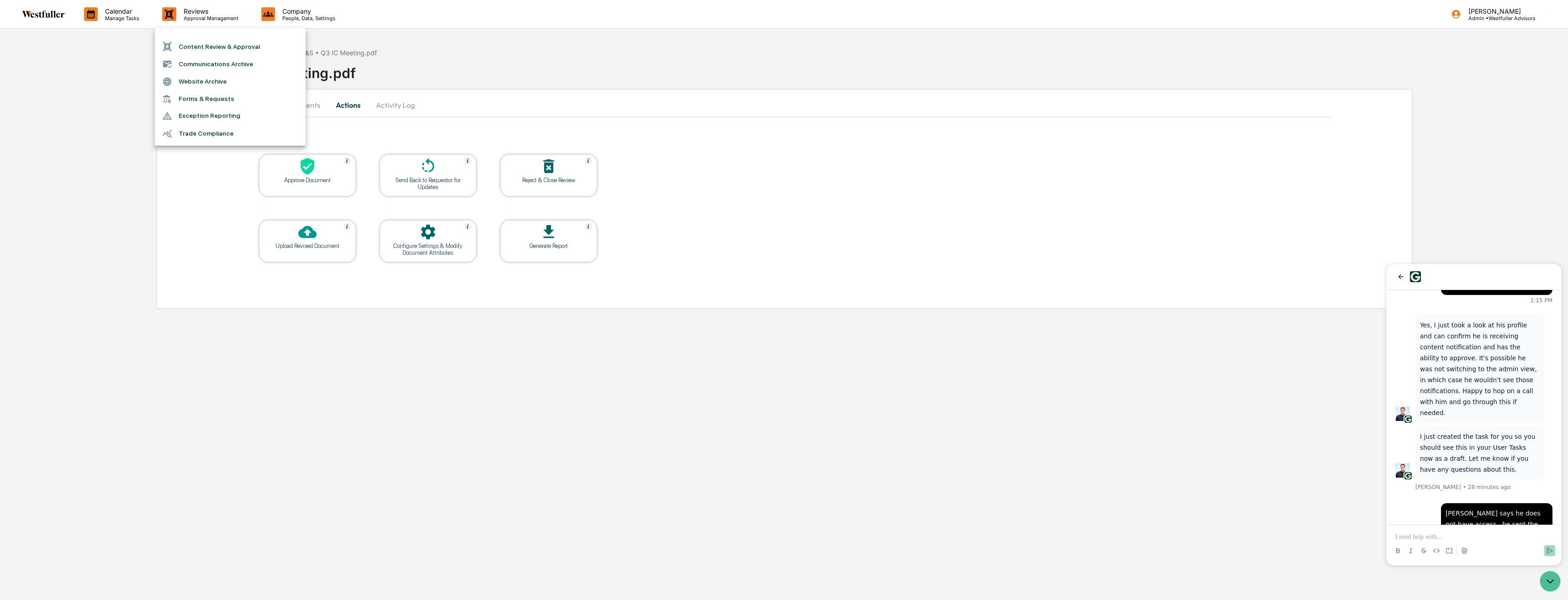
click at [130, 14] on div at bounding box center [784, 300] width 1568 height 600
click at [128, 15] on p "Manage Tasks" at bounding box center [121, 18] width 46 height 6
click at [190, 13] on div at bounding box center [784, 300] width 1568 height 600
click at [204, 19] on p "Approval Management" at bounding box center [210, 18] width 67 height 6
click at [119, 11] on div at bounding box center [784, 300] width 1568 height 600
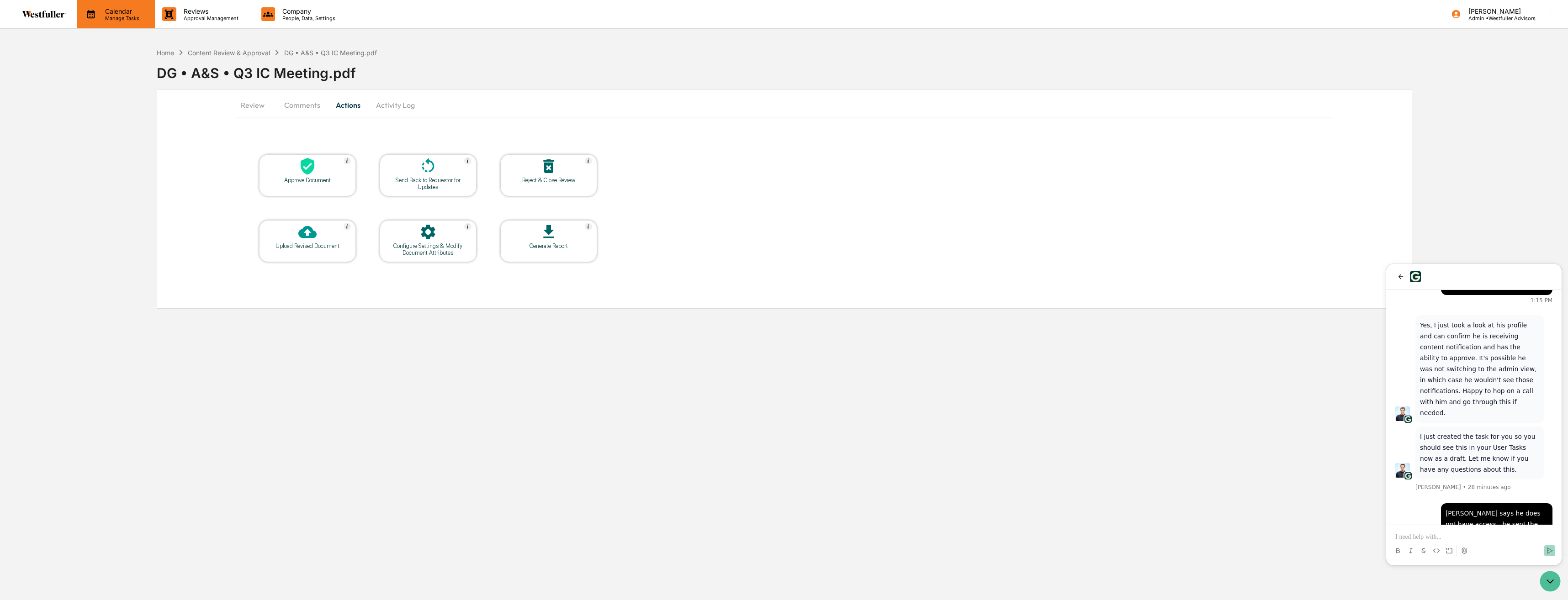
click at [120, 13] on p "Calendar" at bounding box center [121, 11] width 46 height 7
click at [123, 63] on li "User Tasks" at bounding box center [146, 64] width 137 height 18
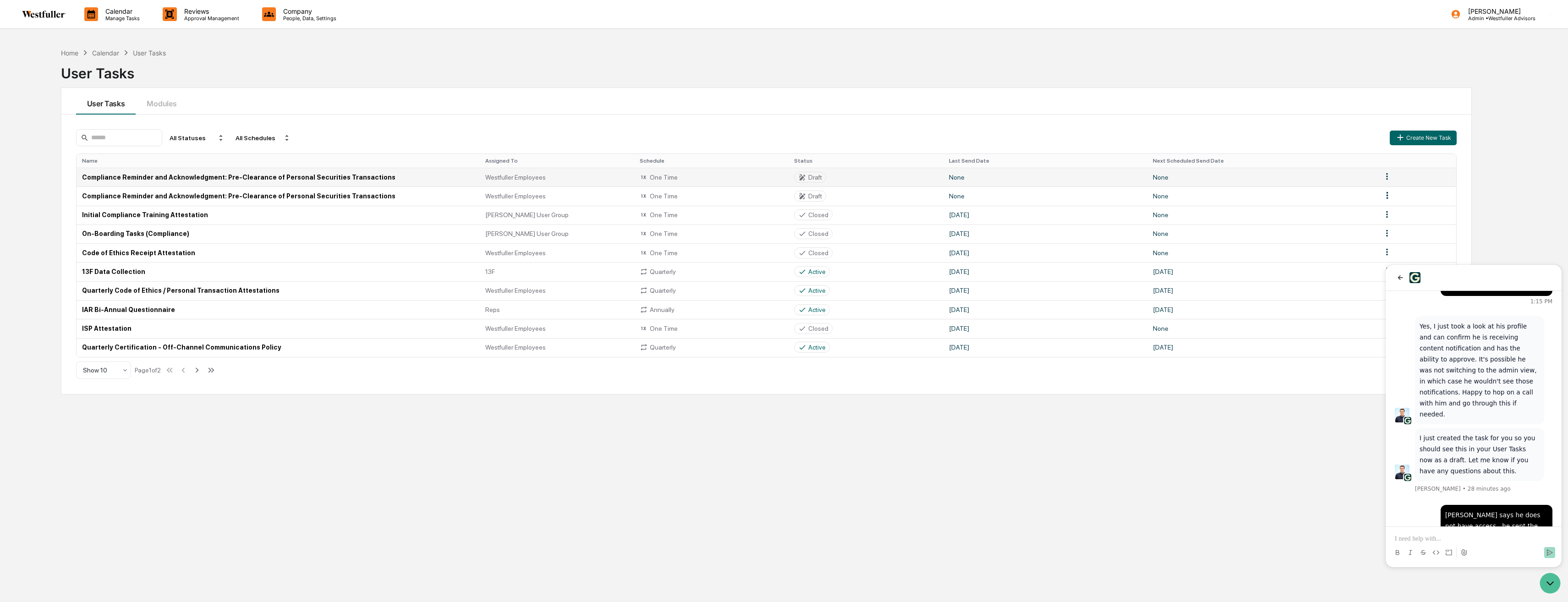
click at [183, 177] on td "Compliance Reminder and Acknowledgment: Pre-Clearance of Personal Securities Tr…" at bounding box center [278, 177] width 404 height 19
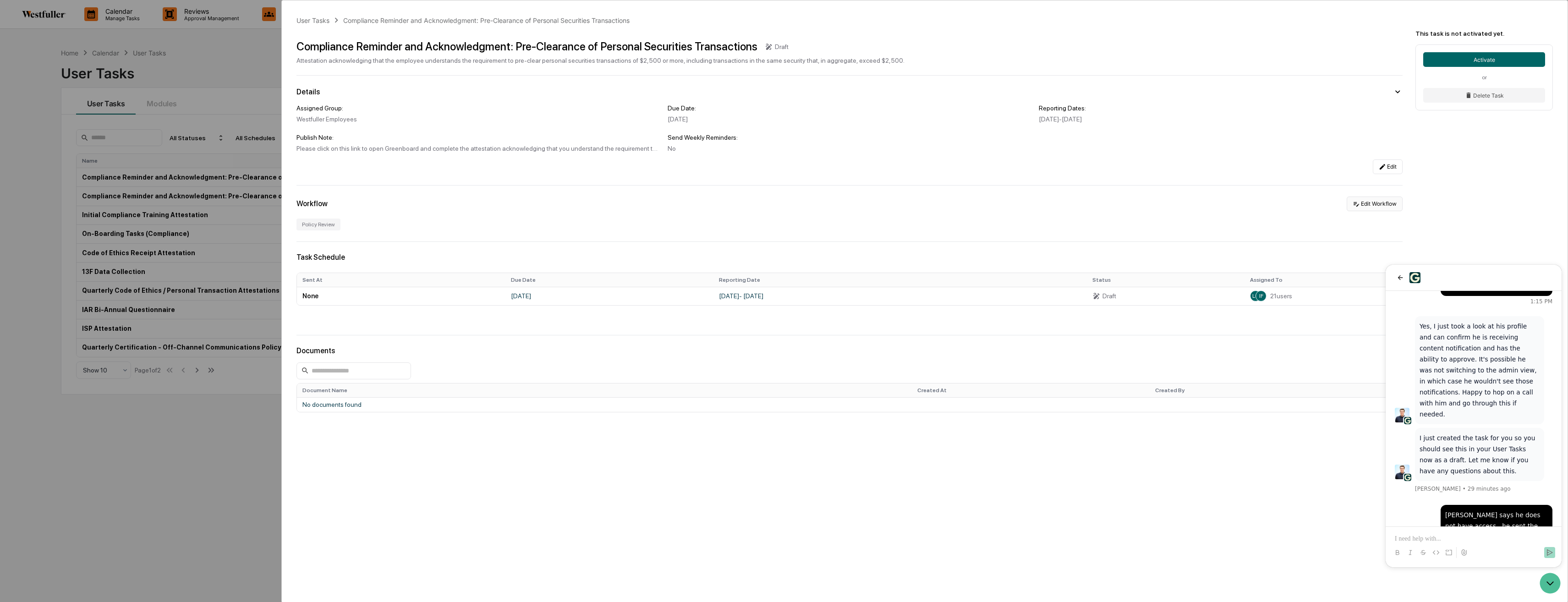
click at [1371, 207] on button "Edit Workflow" at bounding box center [1375, 204] width 56 height 15
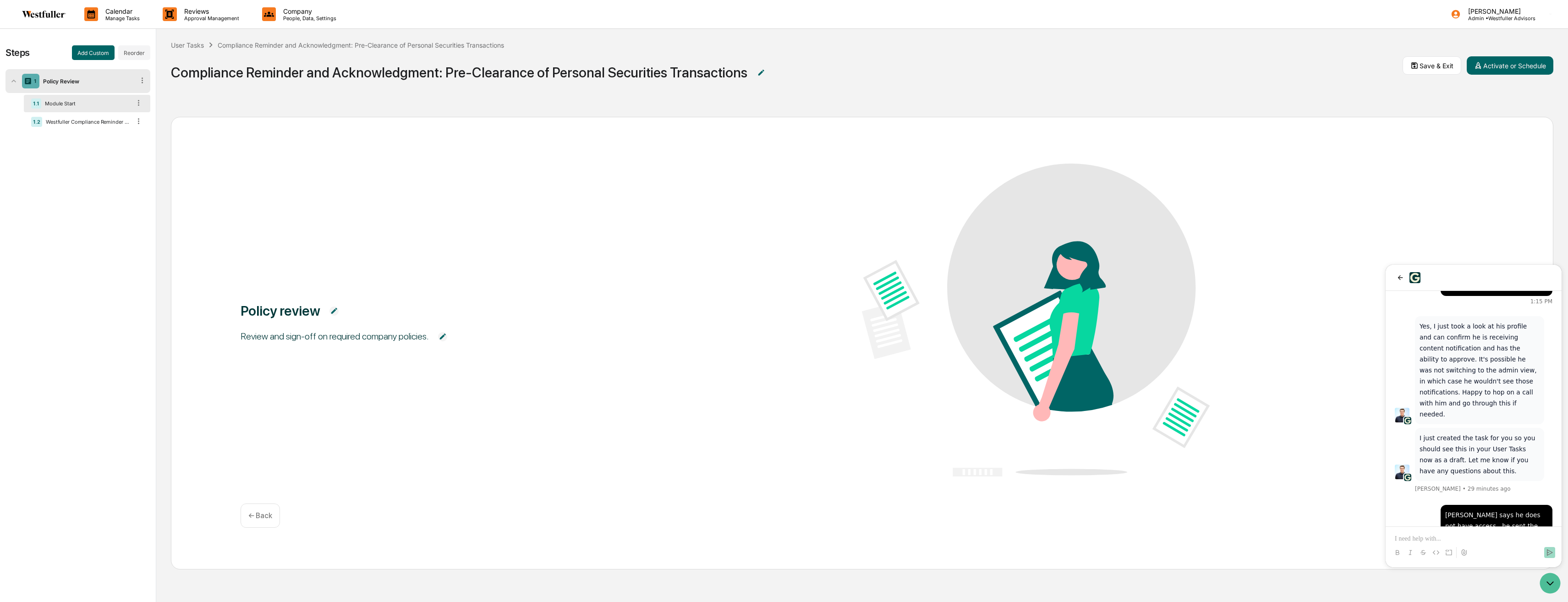
click at [1349, 242] on div at bounding box center [1110, 321] width 498 height 315
click at [1401, 279] on icon "back" at bounding box center [1401, 278] width 7 height 7
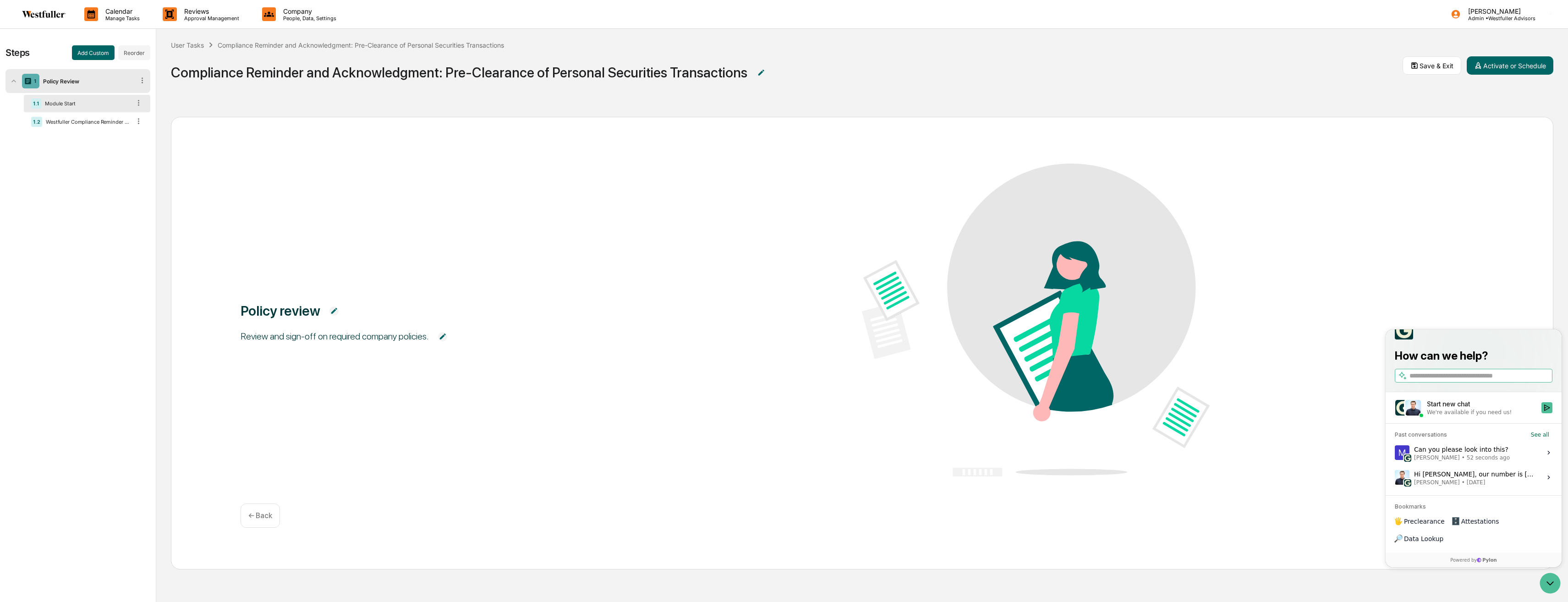
click at [1356, 303] on div at bounding box center [1110, 321] width 498 height 315
drag, startPoint x: 1446, startPoint y: 346, endPoint x: 2731, endPoint y: 689, distance: 1330.0
click at [1446, 340] on div at bounding box center [1473, 330] width 157 height 19
click at [1555, 586] on icon "Open customer support" at bounding box center [1549, 583] width 23 height 23
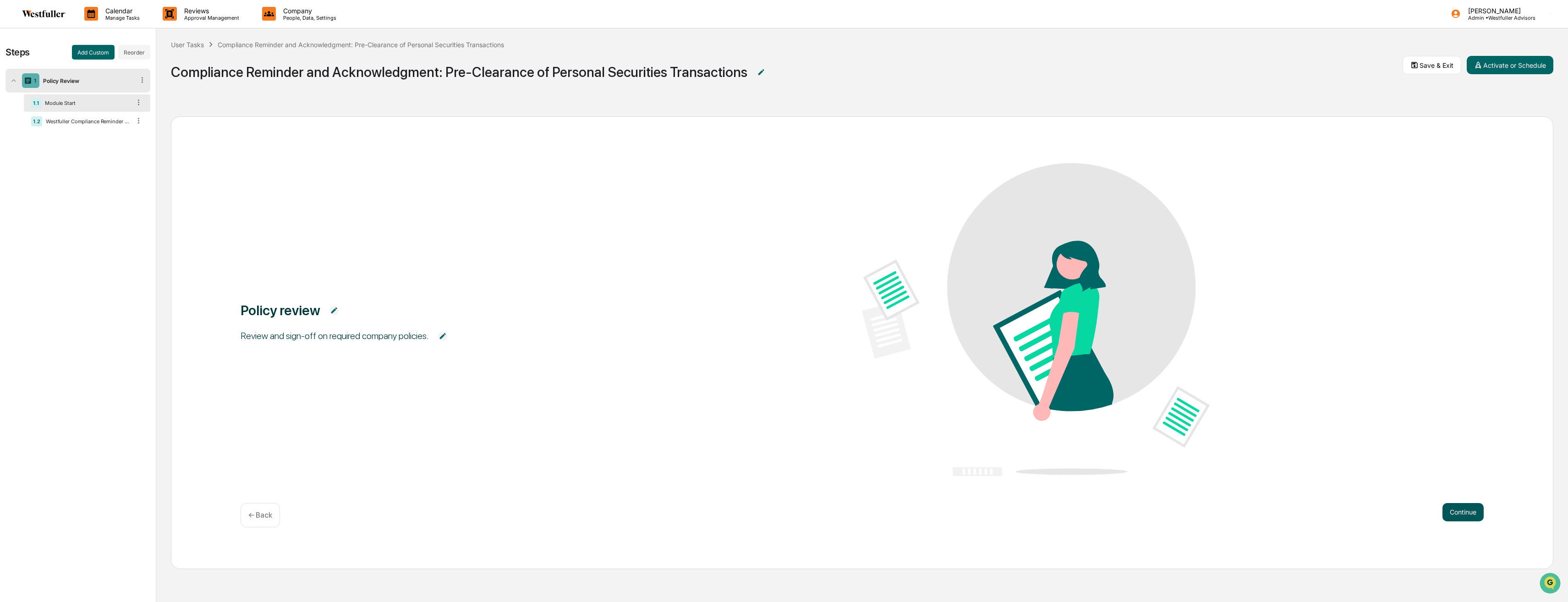
click at [1473, 513] on button "Continue" at bounding box center [1463, 513] width 41 height 19
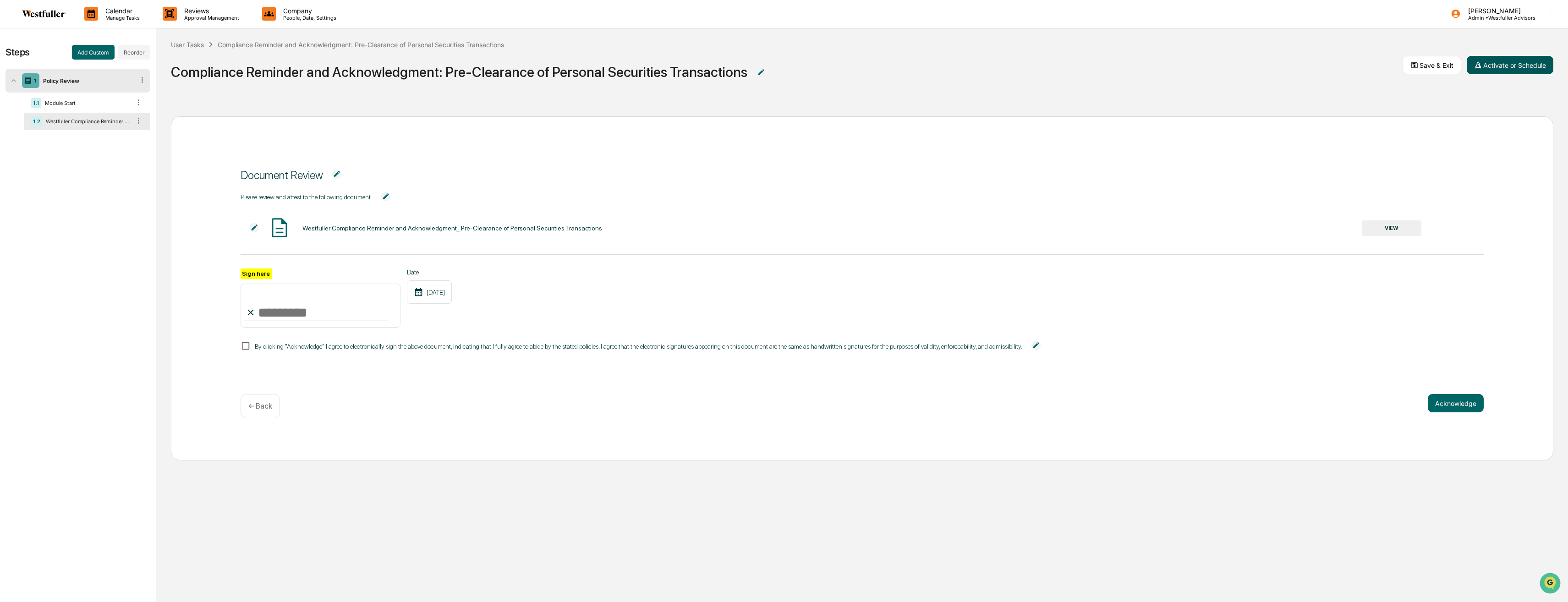
click at [1505, 66] on button "Activate or Schedule" at bounding box center [1509, 65] width 86 height 19
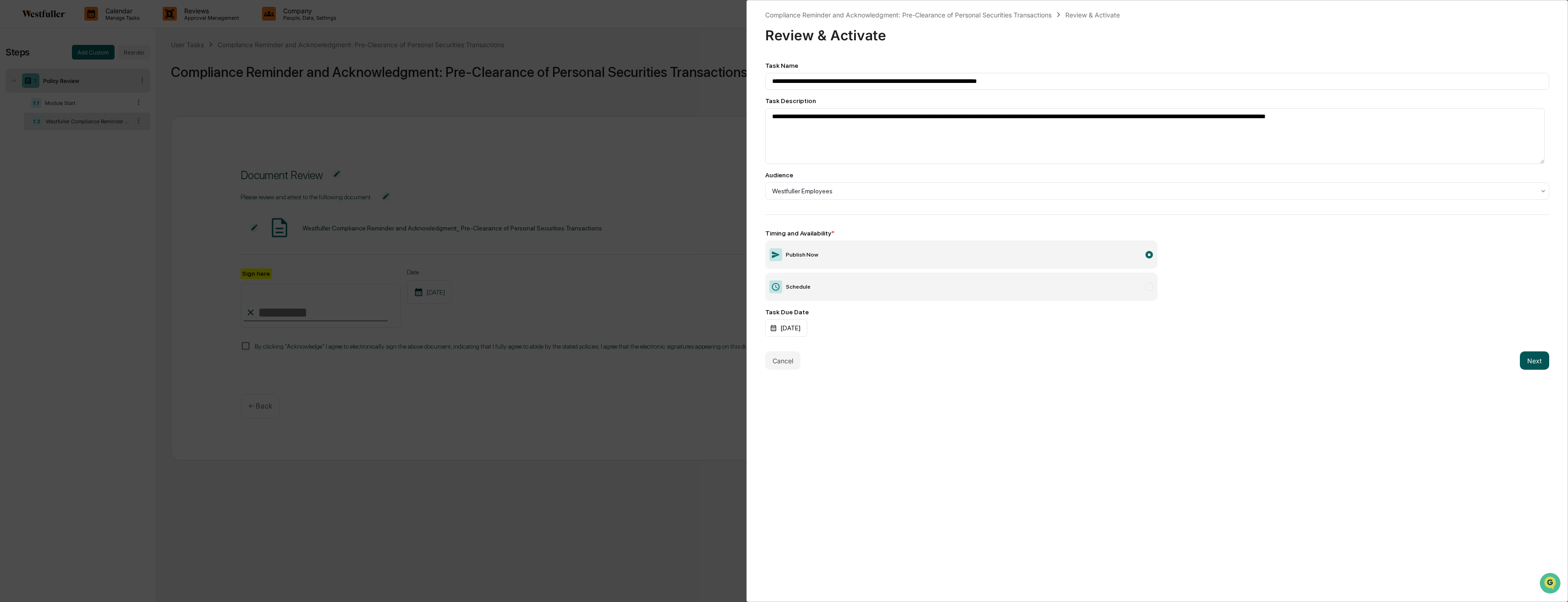
click at [1534, 368] on button "Next" at bounding box center [1535, 361] width 30 height 19
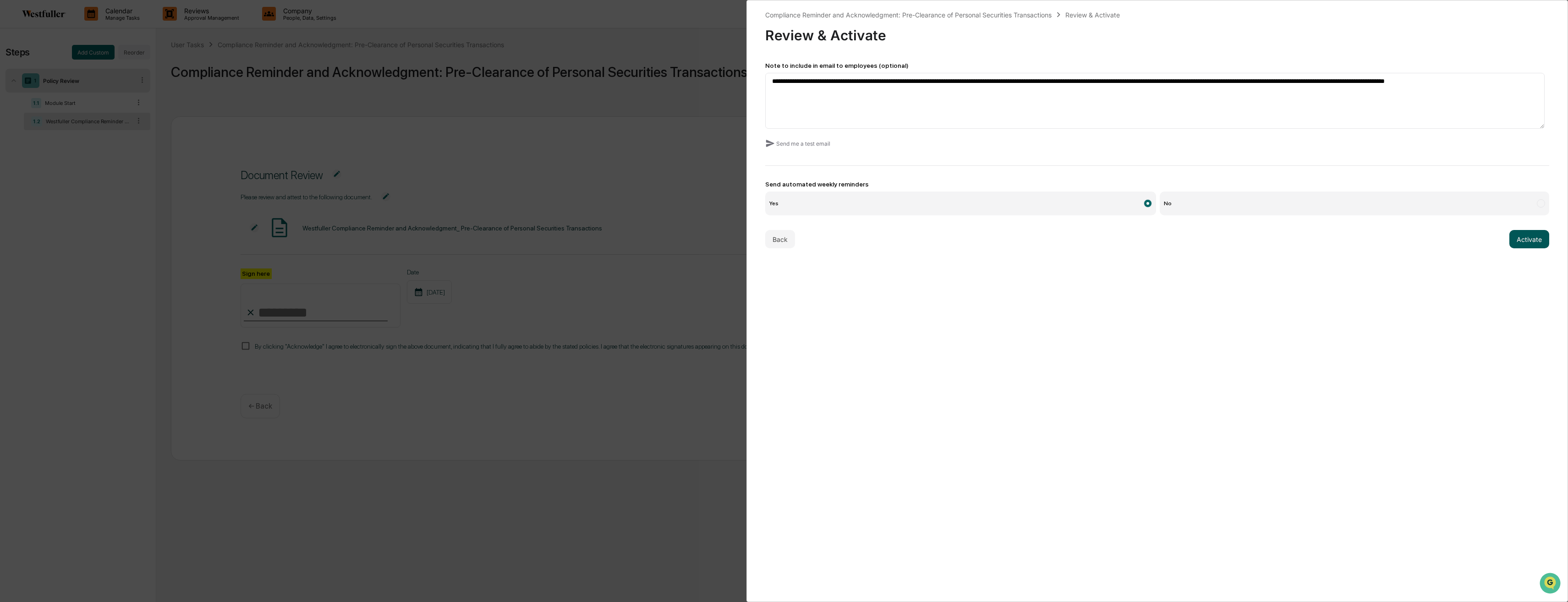
click at [1525, 245] on button "Activate" at bounding box center [1529, 239] width 40 height 19
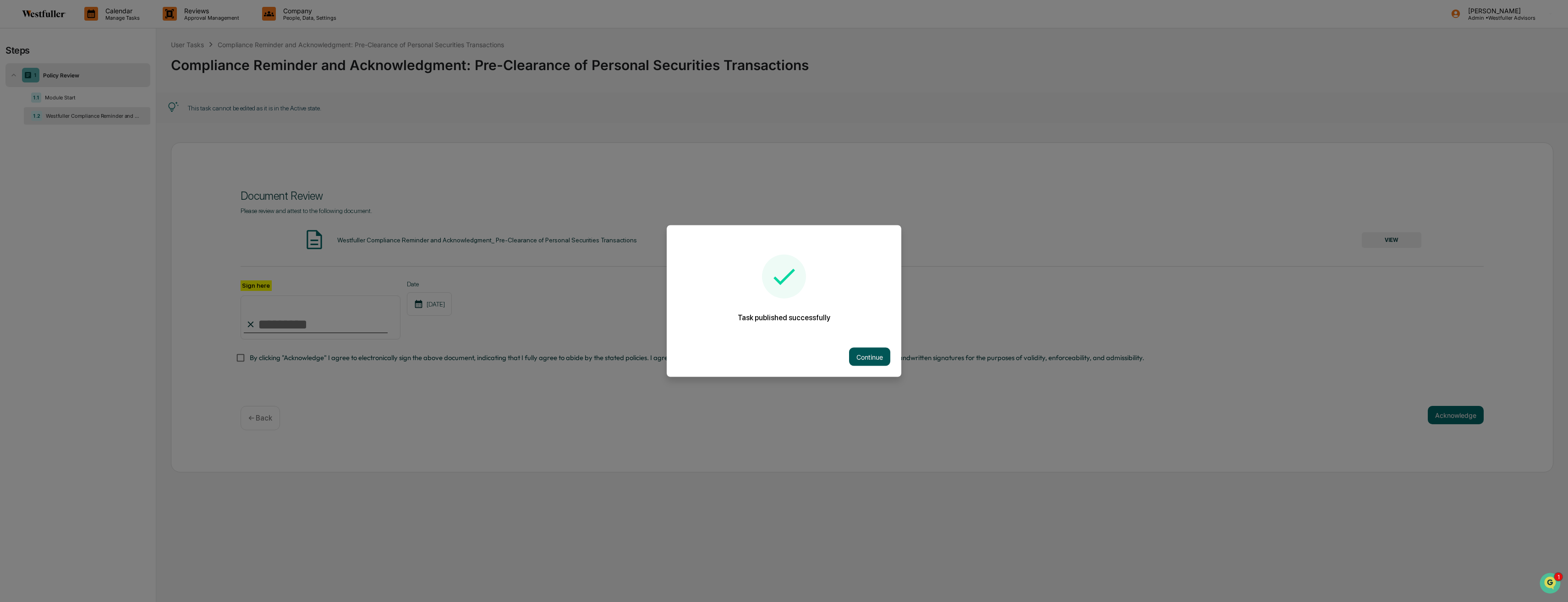
click at [865, 360] on button "Continue" at bounding box center [870, 357] width 41 height 19
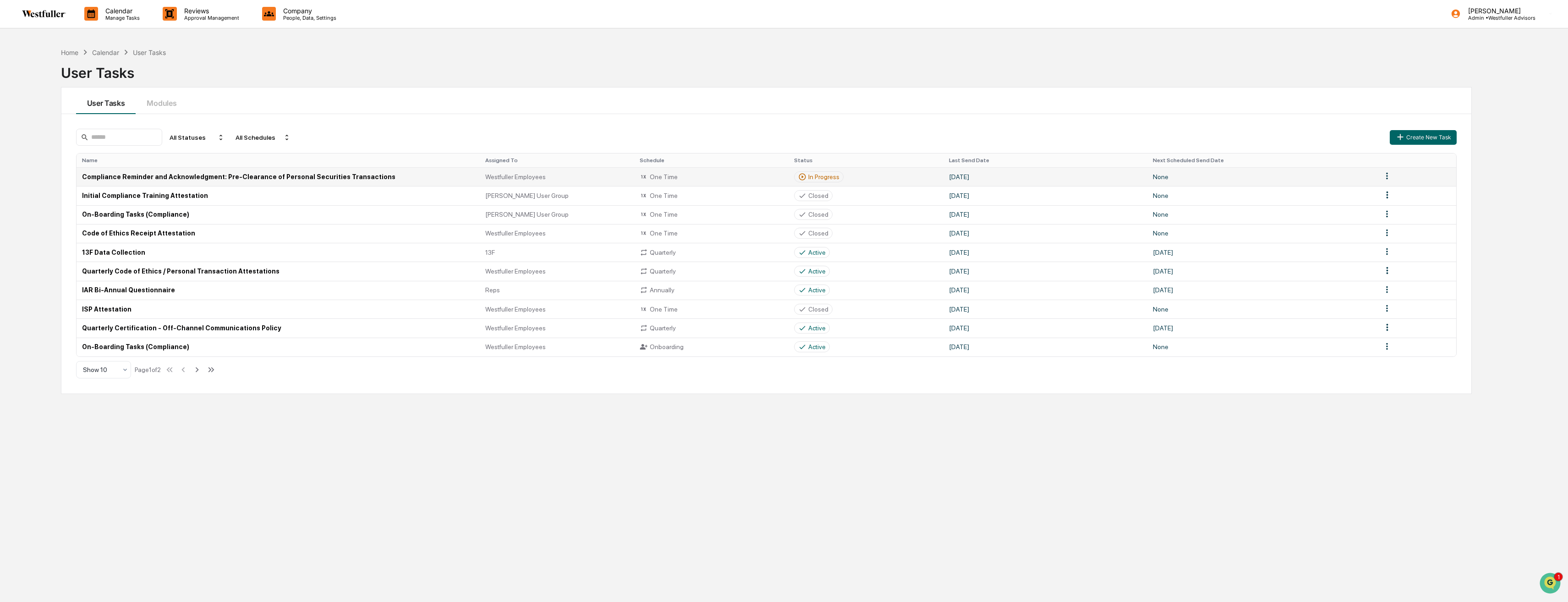
click at [1239, 177] on td "None" at bounding box center [1262, 177] width 229 height 19
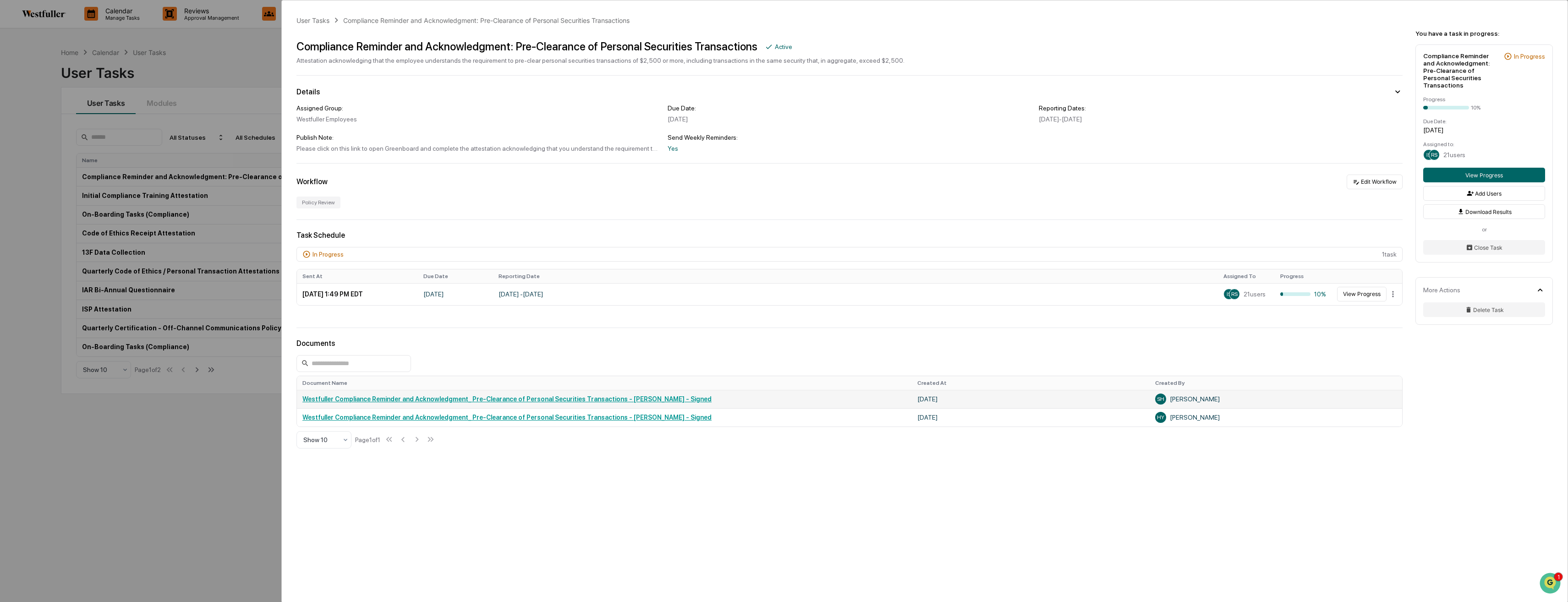
click at [450, 398] on link "Westfuller Compliance Reminder and Acknowledgment_ Pre-Clearance of Personal Se…" at bounding box center [507, 399] width 409 height 7
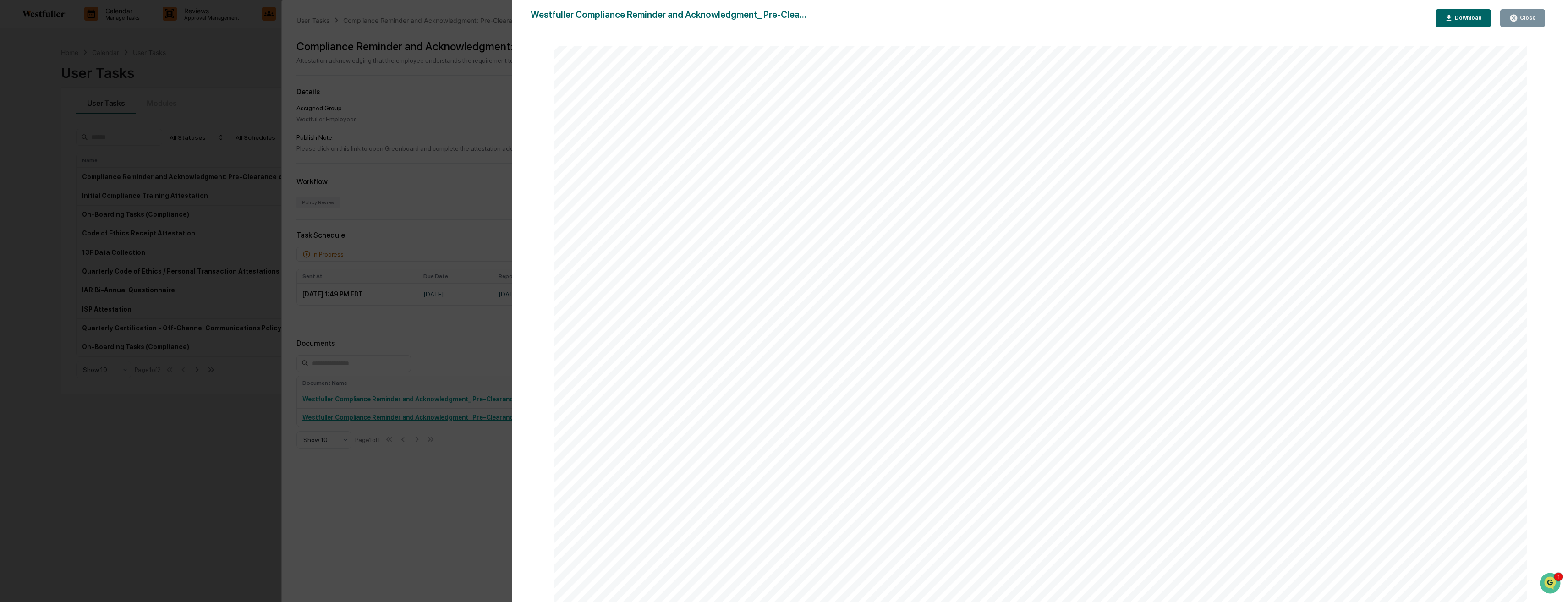
scroll to position [138, 0]
click at [1487, 20] on button "Download" at bounding box center [1464, 18] width 56 height 18
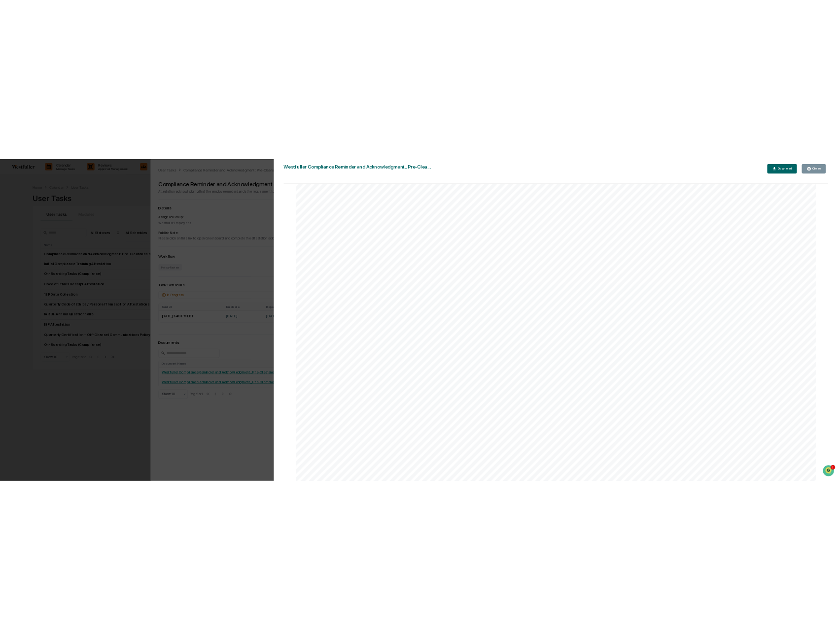
scroll to position [99, 0]
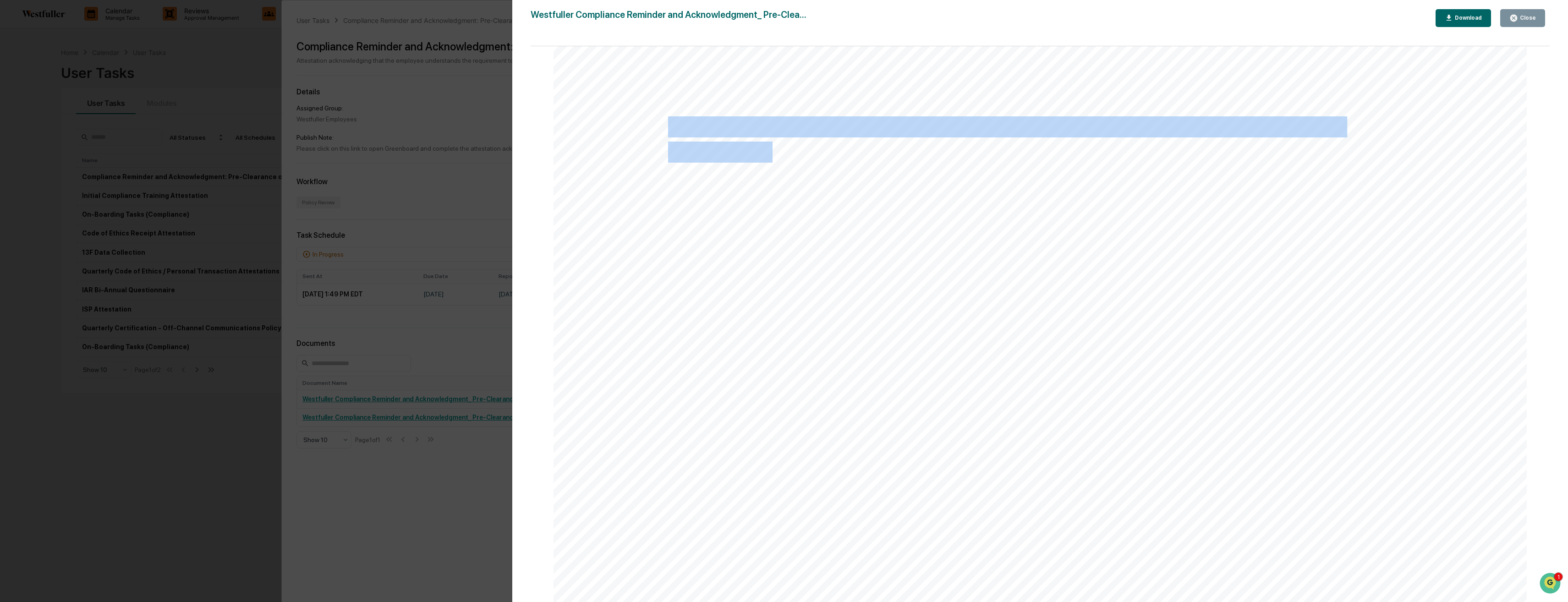
drag, startPoint x: 770, startPoint y: 154, endPoint x: 667, endPoint y: 127, distance: 106.5
copy span "Compliance Reminder and Acknowledgment: Pre-Clearance of Personal Securities Tr…"
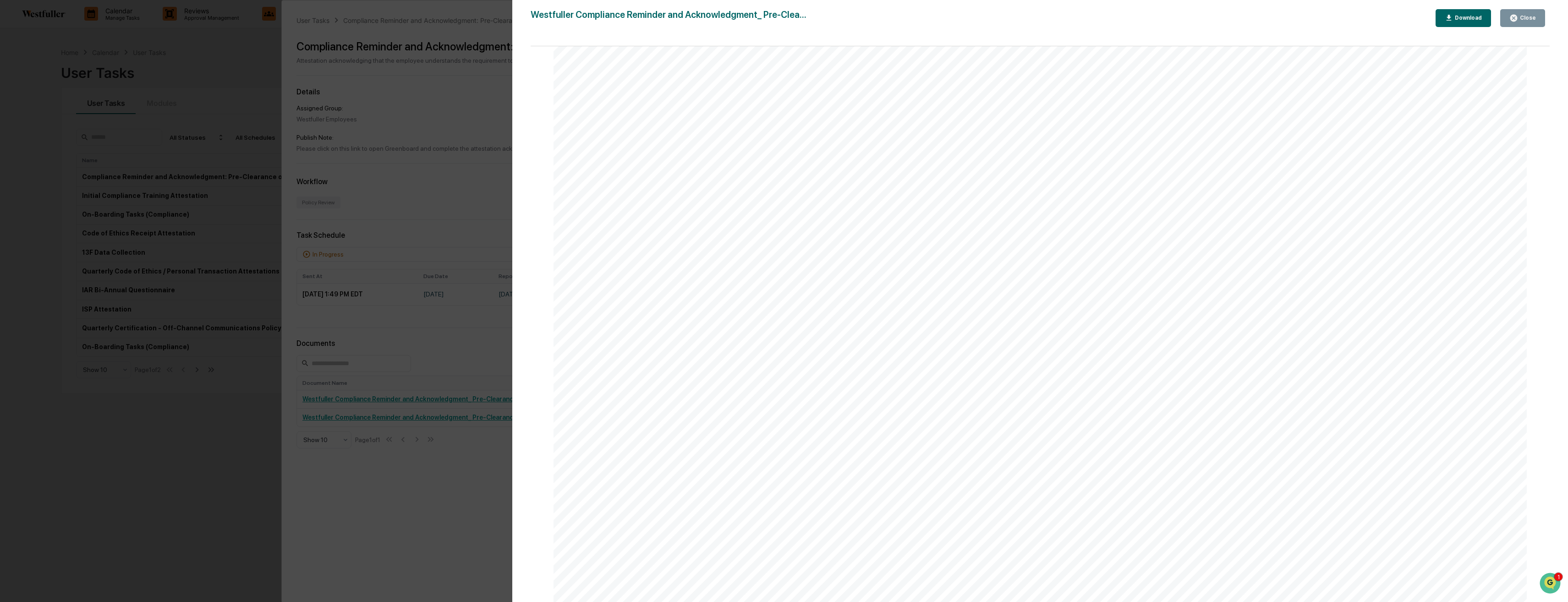
click at [914, 220] on span "This is a reminder that all personal securities transactions of $2,500 or more …" at bounding box center [1035, 209] width 736 height 20
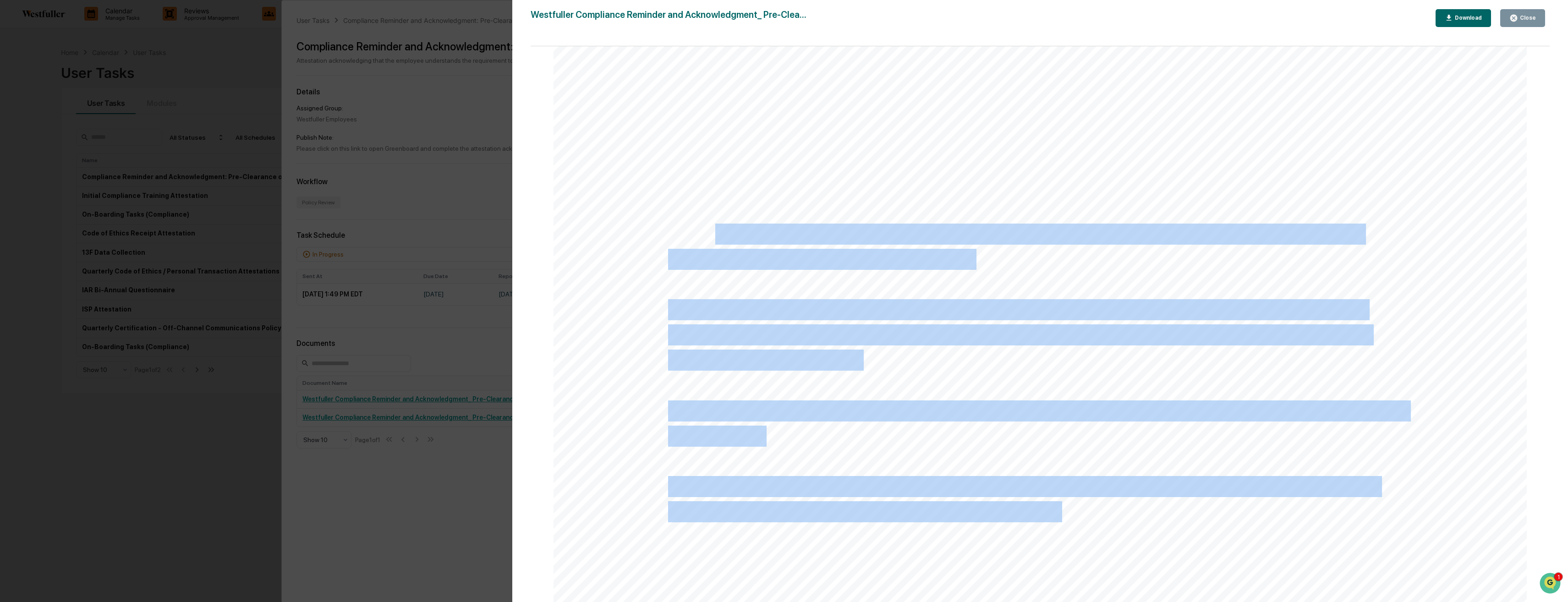
drag, startPoint x: 971, startPoint y: 261, endPoint x: 707, endPoint y: 231, distance: 265.7
click at [707, 231] on div "Compliance Reminder and Acknowledgment: Pre-Clearance of Personal Securities Tr…" at bounding box center [1040, 606] width 973 height 1260
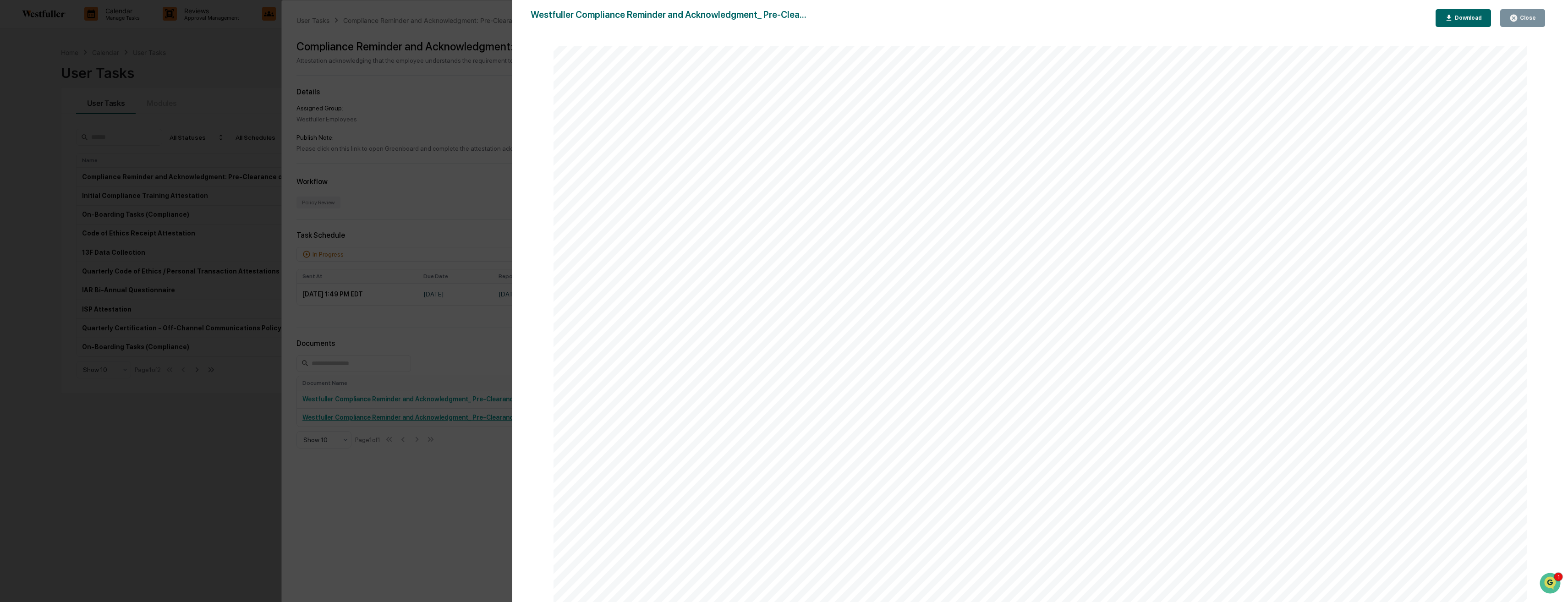
drag, startPoint x: 707, startPoint y: 231, endPoint x: 675, endPoint y: 212, distance: 37.2
click at [670, 215] on span "This is a reminder that all personal securities transactions of $2,500 or more …" at bounding box center [1035, 209] width 736 height 20
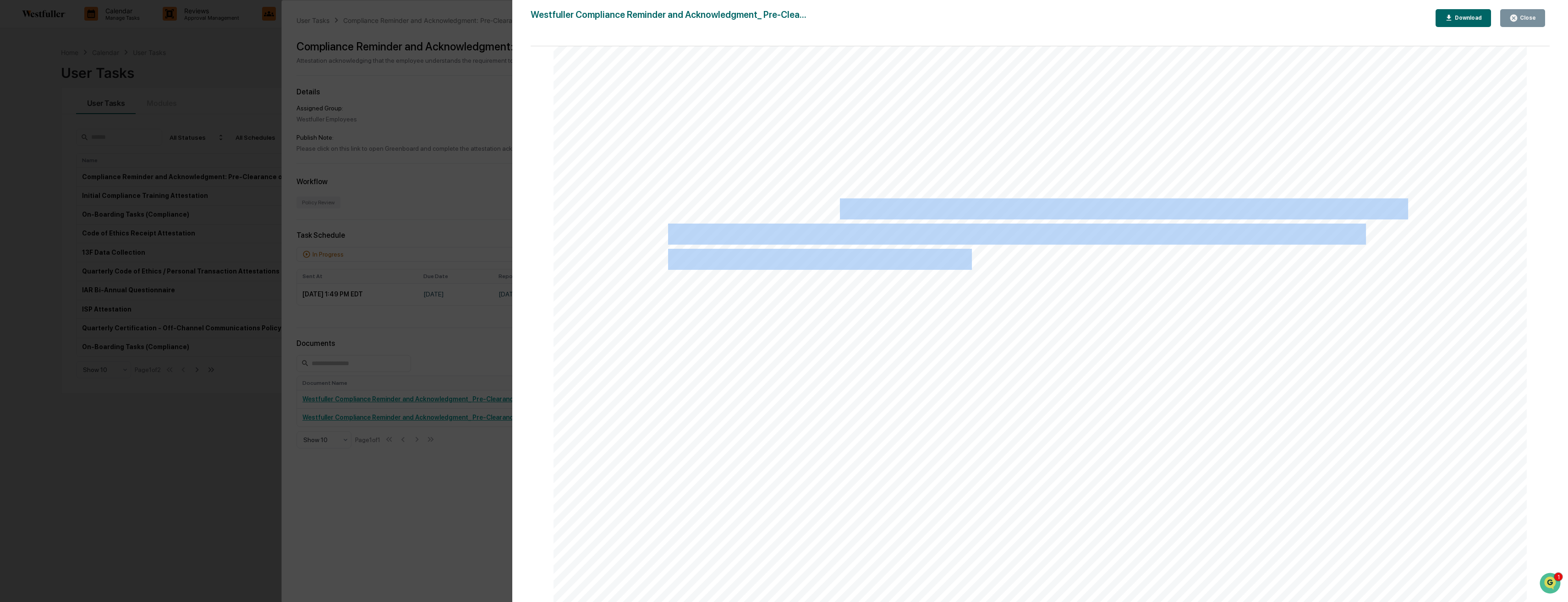
drag, startPoint x: 839, startPoint y: 208, endPoint x: 968, endPoint y: 261, distance: 139.5
copy span "all personal securities transactions of $2,500 or more must be pre-cleared in a…"
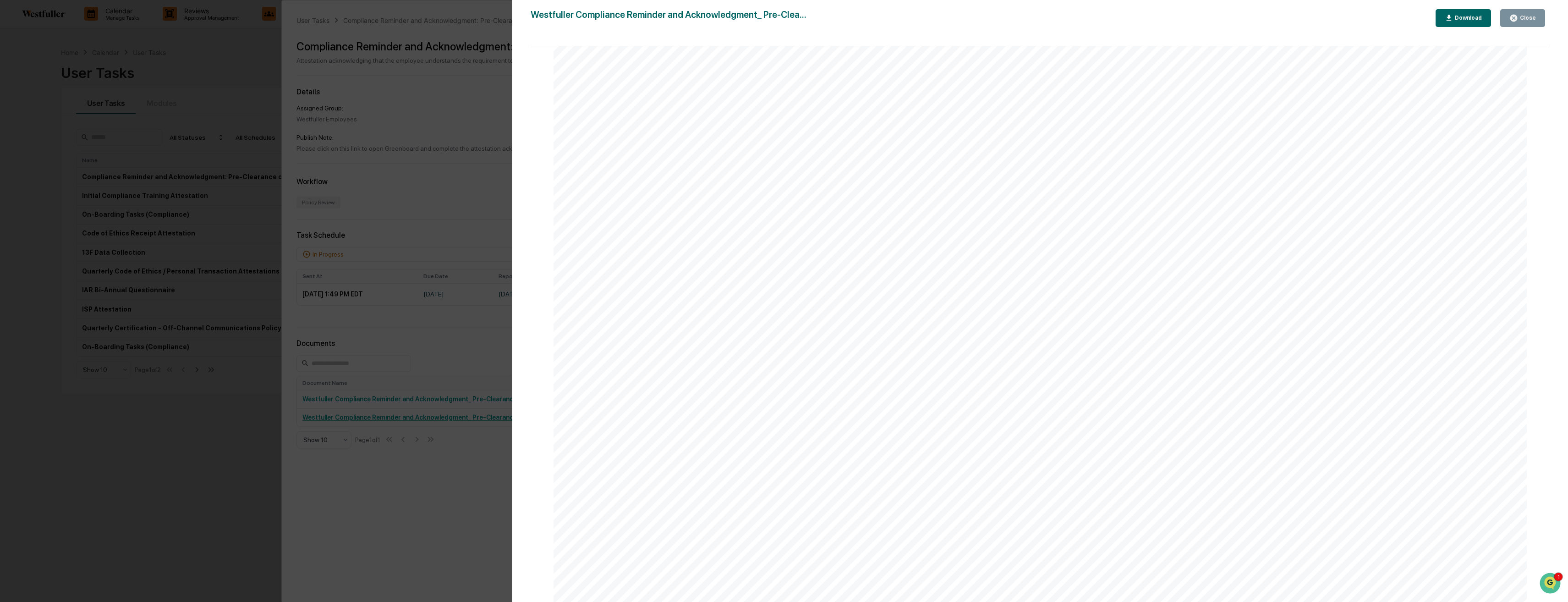
click at [6, 322] on div "Version History [DATE] 05:52 PM [PERSON_NAME] Compliance Reminder and Acknowled…" at bounding box center [784, 301] width 1568 height 602
